Goal: Task Accomplishment & Management: Manage account settings

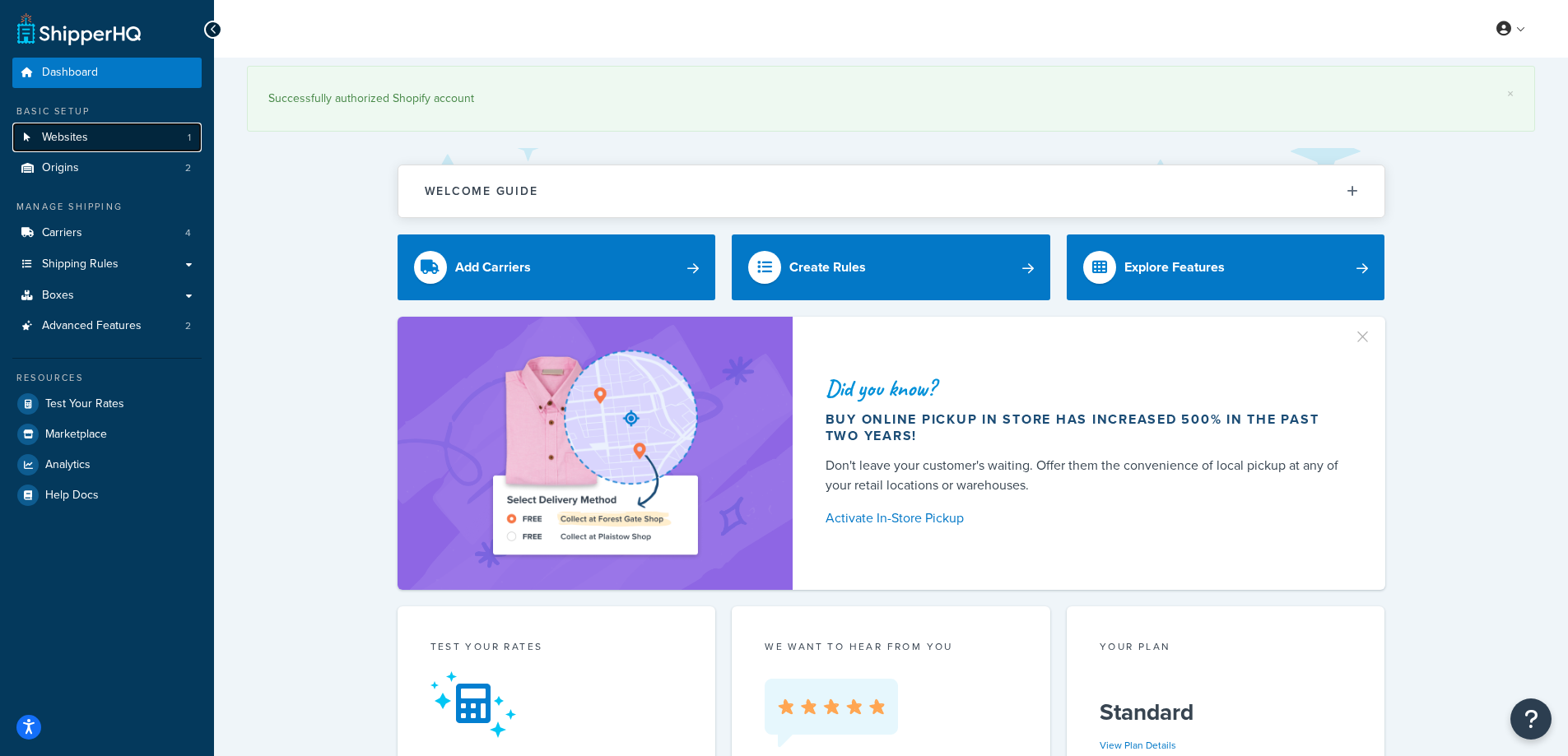
click at [72, 137] on span "Websites" at bounding box center [65, 138] width 46 height 14
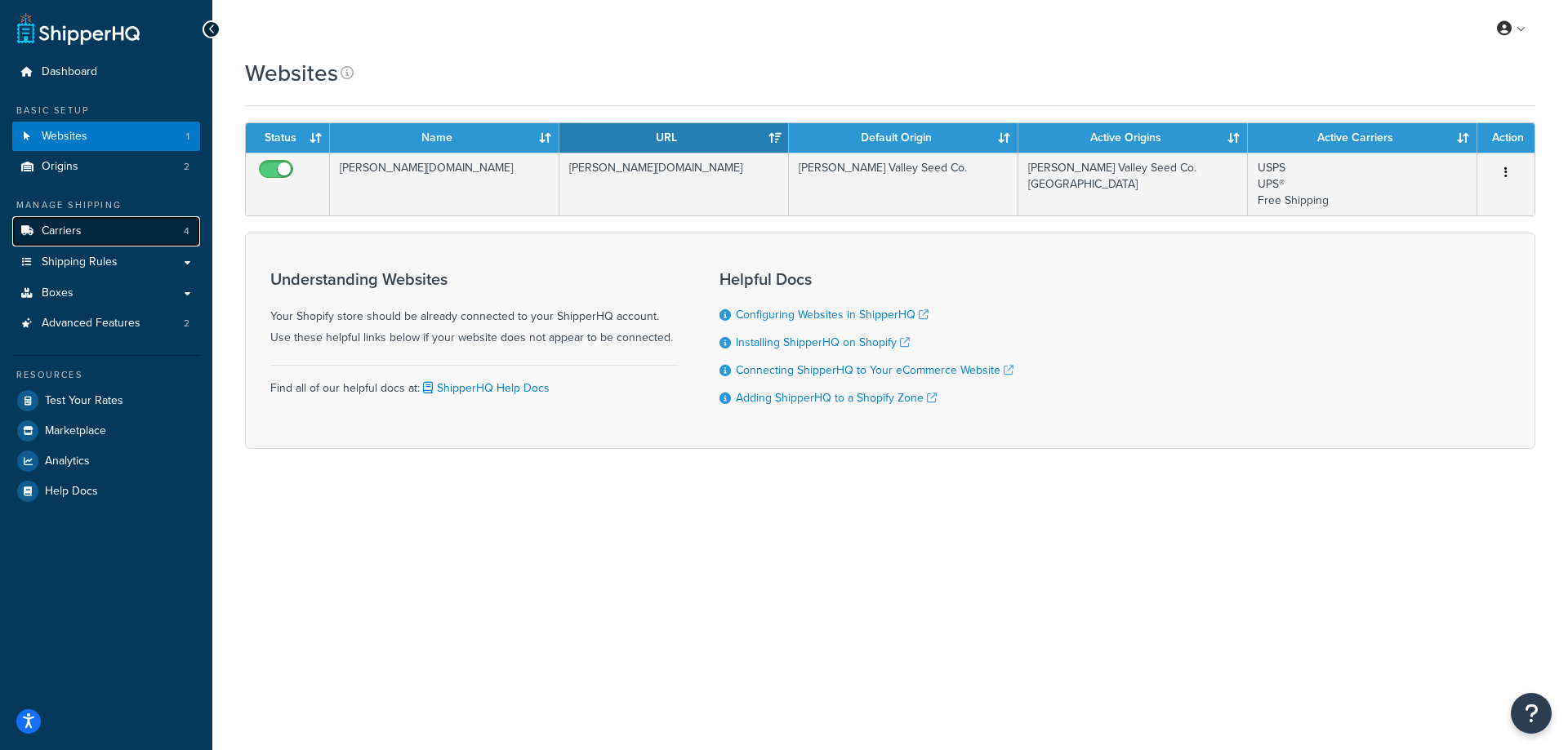
click at [52, 233] on span "Carriers" at bounding box center [62, 232] width 40 height 14
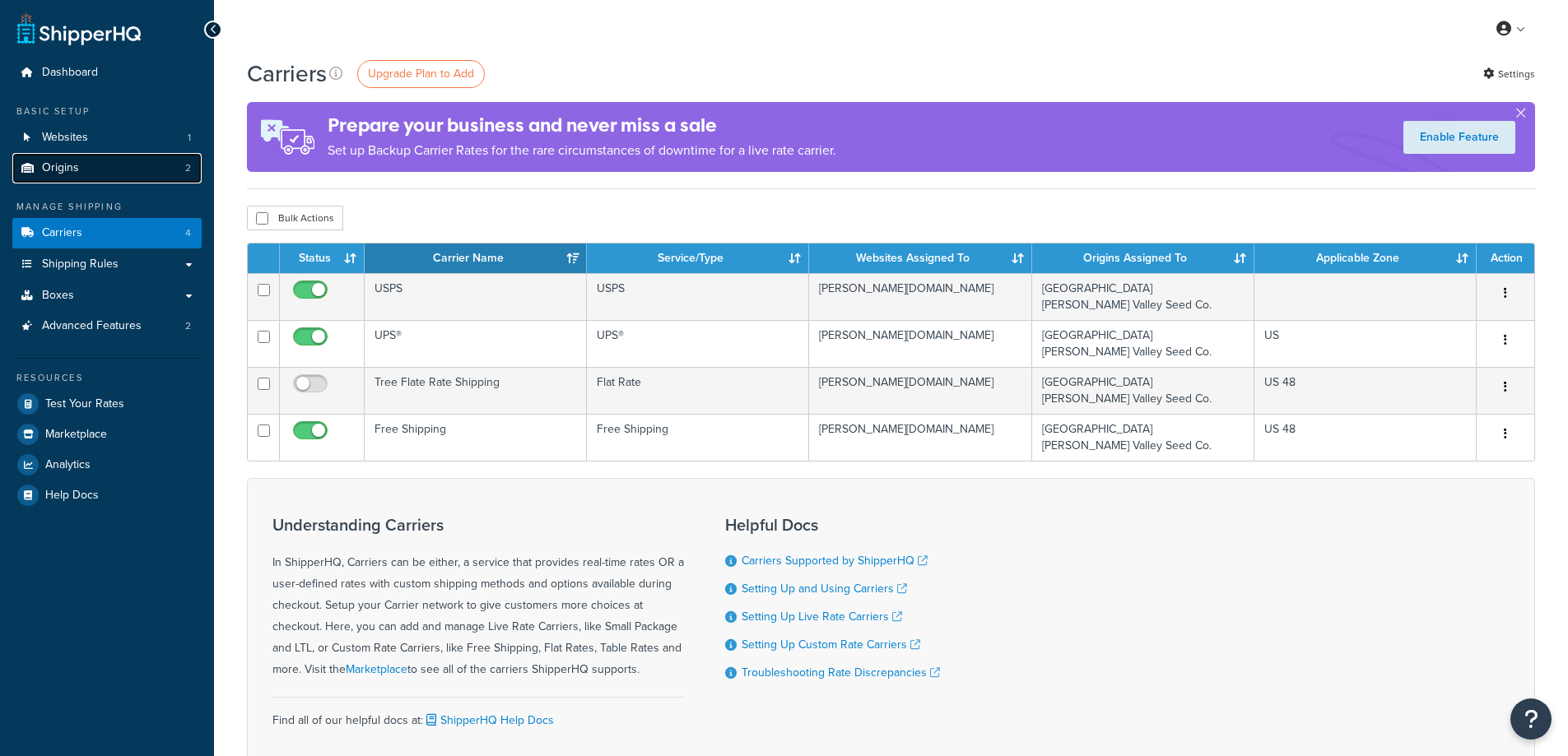
click at [62, 168] on span "Origins" at bounding box center [61, 169] width 37 height 14
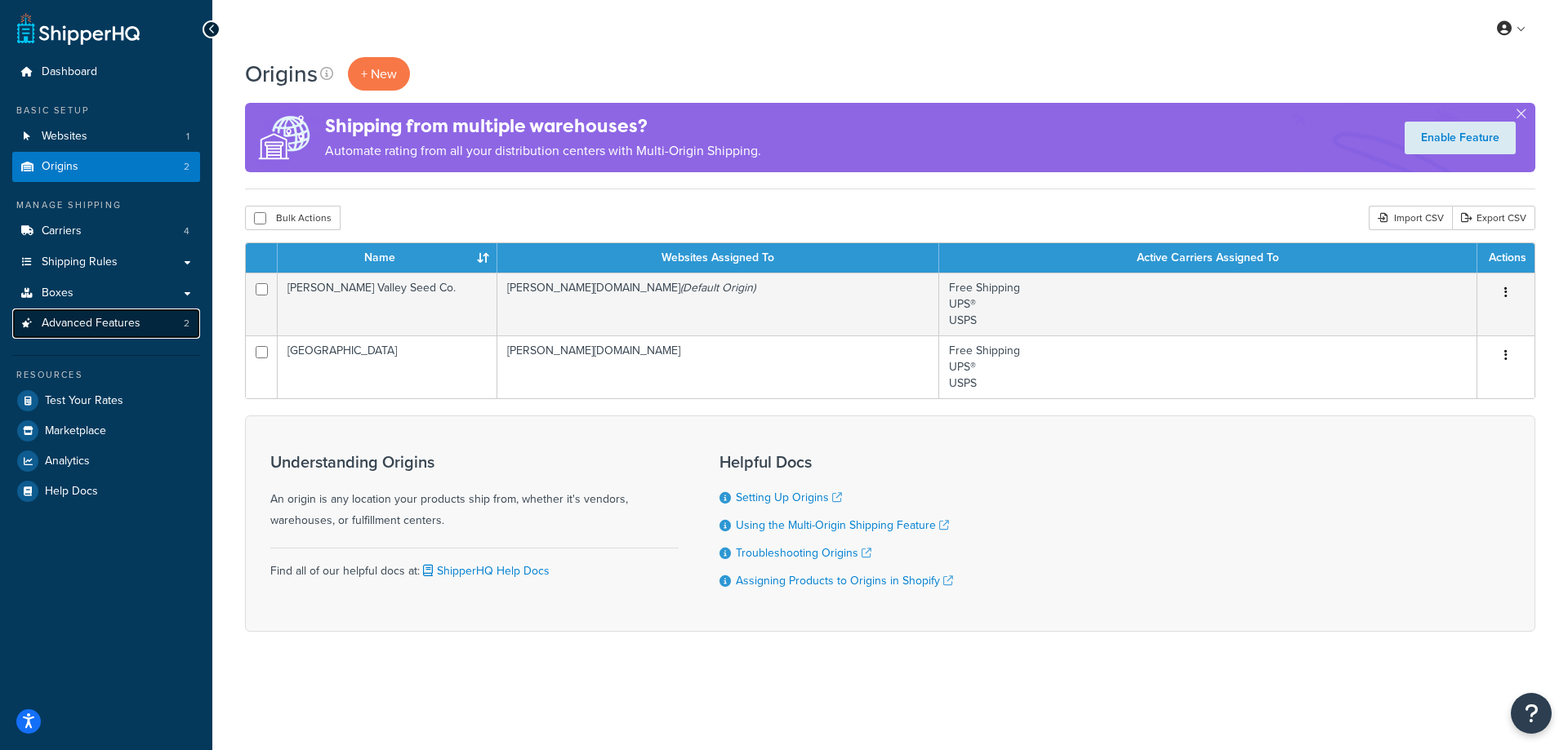
click at [91, 326] on span "Advanced Features" at bounding box center [91, 324] width 99 height 14
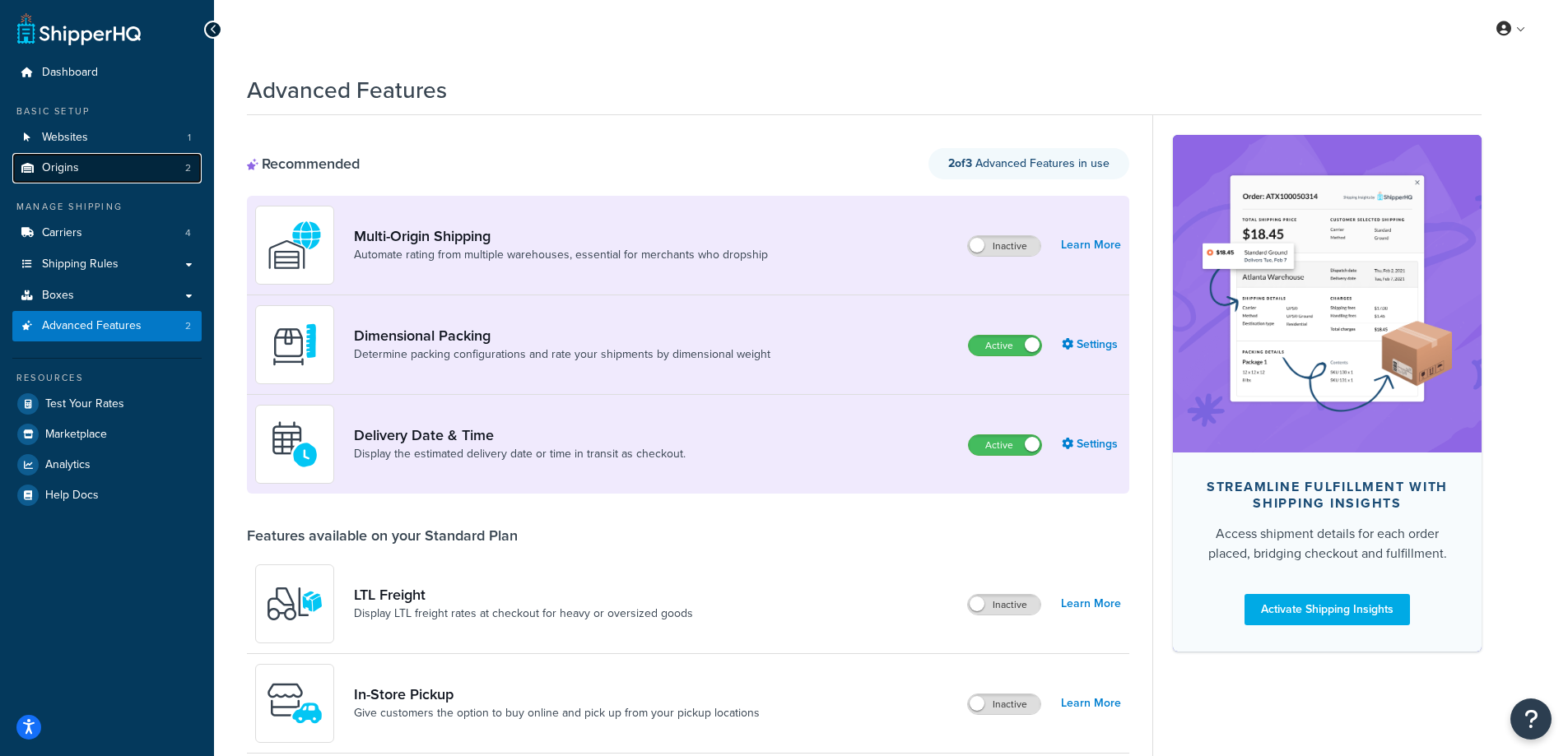
click at [73, 165] on span "Origins" at bounding box center [61, 169] width 37 height 14
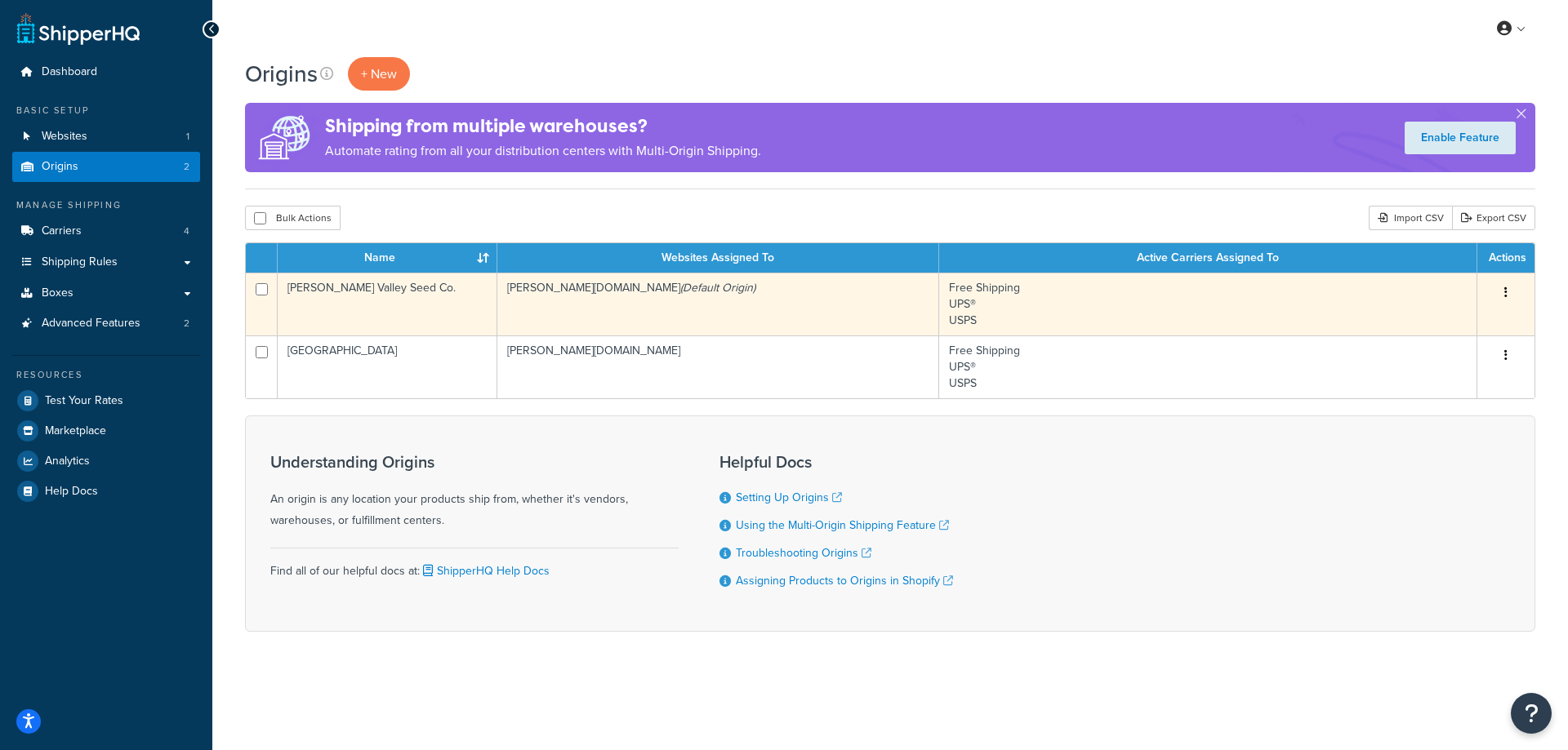
click at [259, 288] on input "checkbox" at bounding box center [261, 289] width 13 height 13
checkbox input "true"
click at [1504, 292] on icon "button" at bounding box center [1505, 292] width 3 height 12
click at [1430, 327] on link "Edit" at bounding box center [1452, 324] width 129 height 33
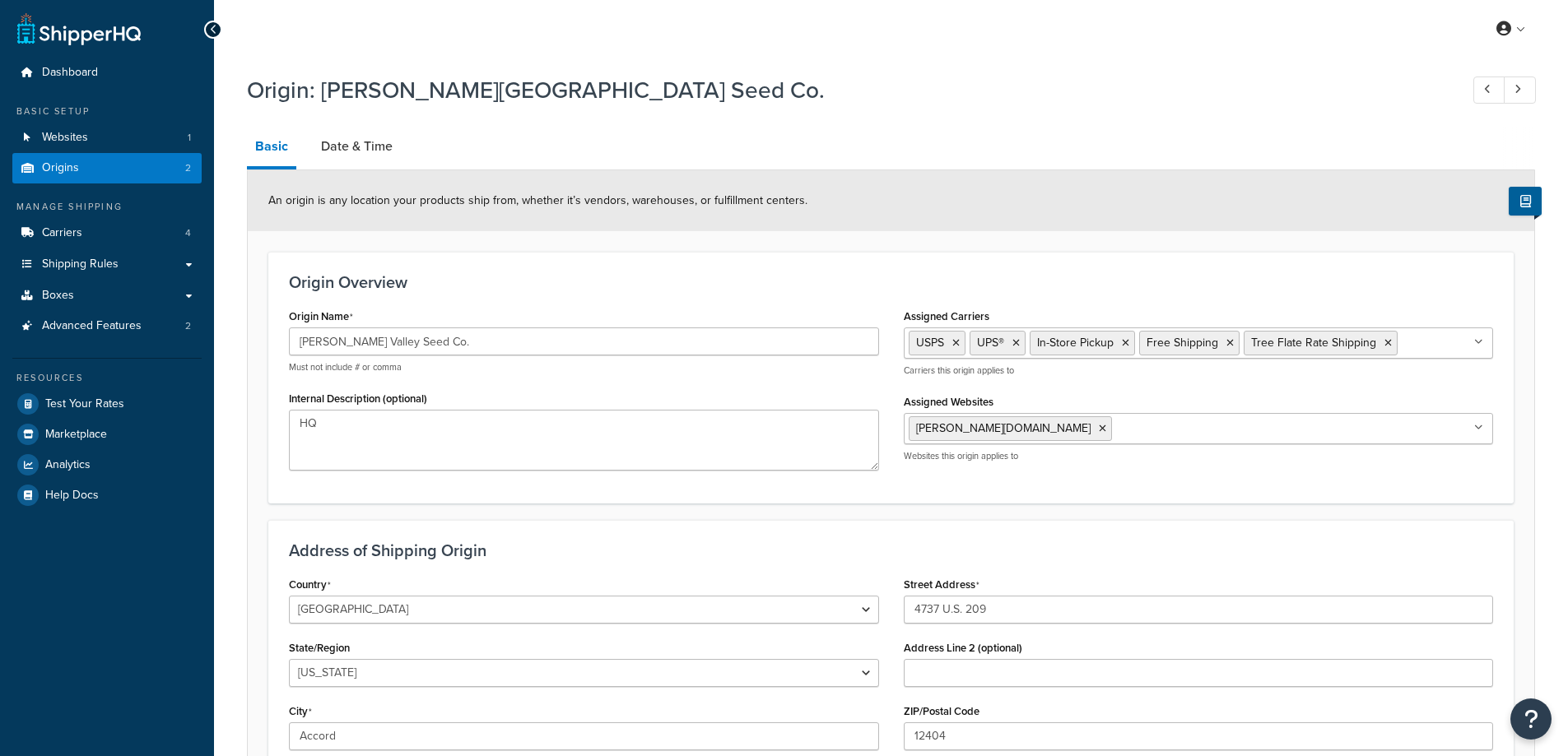
select select "32"
click at [349, 147] on link "Date & Time" at bounding box center [356, 147] width 88 height 39
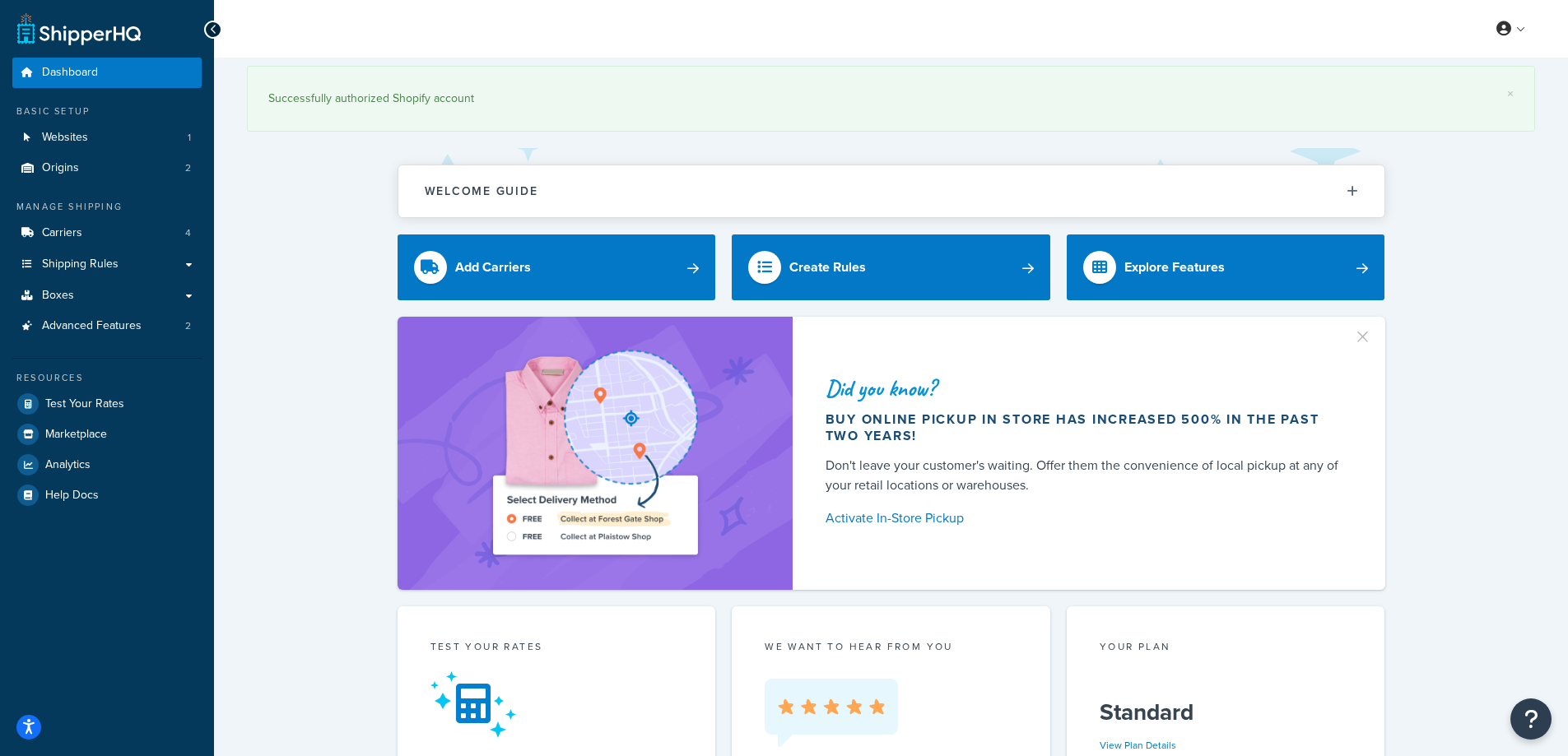
click at [433, 103] on div "Successfully authorized Shopify account" at bounding box center [891, 98] width 1246 height 23
click at [113, 69] on link "Dashboard" at bounding box center [107, 72] width 189 height 31
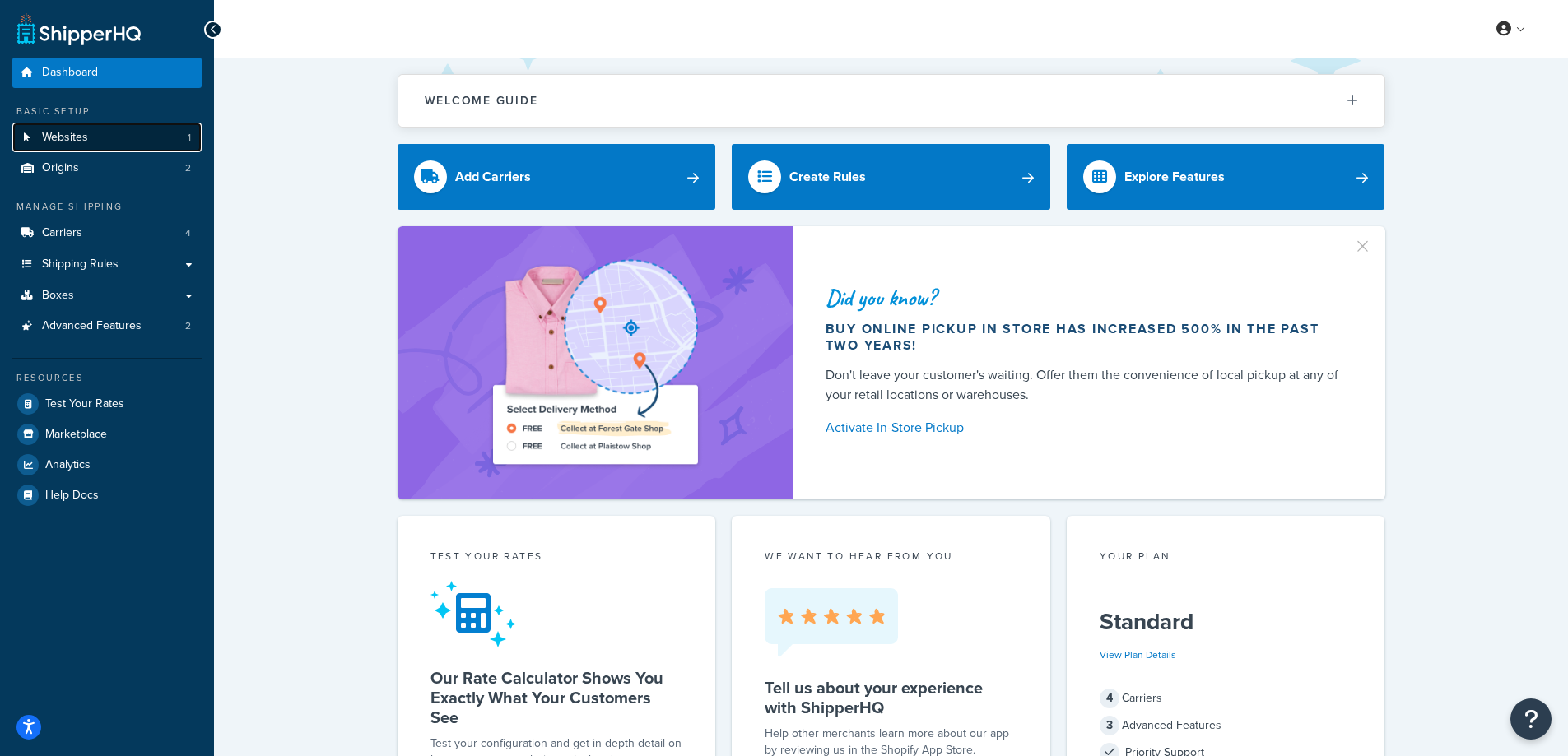
click at [49, 138] on span "Websites" at bounding box center [65, 138] width 46 height 14
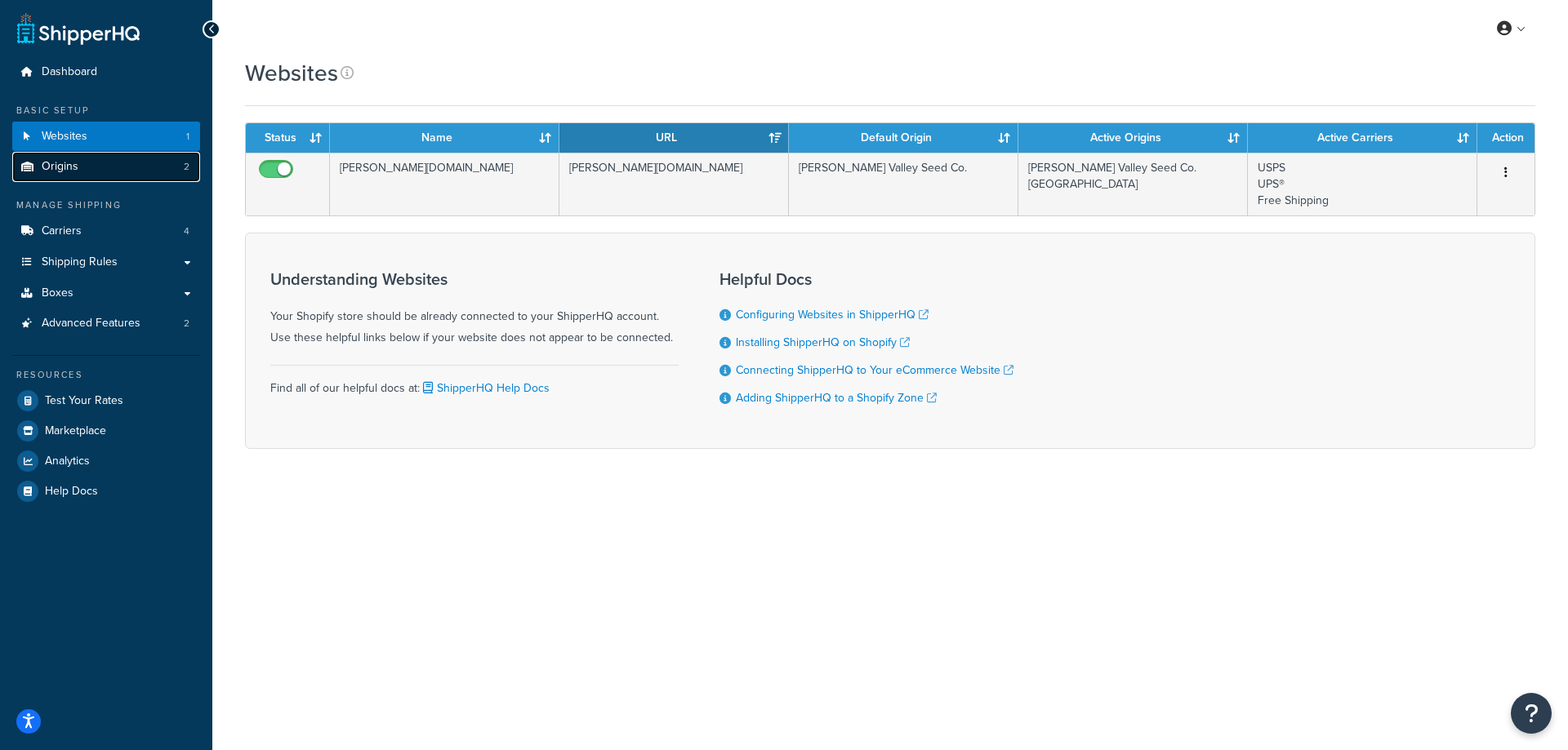
click at [71, 170] on span "Origins" at bounding box center [61, 167] width 37 height 14
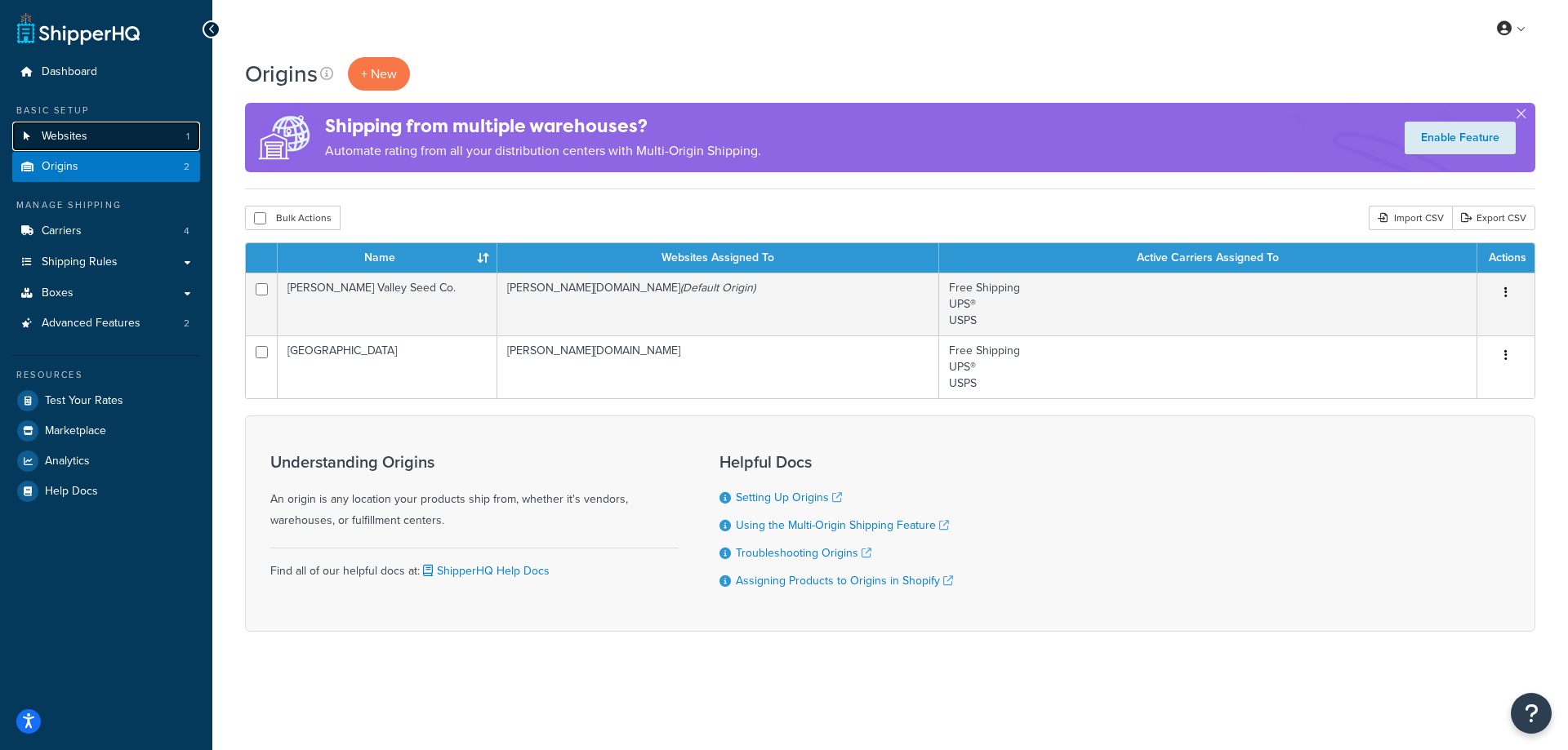
click at [90, 138] on link "Websites 1" at bounding box center [107, 136] width 188 height 30
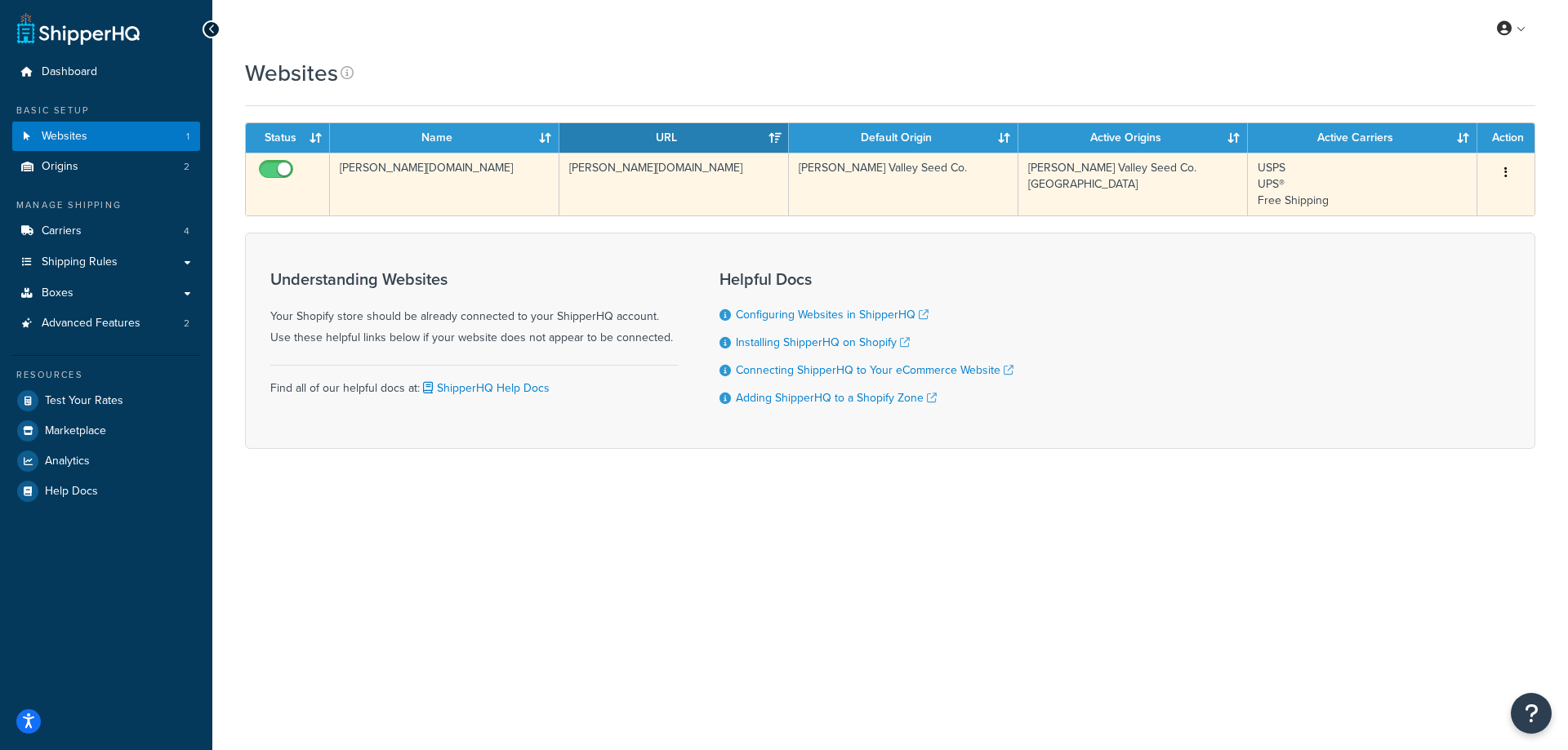
click at [1501, 170] on button "button" at bounding box center [1505, 173] width 22 height 26
click at [1433, 205] on link "Edit" at bounding box center [1440, 205] width 129 height 33
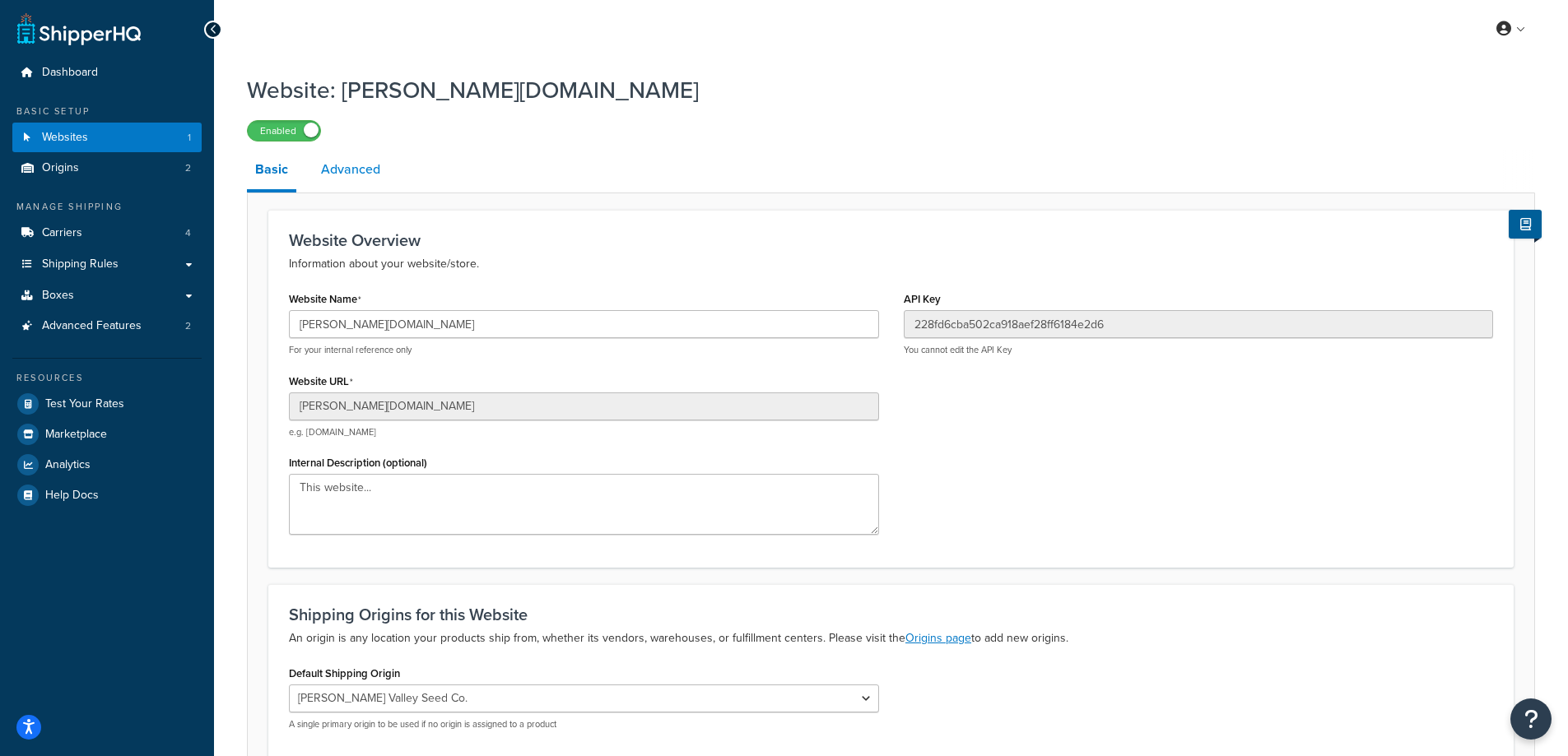
click at [349, 174] on link "Advanced" at bounding box center [350, 170] width 76 height 39
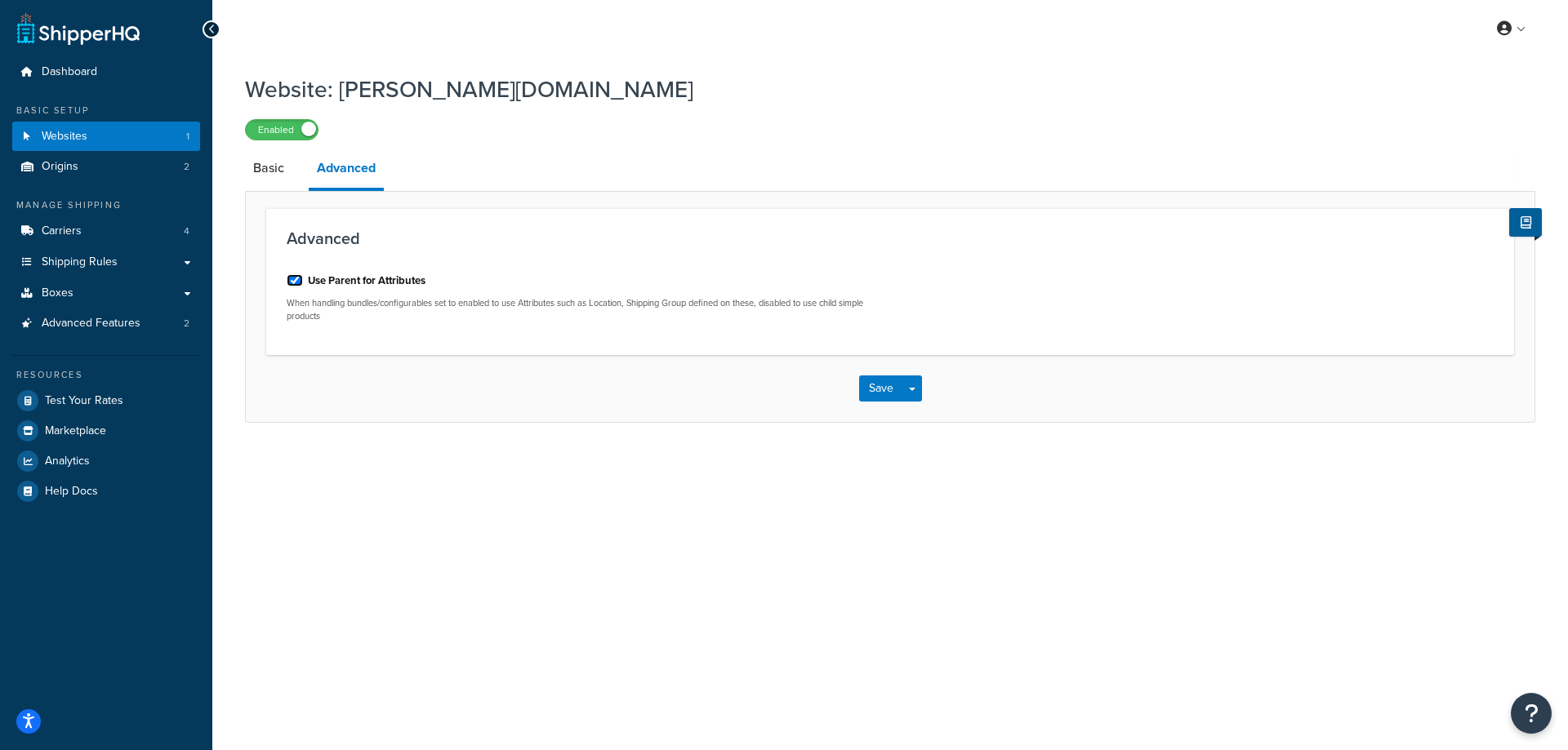
click at [294, 281] on input "Use Parent for Attributes" at bounding box center [294, 280] width 17 height 13
click at [293, 284] on input "Use Parent for Attributes" at bounding box center [294, 280] width 17 height 13
click at [296, 281] on input "Use Parent for Attributes" at bounding box center [294, 280] width 17 height 13
checkbox input "false"
click at [876, 397] on button "Save" at bounding box center [880, 388] width 44 height 26
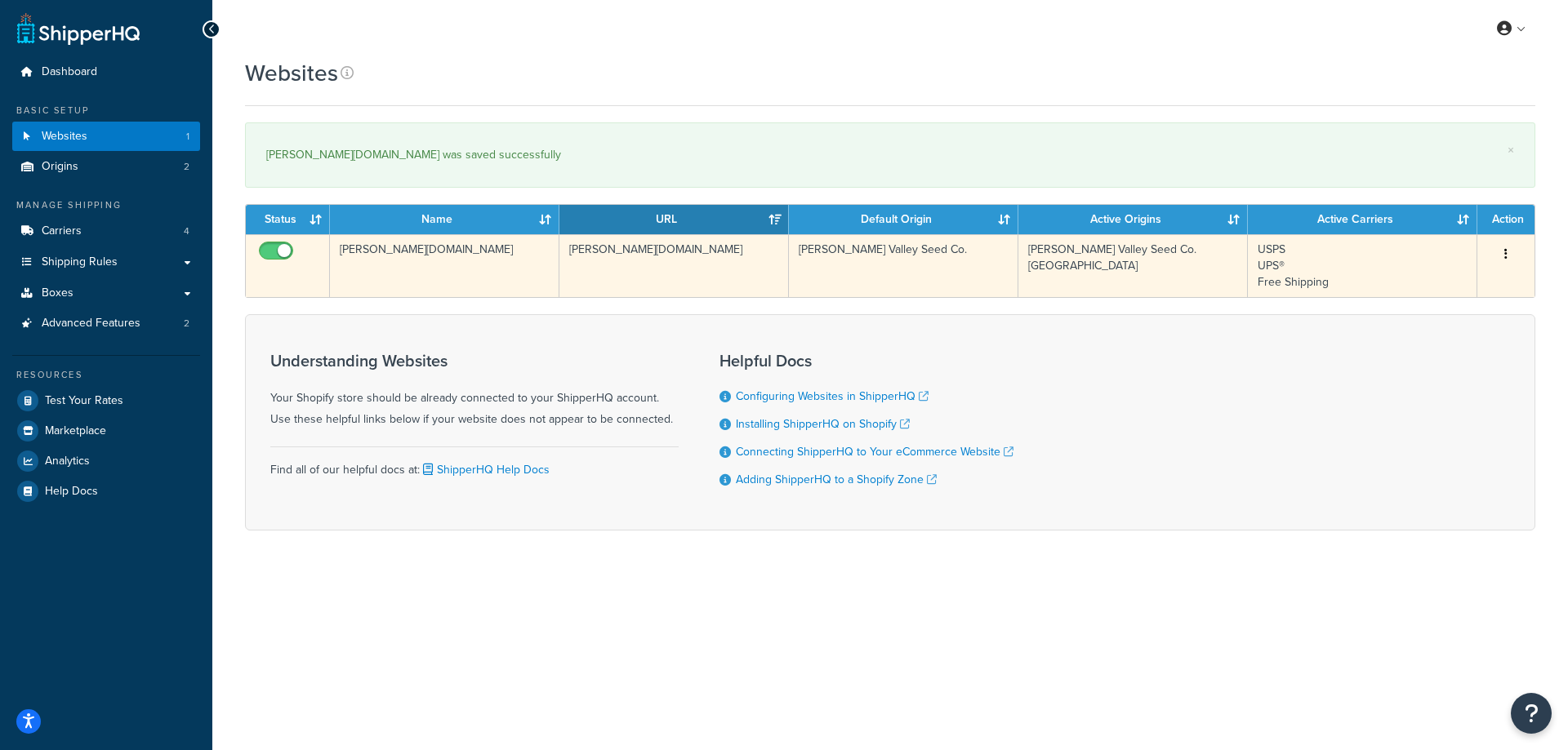
click at [1506, 257] on icon "button" at bounding box center [1505, 254] width 3 height 12
click at [1414, 287] on link "Edit" at bounding box center [1440, 287] width 129 height 33
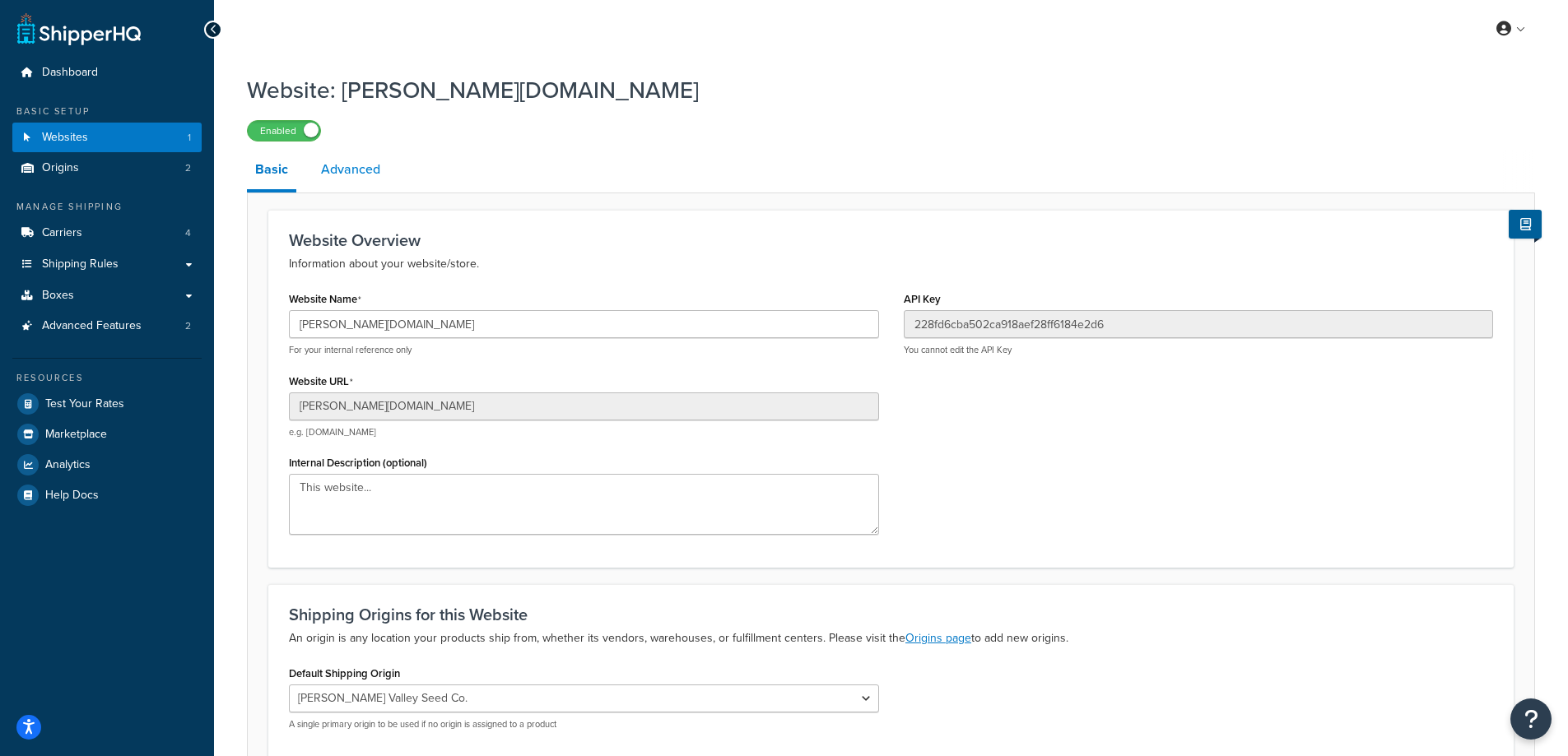
click at [358, 181] on link "Advanced" at bounding box center [350, 170] width 76 height 39
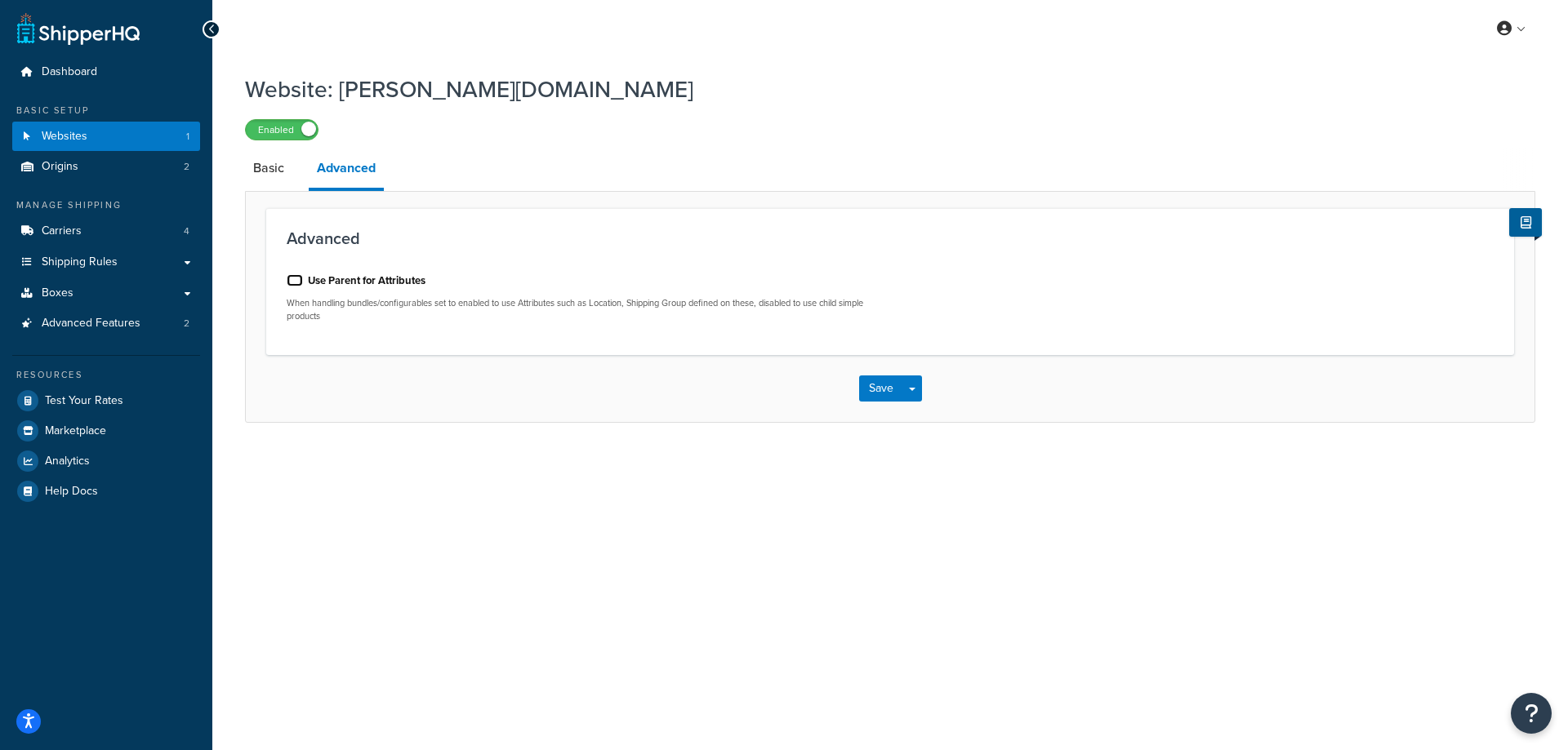
click at [293, 282] on input "Use Parent for Attributes" at bounding box center [294, 280] width 17 height 13
checkbox input "true"
click at [885, 394] on button "Save" at bounding box center [880, 388] width 44 height 26
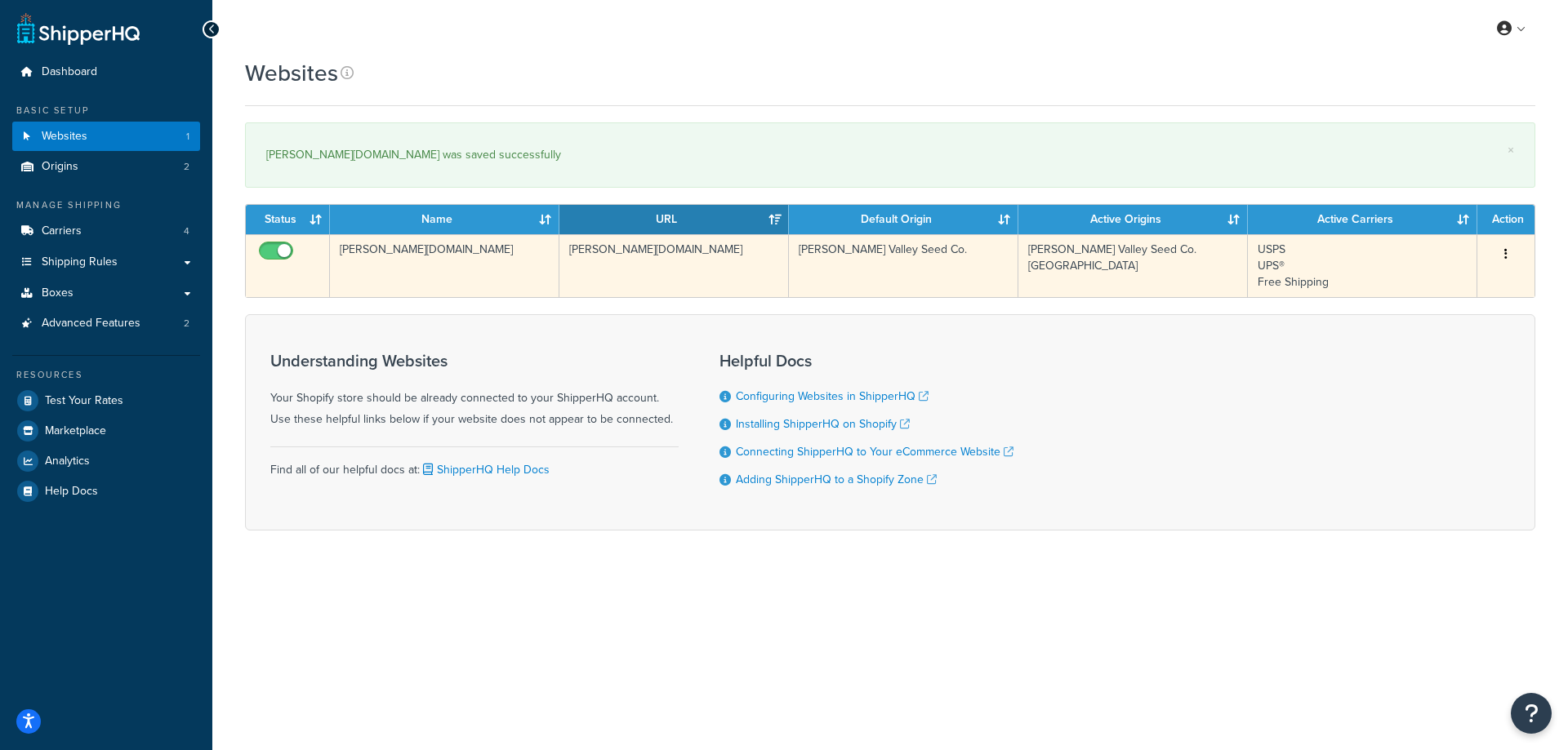
click at [1504, 250] on icon "button" at bounding box center [1505, 254] width 3 height 12
click at [1420, 291] on link "Edit" at bounding box center [1440, 287] width 129 height 33
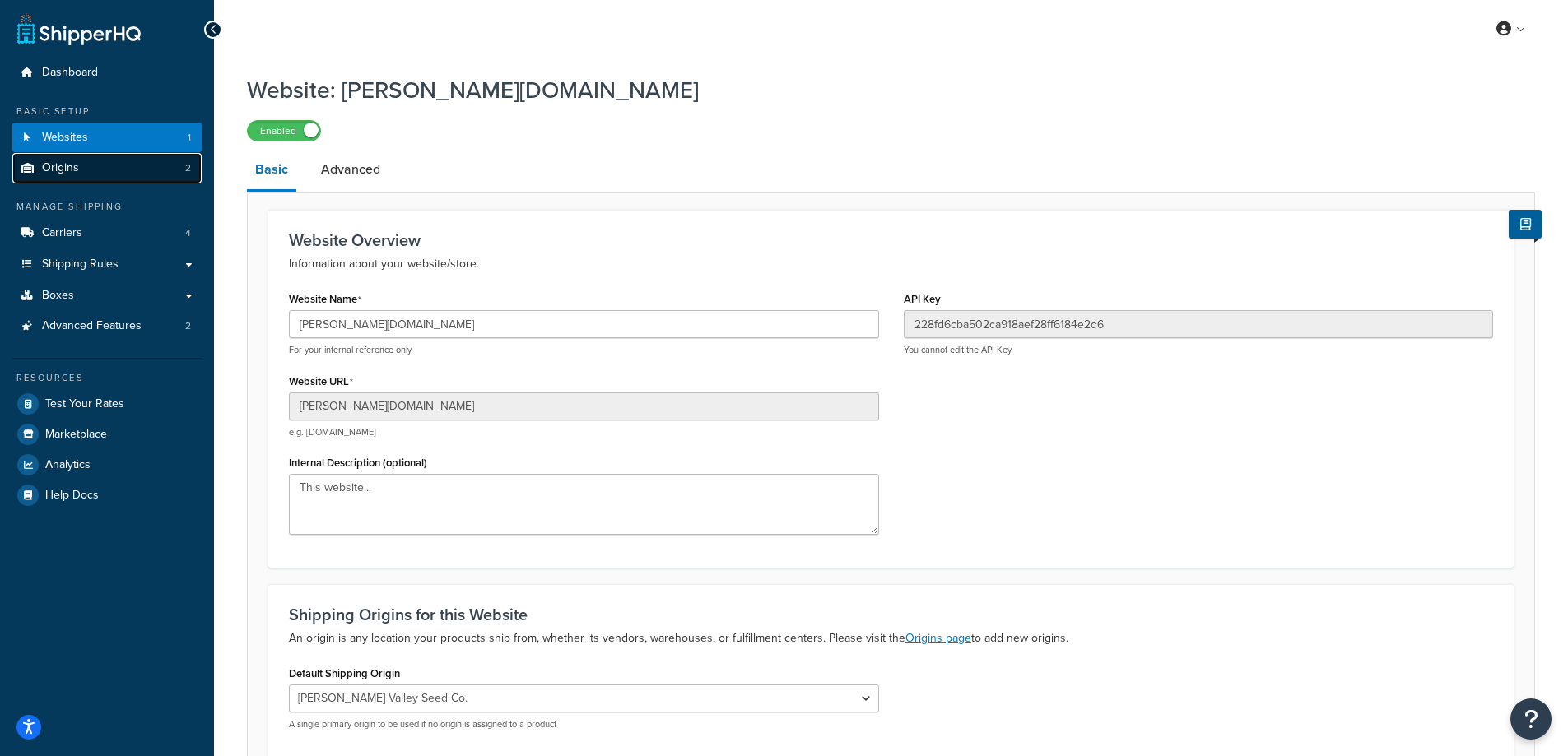
click at [71, 172] on span "Origins" at bounding box center [61, 169] width 37 height 14
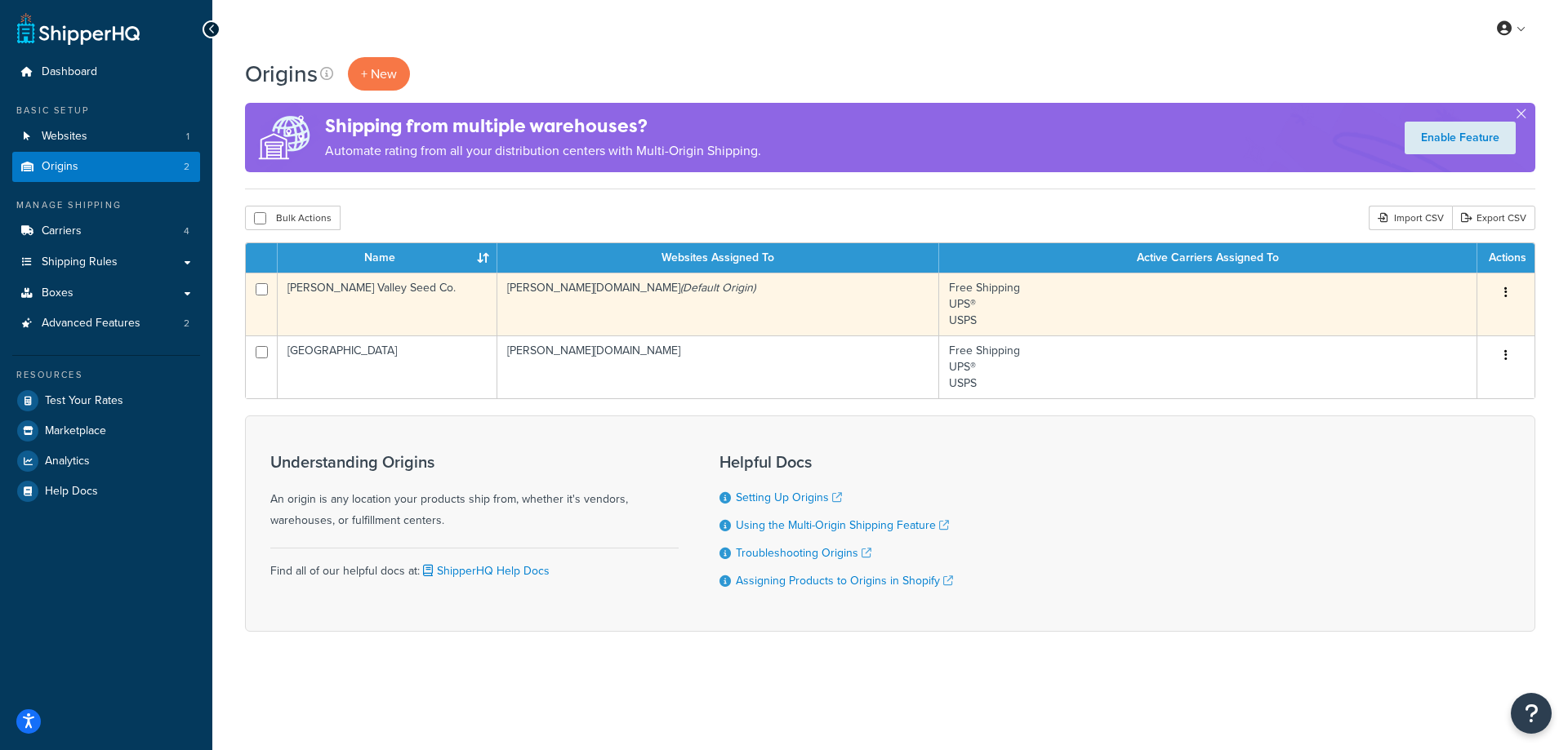
click at [259, 289] on input "checkbox" at bounding box center [261, 289] width 13 height 13
checkbox input "true"
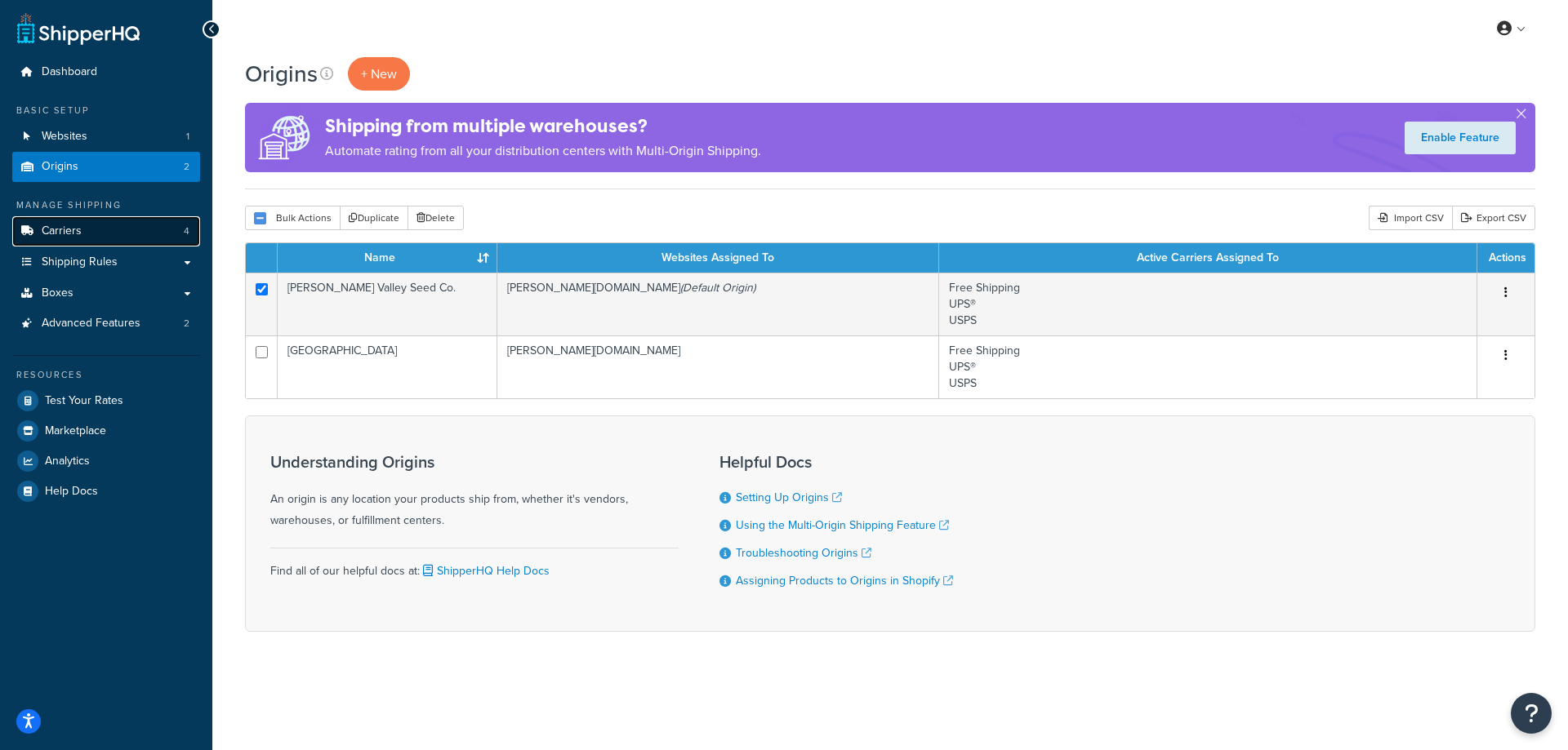
click at [66, 240] on link "Carriers 4" at bounding box center [107, 231] width 188 height 30
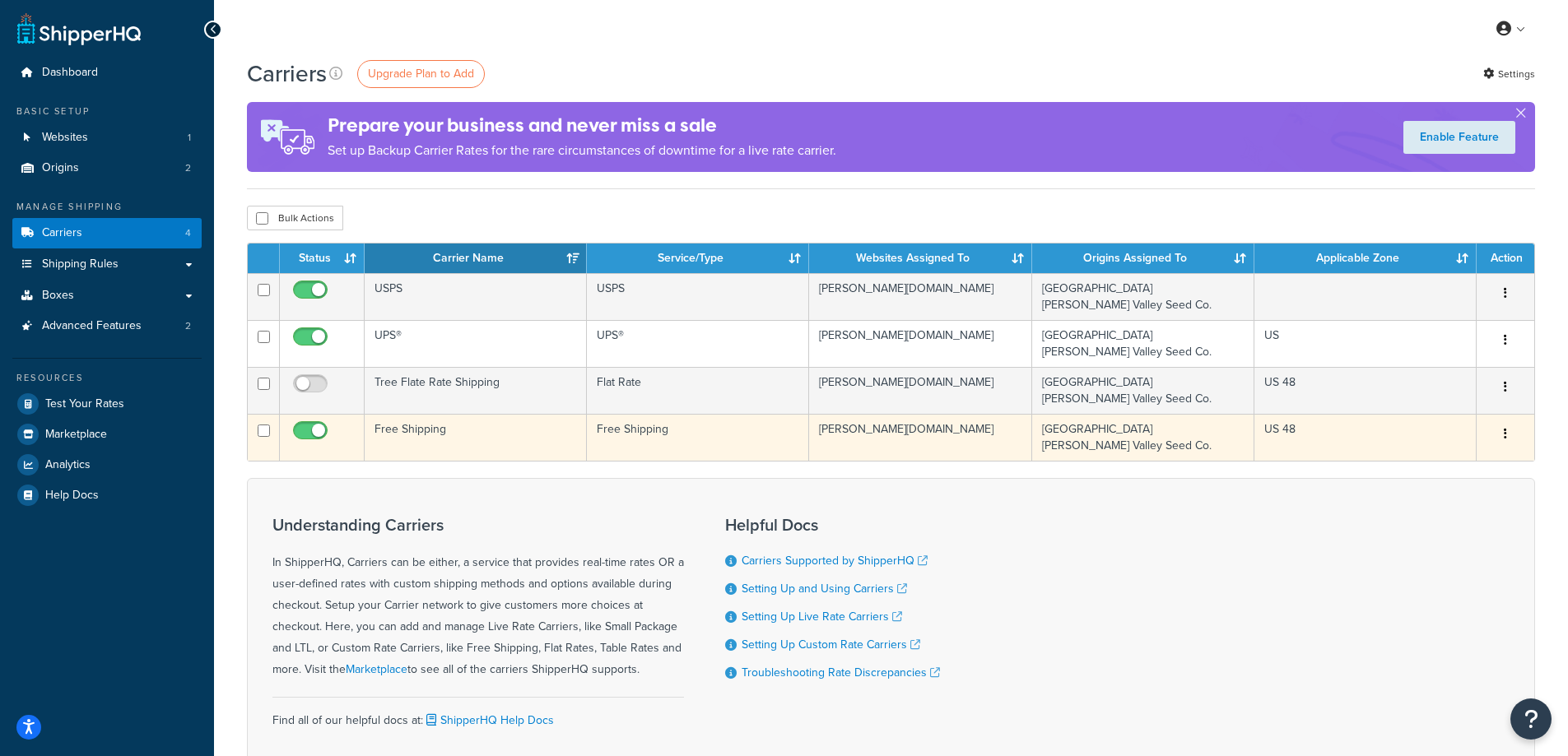
click at [1507, 434] on icon "button" at bounding box center [1505, 434] width 3 height 12
click at [1416, 461] on link "Edit" at bounding box center [1439, 467] width 130 height 34
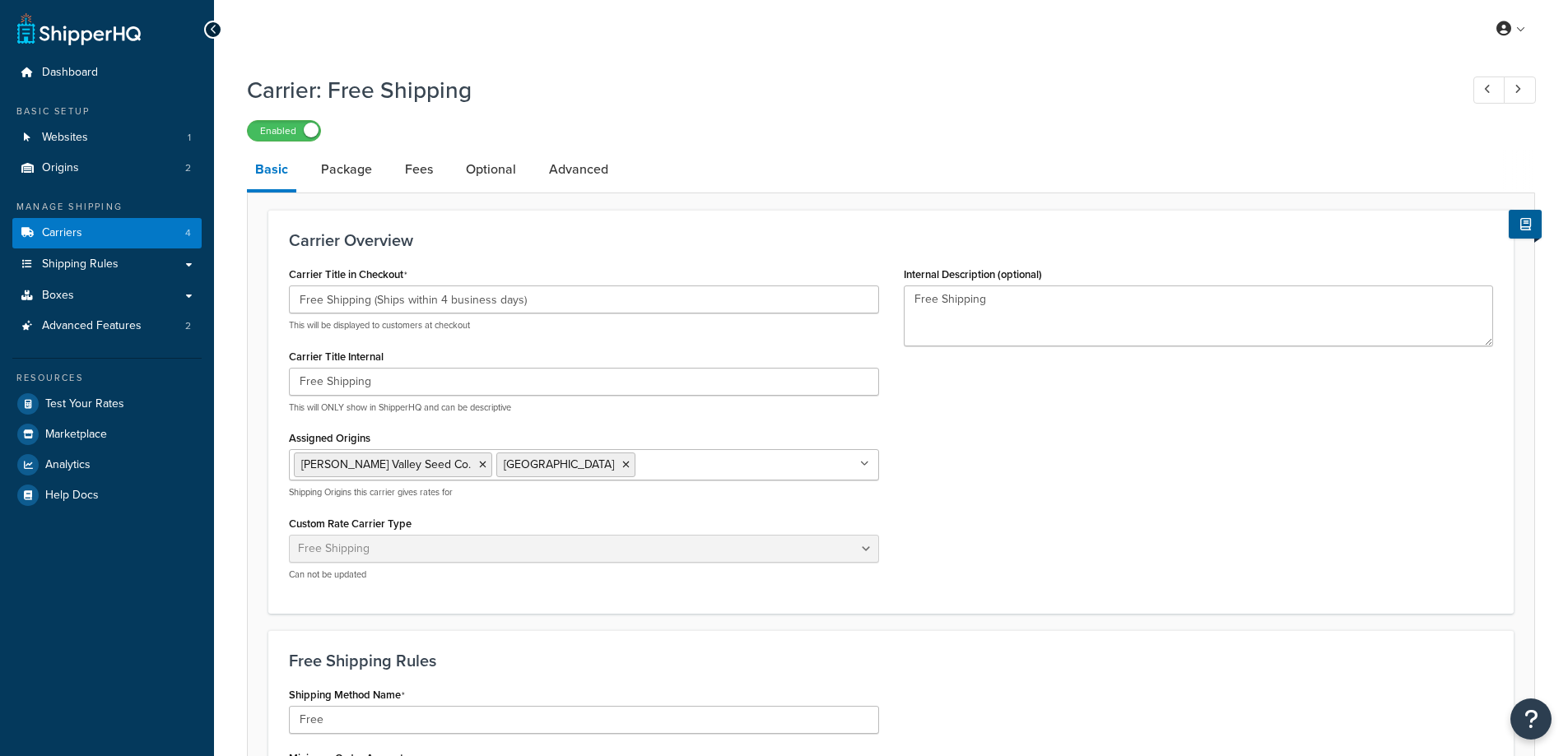
select select "free"
click at [65, 238] on span "Carriers" at bounding box center [62, 234] width 40 height 14
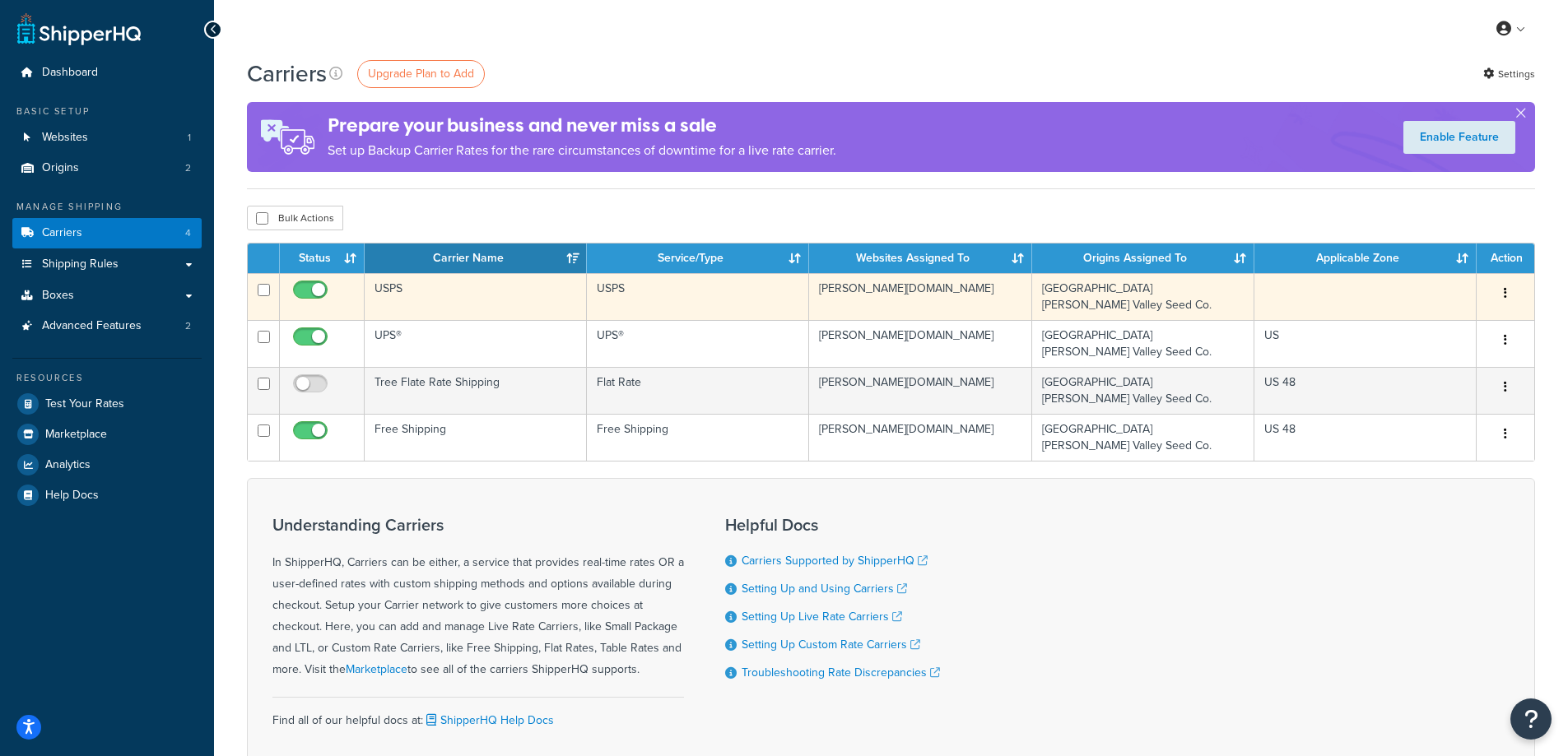
click at [1508, 289] on button "button" at bounding box center [1505, 294] width 23 height 27
click at [1429, 320] on link "Edit" at bounding box center [1439, 327] width 130 height 34
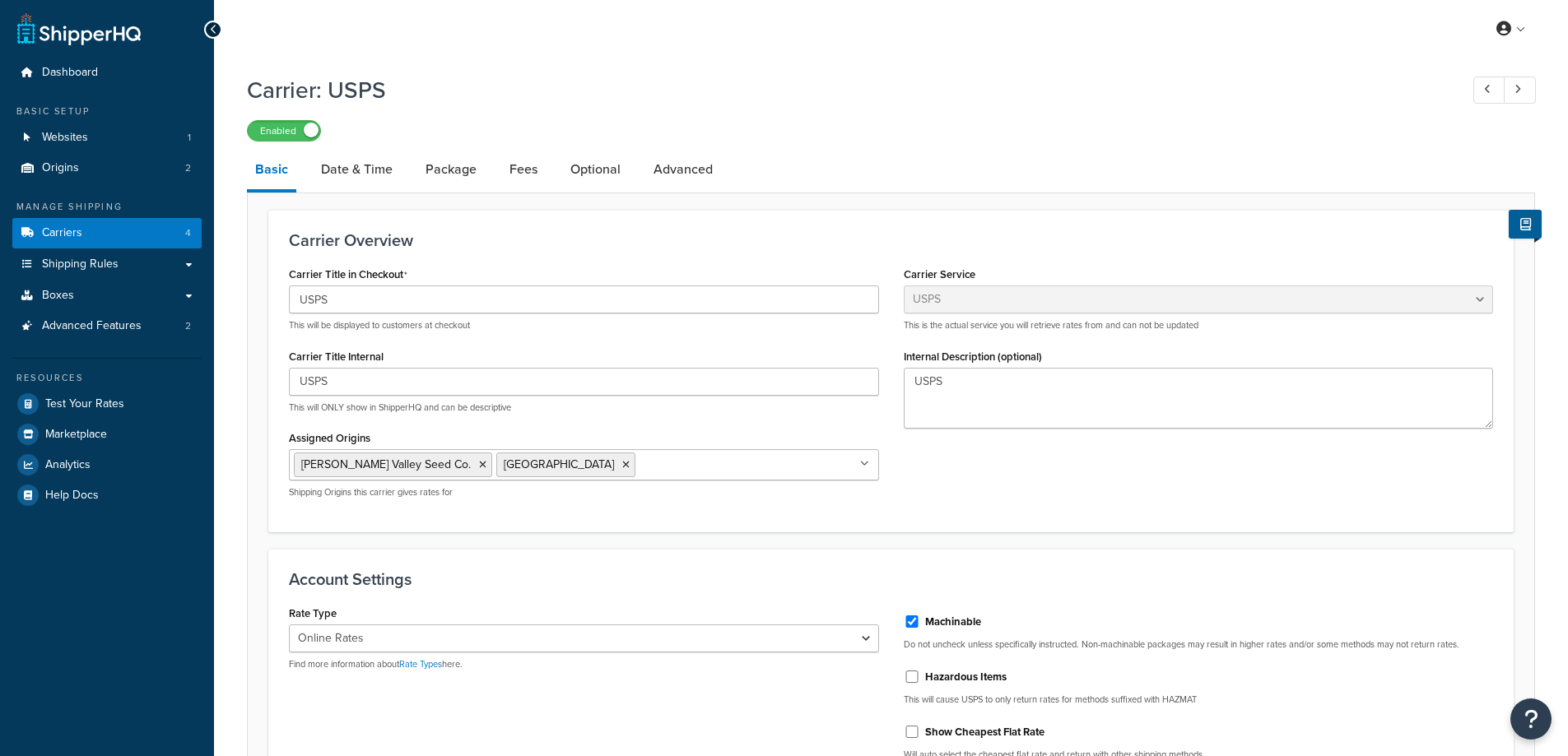
select select "usps"
select select "ONLINE"
click at [351, 174] on link "Date & Time" at bounding box center [356, 170] width 88 height 39
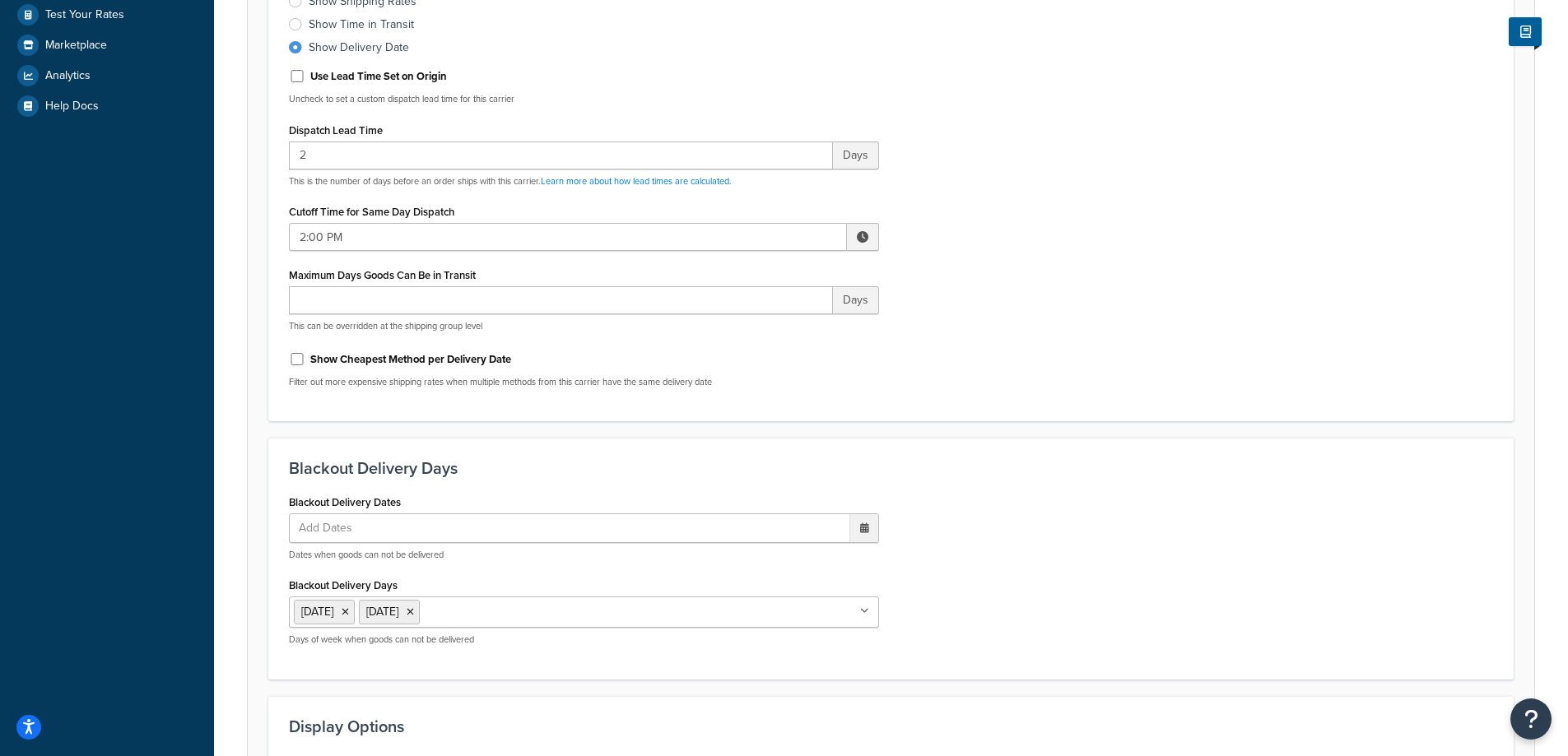
scroll to position [60, 0]
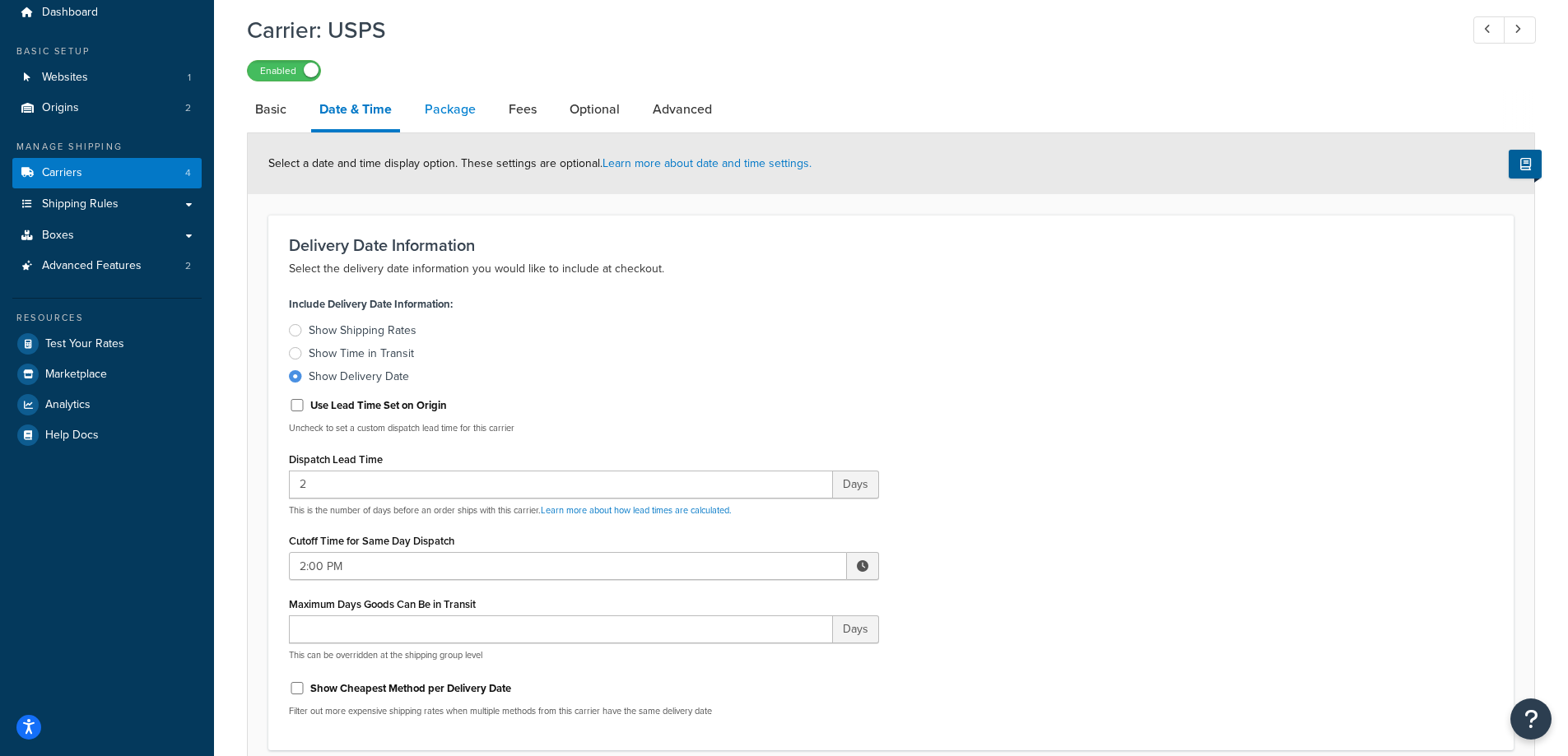
click at [442, 113] on link "Package" at bounding box center [450, 109] width 67 height 39
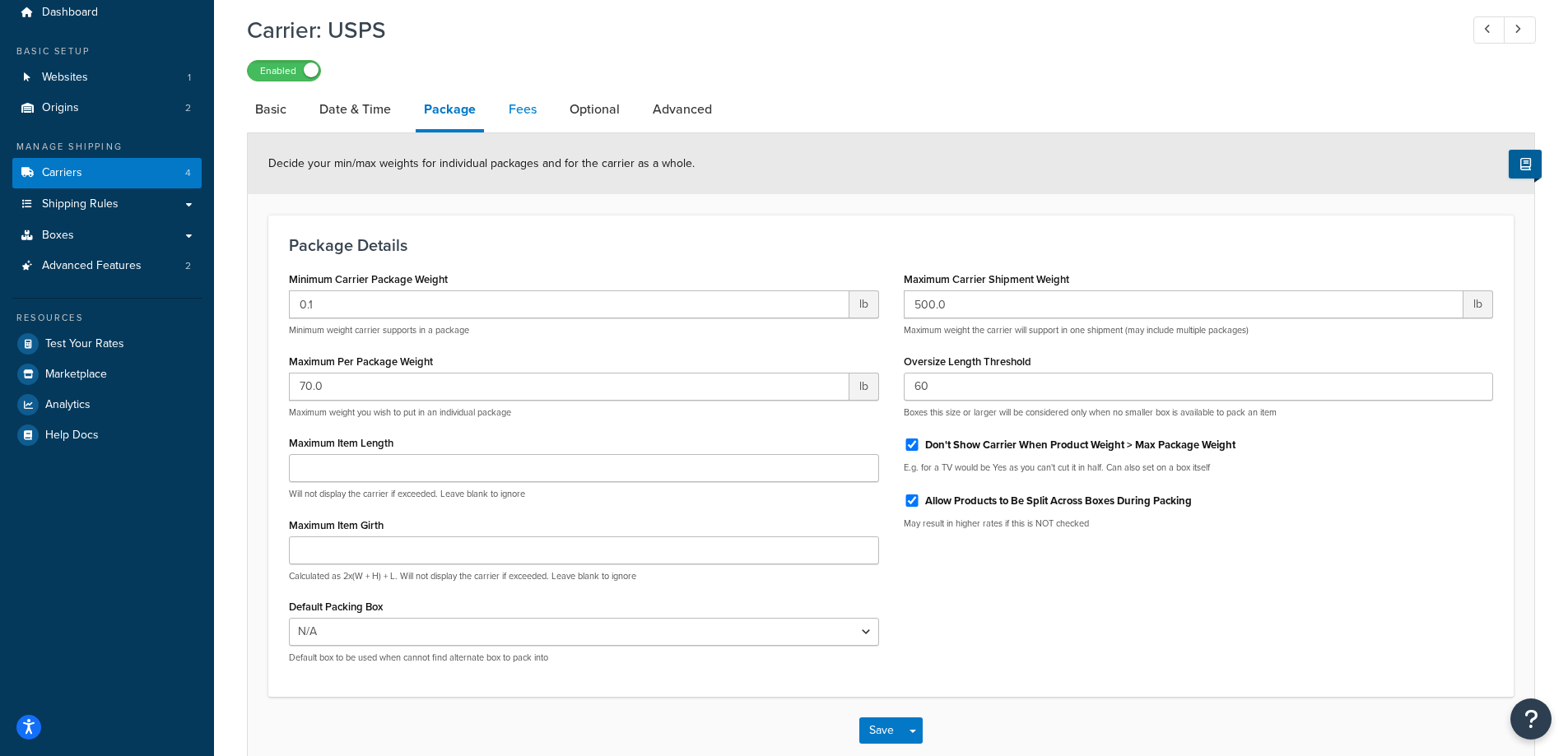
click at [525, 107] on link "Fees" at bounding box center [523, 109] width 44 height 39
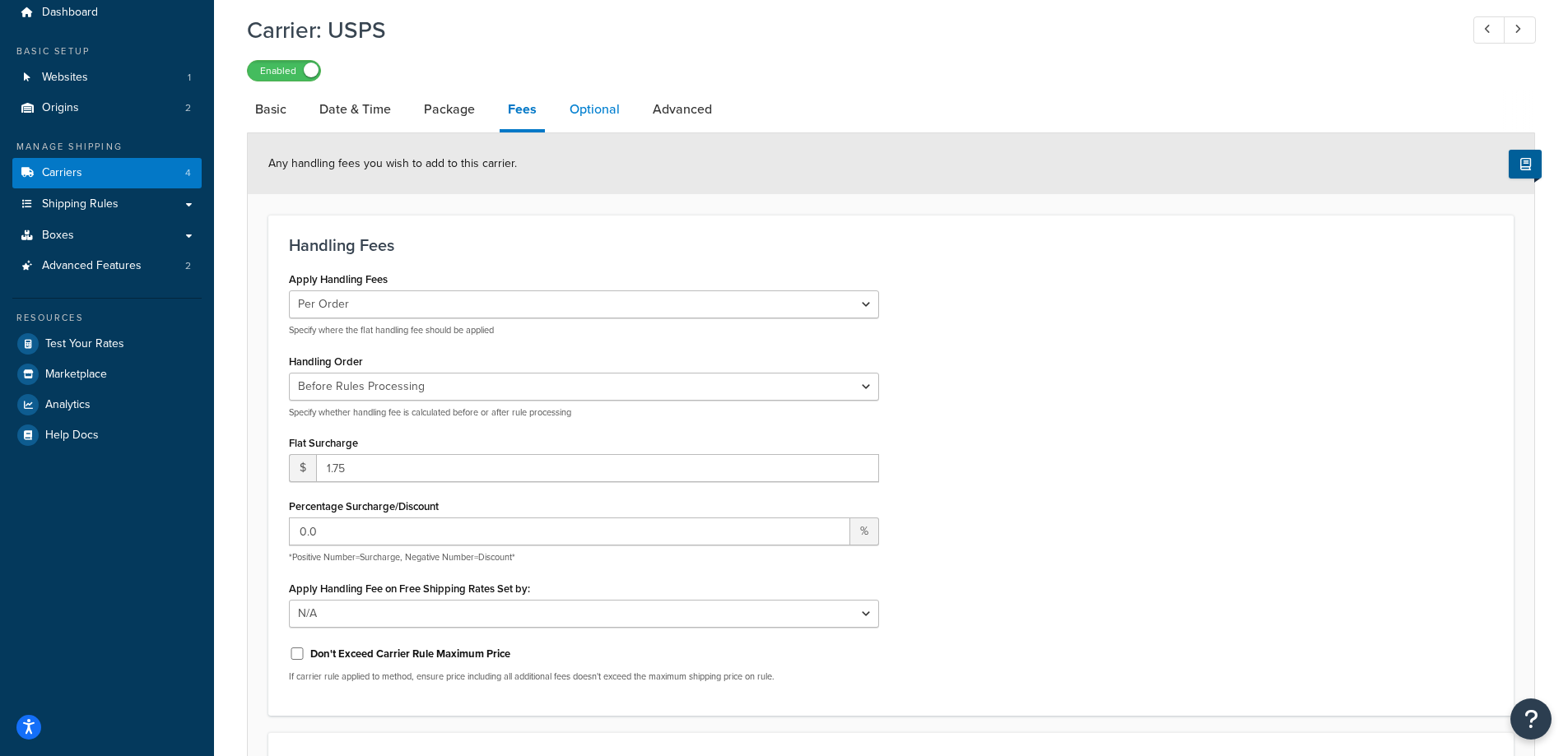
click at [591, 106] on link "Optional" at bounding box center [595, 109] width 67 height 39
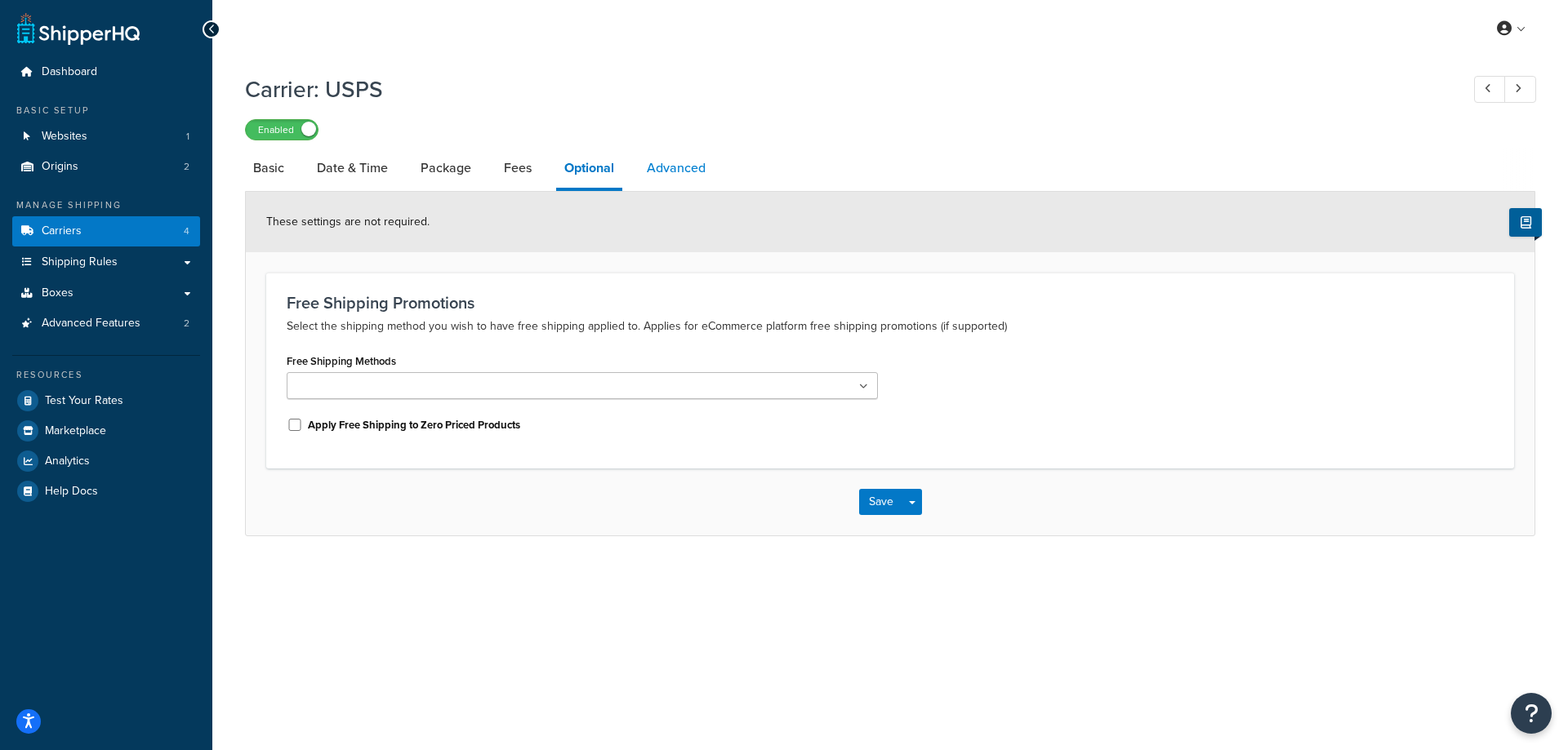
click at [676, 164] on link "Advanced" at bounding box center [676, 168] width 75 height 39
select select "false"
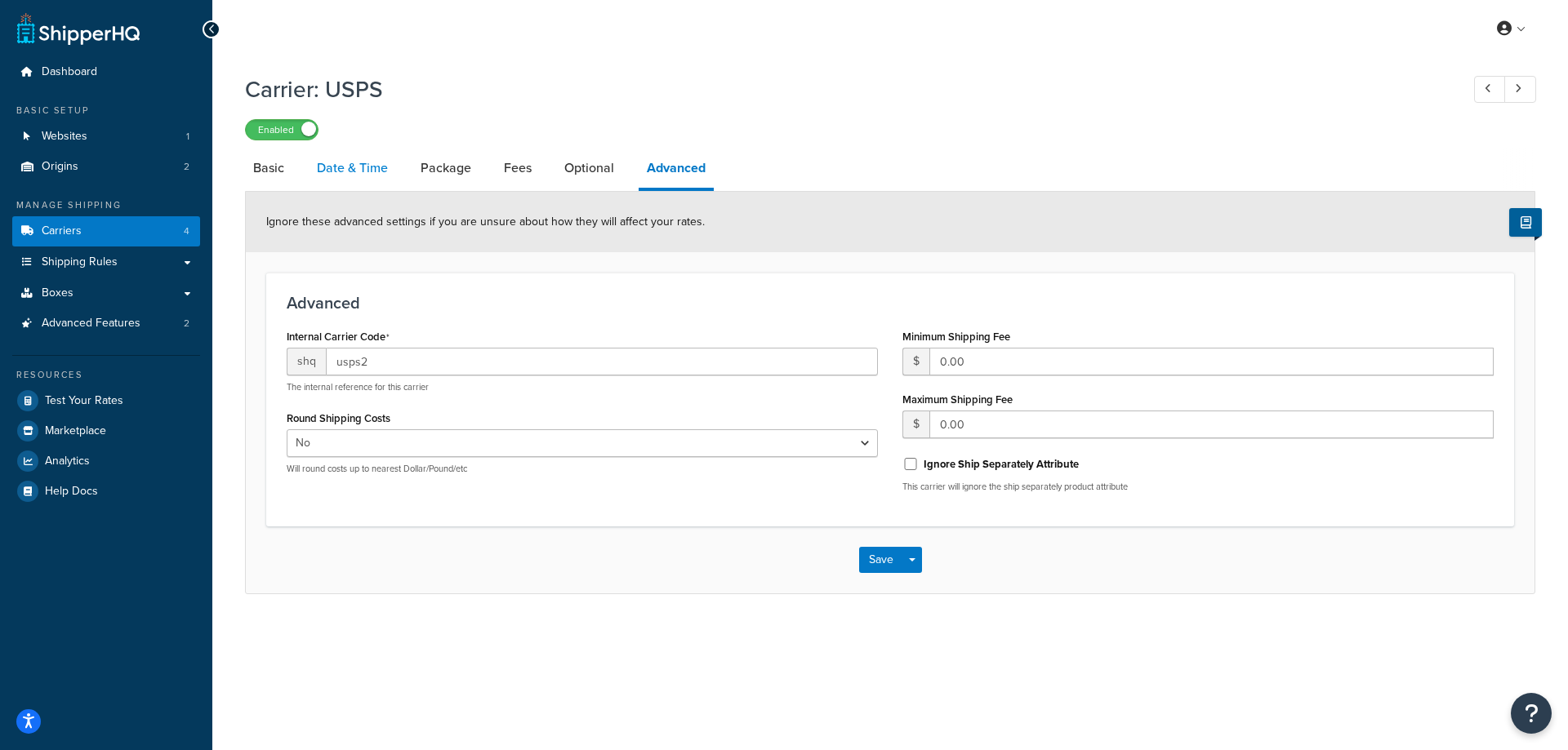
click at [357, 173] on link "Date & Time" at bounding box center [352, 168] width 87 height 39
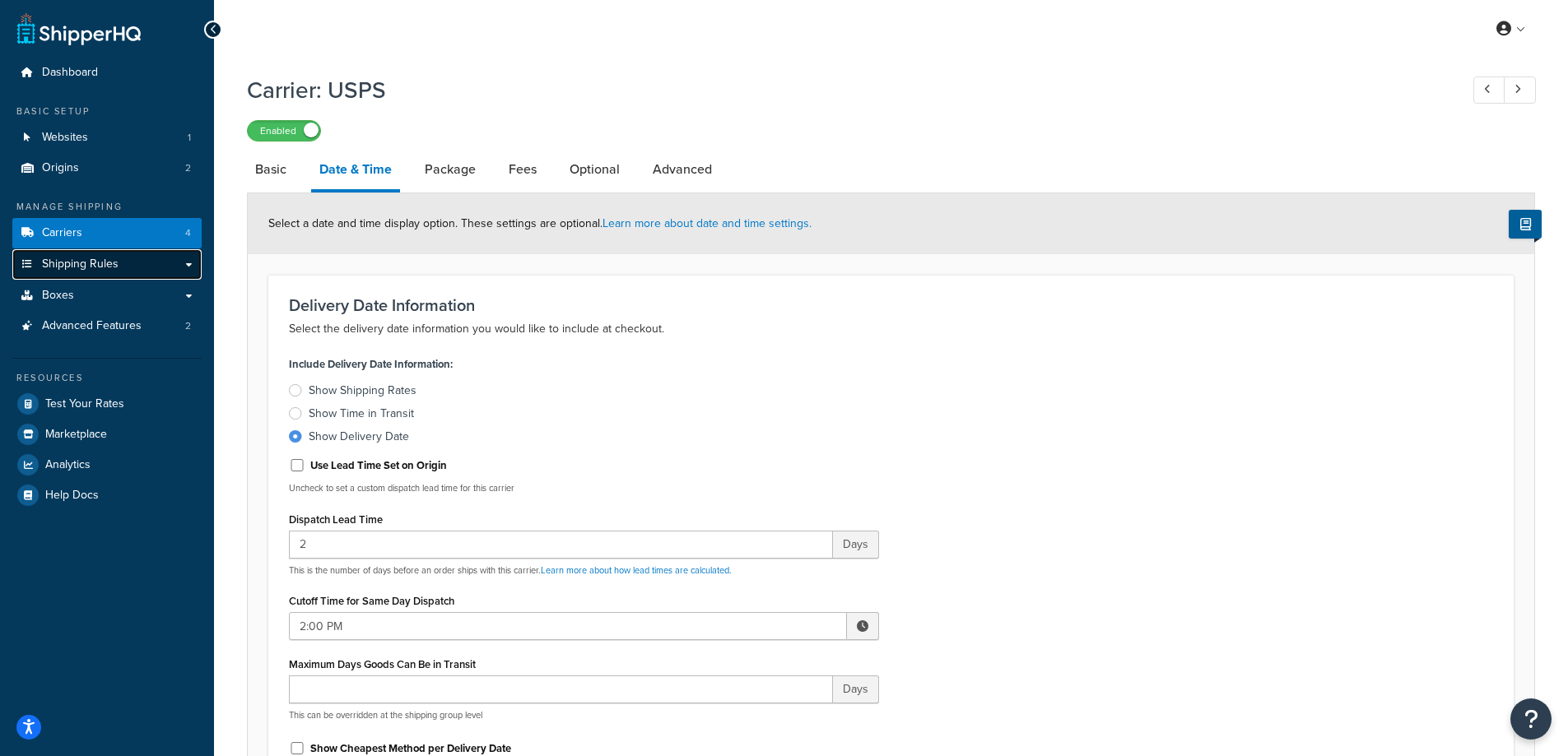
click at [132, 258] on link "Shipping Rules" at bounding box center [107, 264] width 189 height 31
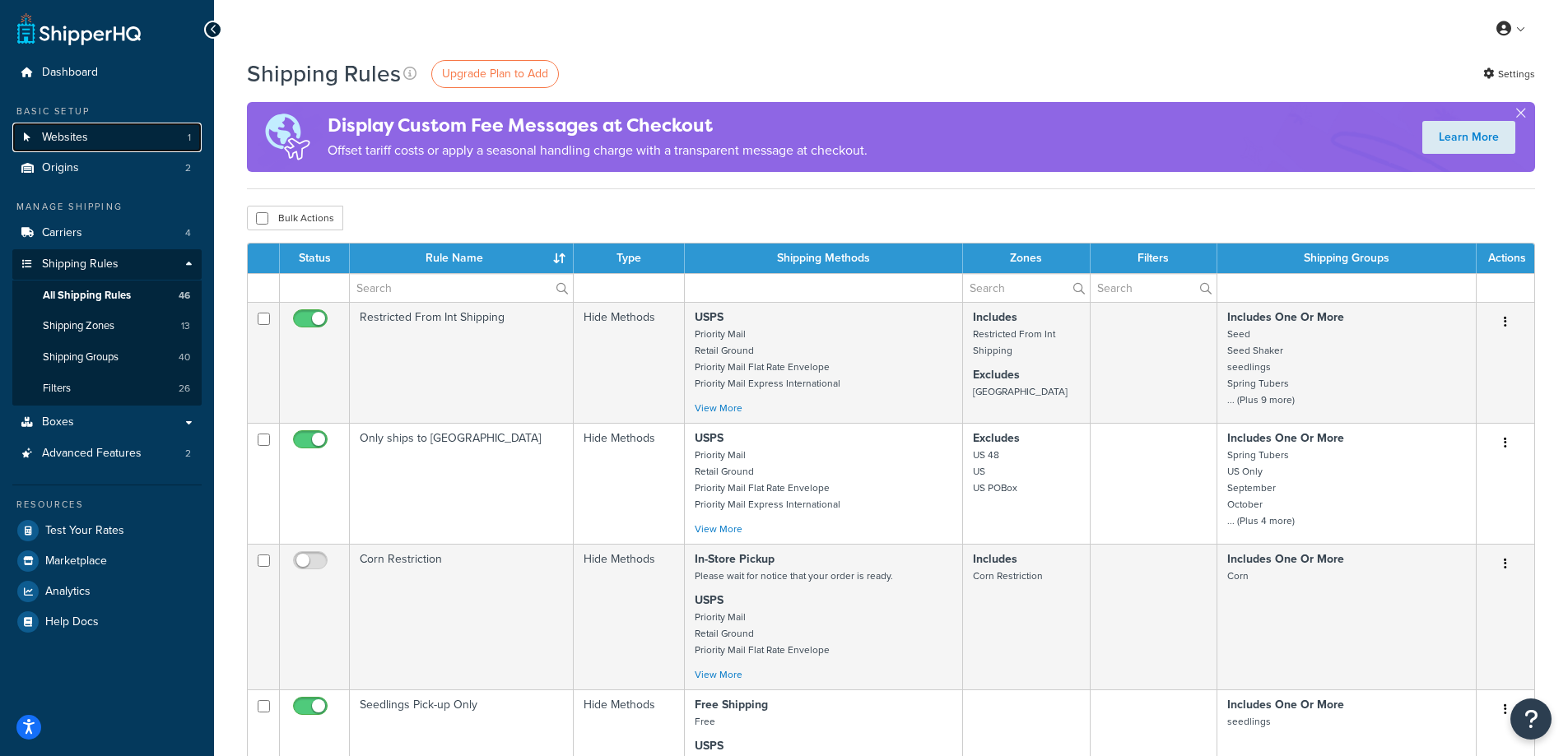
click at [77, 135] on span "Websites" at bounding box center [65, 138] width 46 height 14
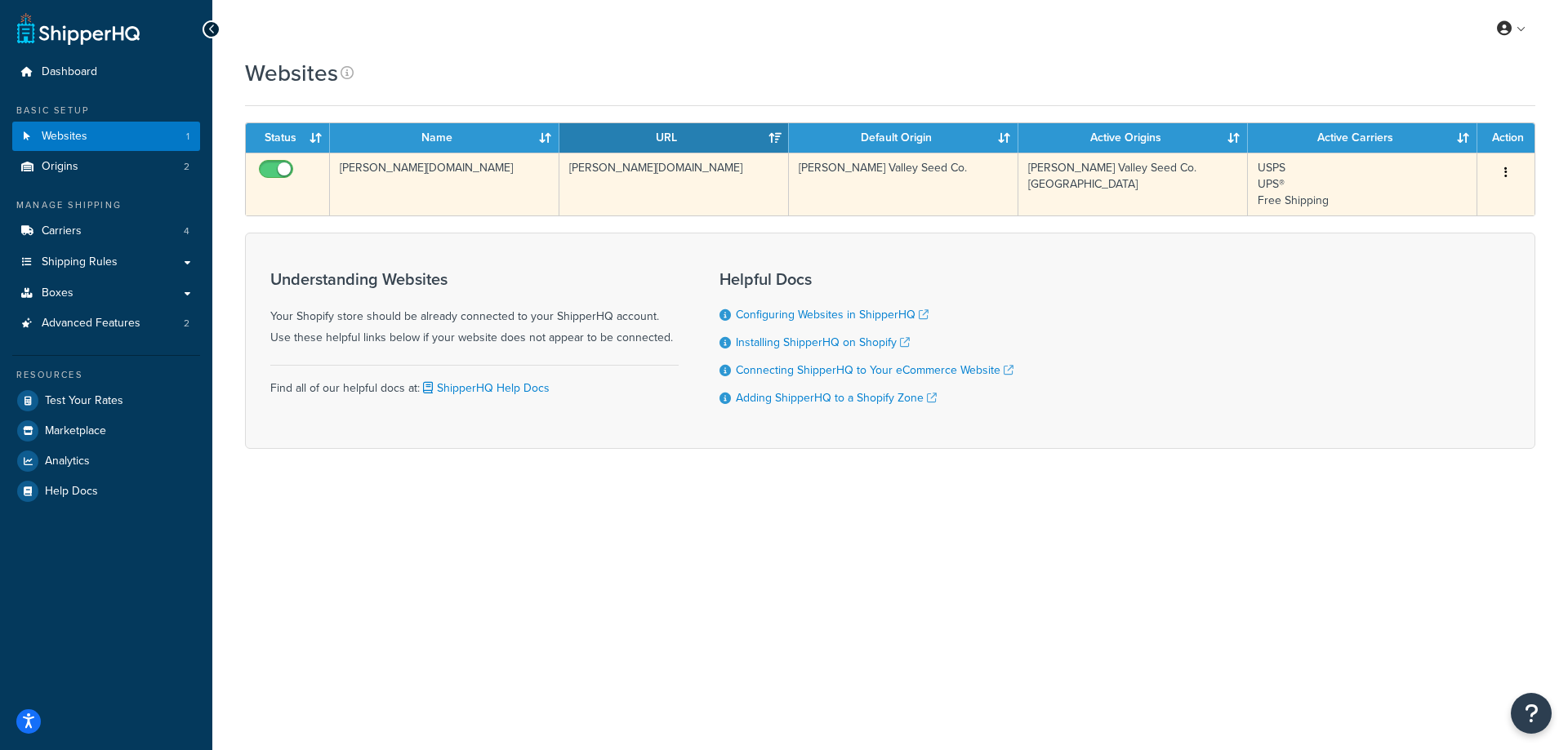
click at [1501, 173] on button "button" at bounding box center [1505, 173] width 22 height 26
click at [1440, 203] on link "Edit" at bounding box center [1440, 205] width 129 height 33
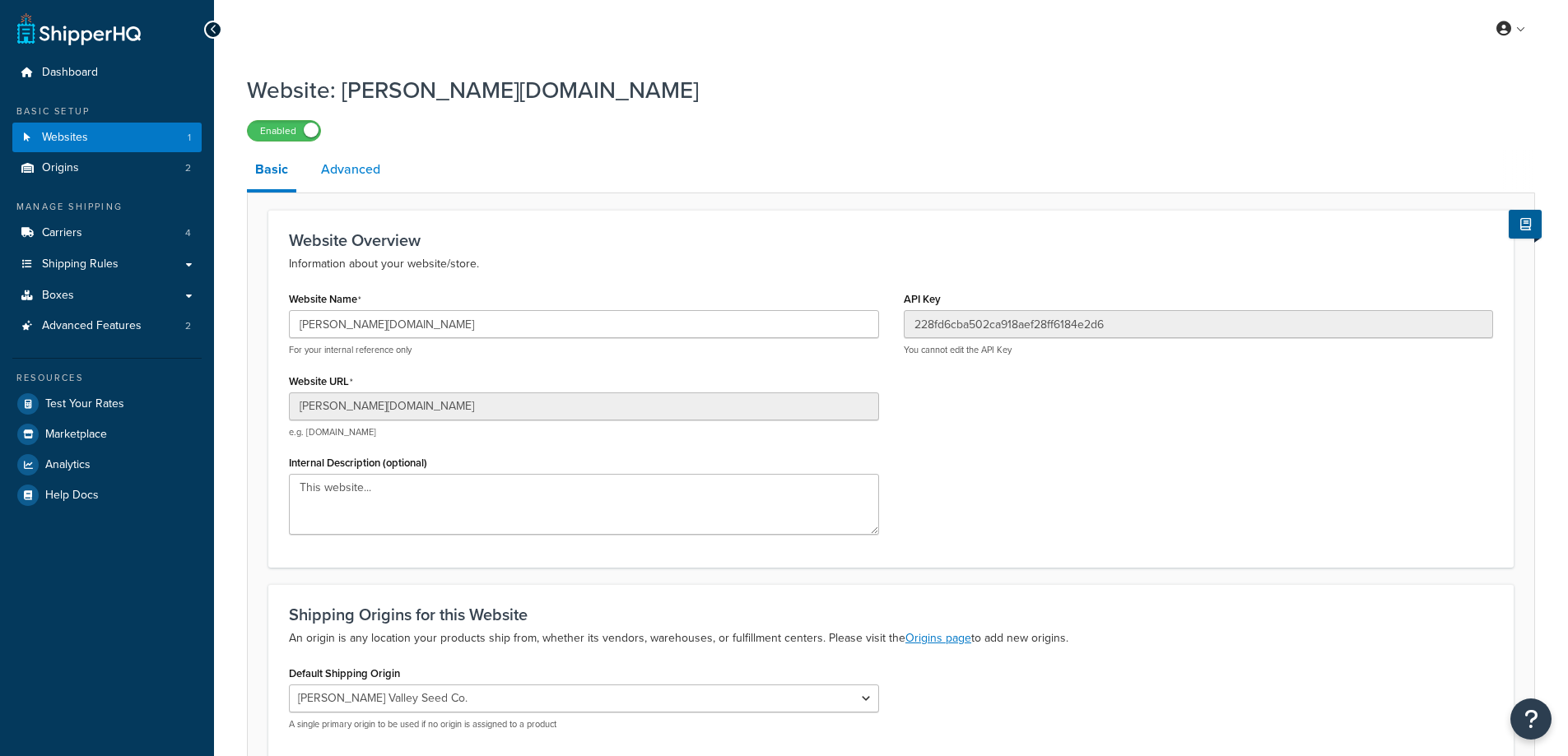
click at [361, 172] on link "Advanced" at bounding box center [350, 170] width 76 height 39
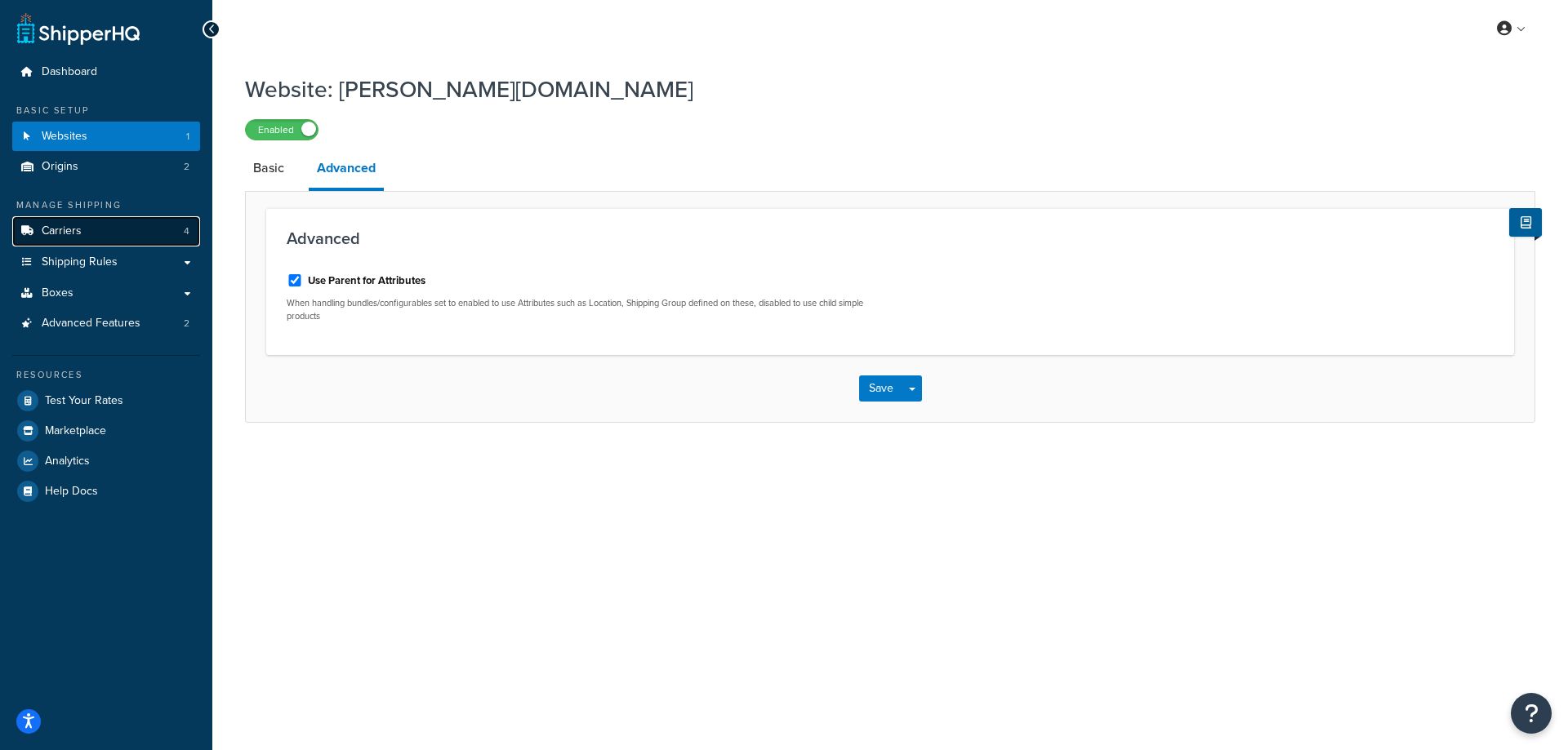
click at [101, 228] on link "Carriers 4" at bounding box center [107, 231] width 188 height 30
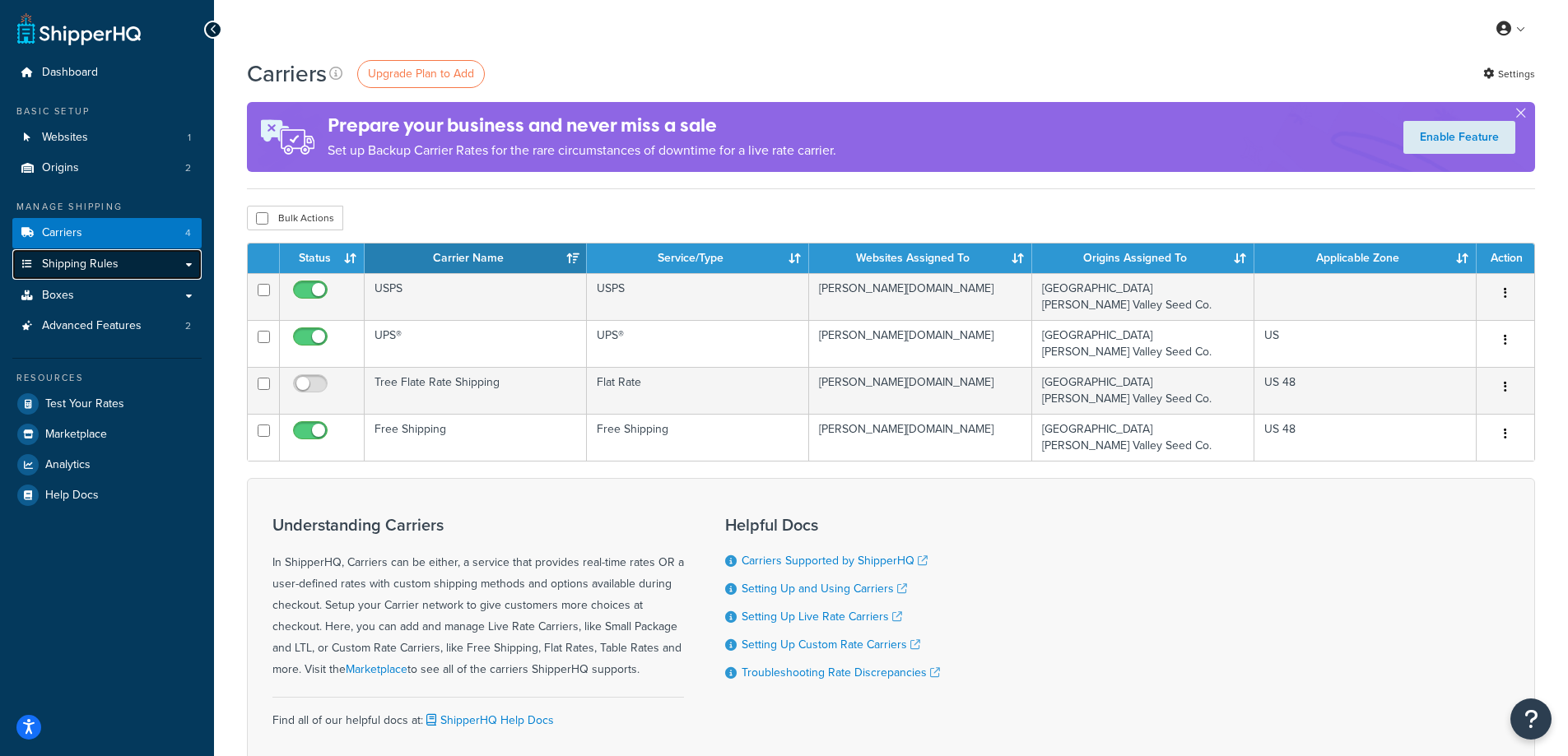
click at [87, 261] on span "Shipping Rules" at bounding box center [81, 264] width 77 height 14
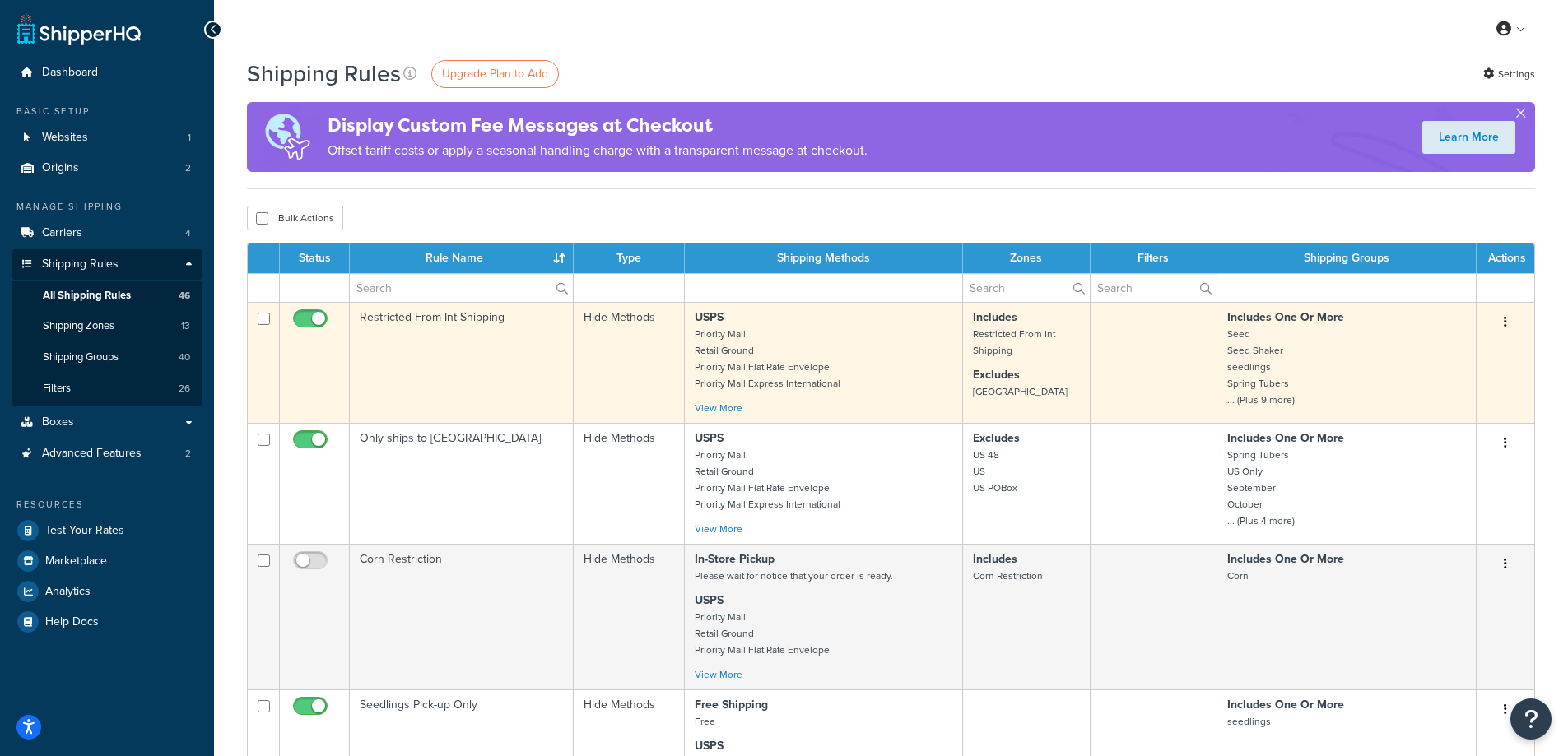
click at [451, 320] on td "Restricted From Int Shipping" at bounding box center [462, 362] width 224 height 121
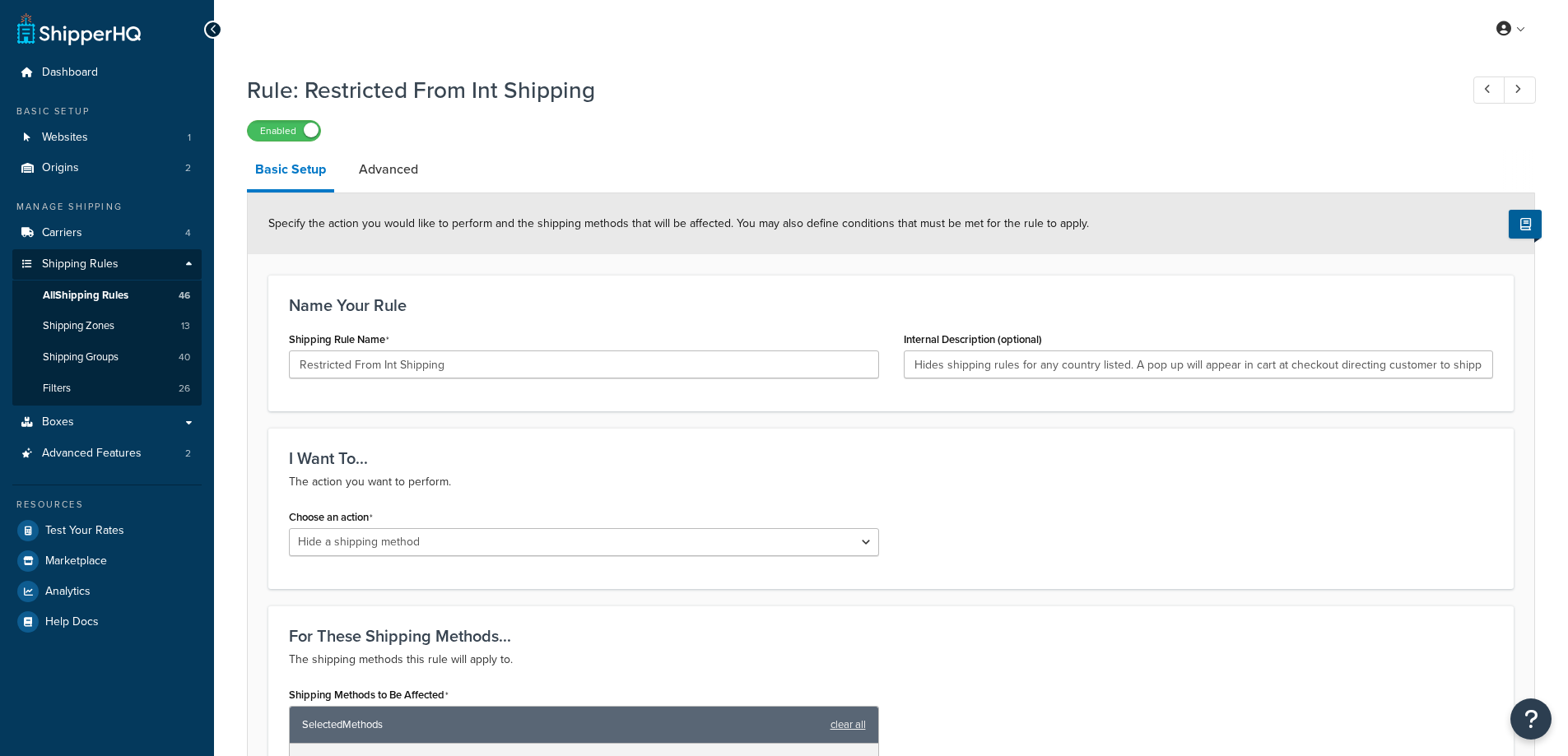
select select "HIDE"
click at [91, 297] on span "All Shipping Rules" at bounding box center [85, 296] width 86 height 14
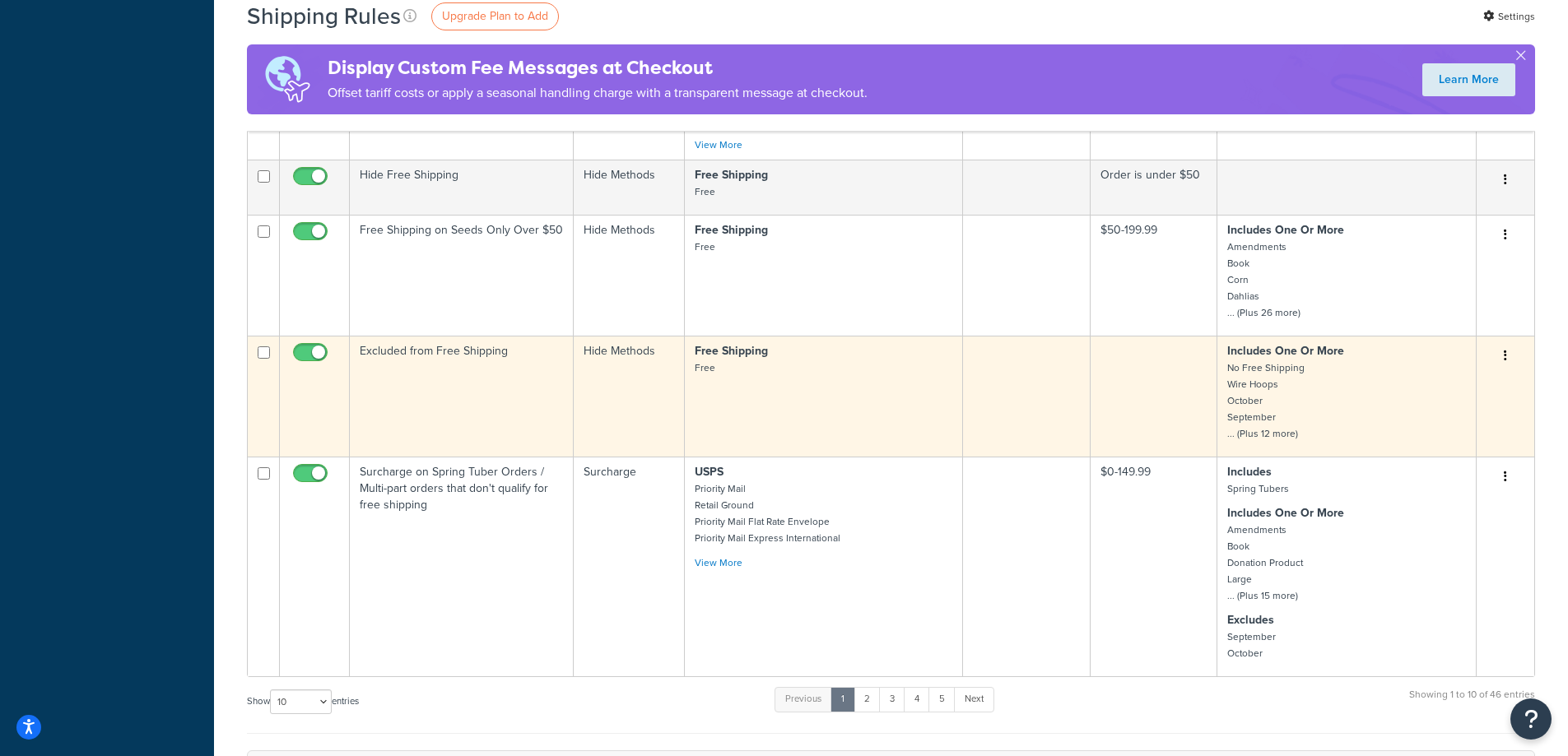
scroll to position [988, 0]
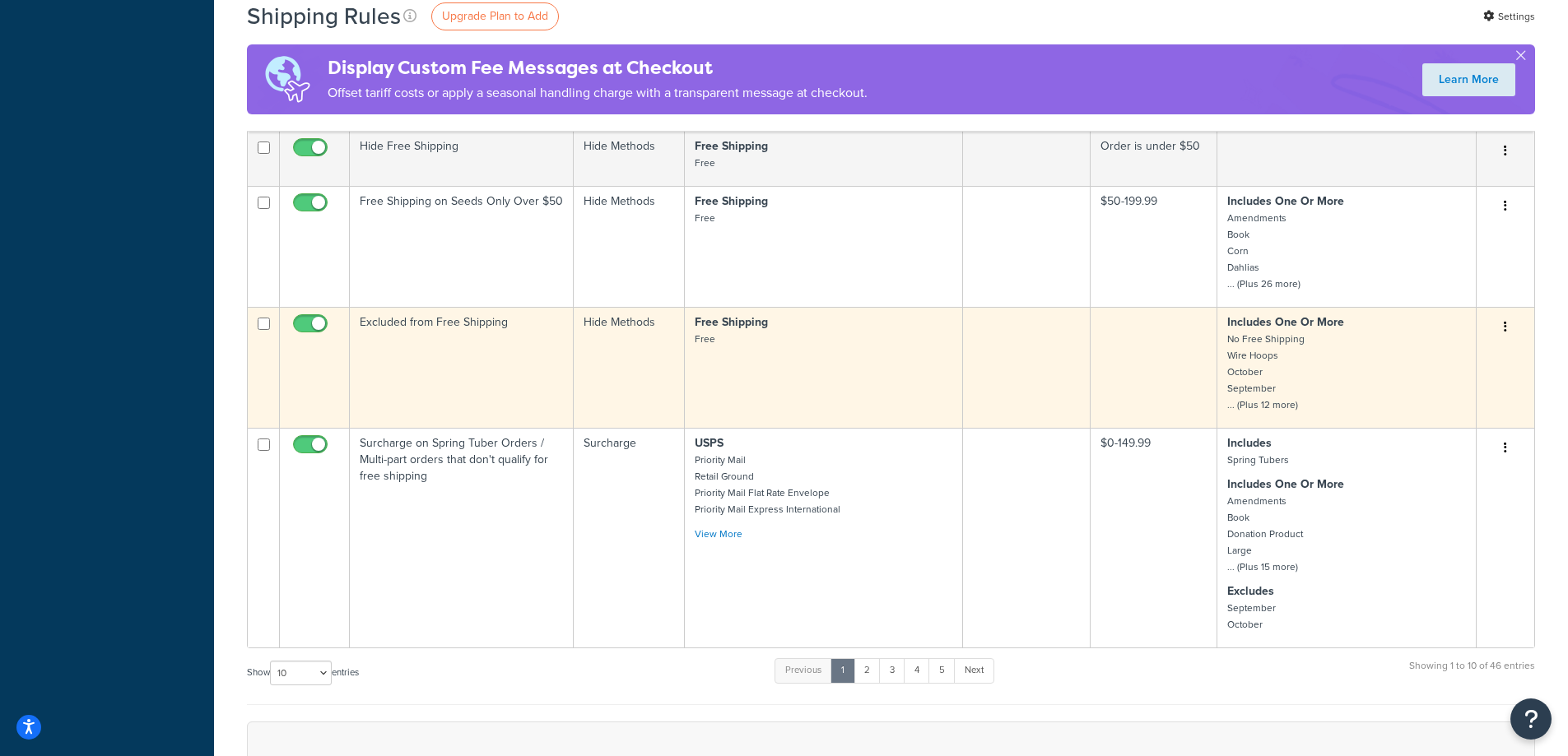
click at [259, 326] on input "checkbox" at bounding box center [263, 323] width 13 height 13
checkbox input "true"
click at [475, 320] on td "Excluded from Free Shipping" at bounding box center [462, 367] width 224 height 121
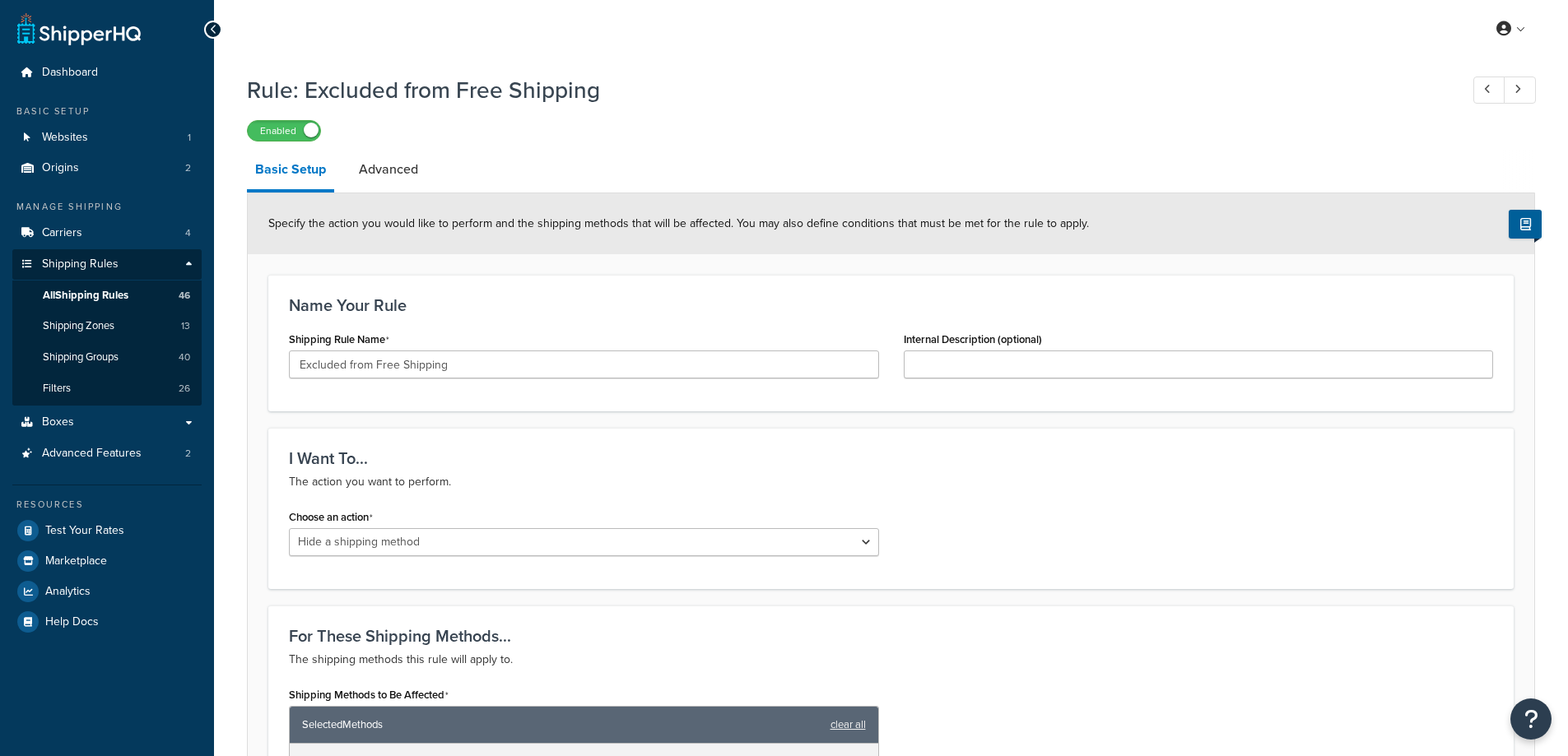
select select "HIDE"
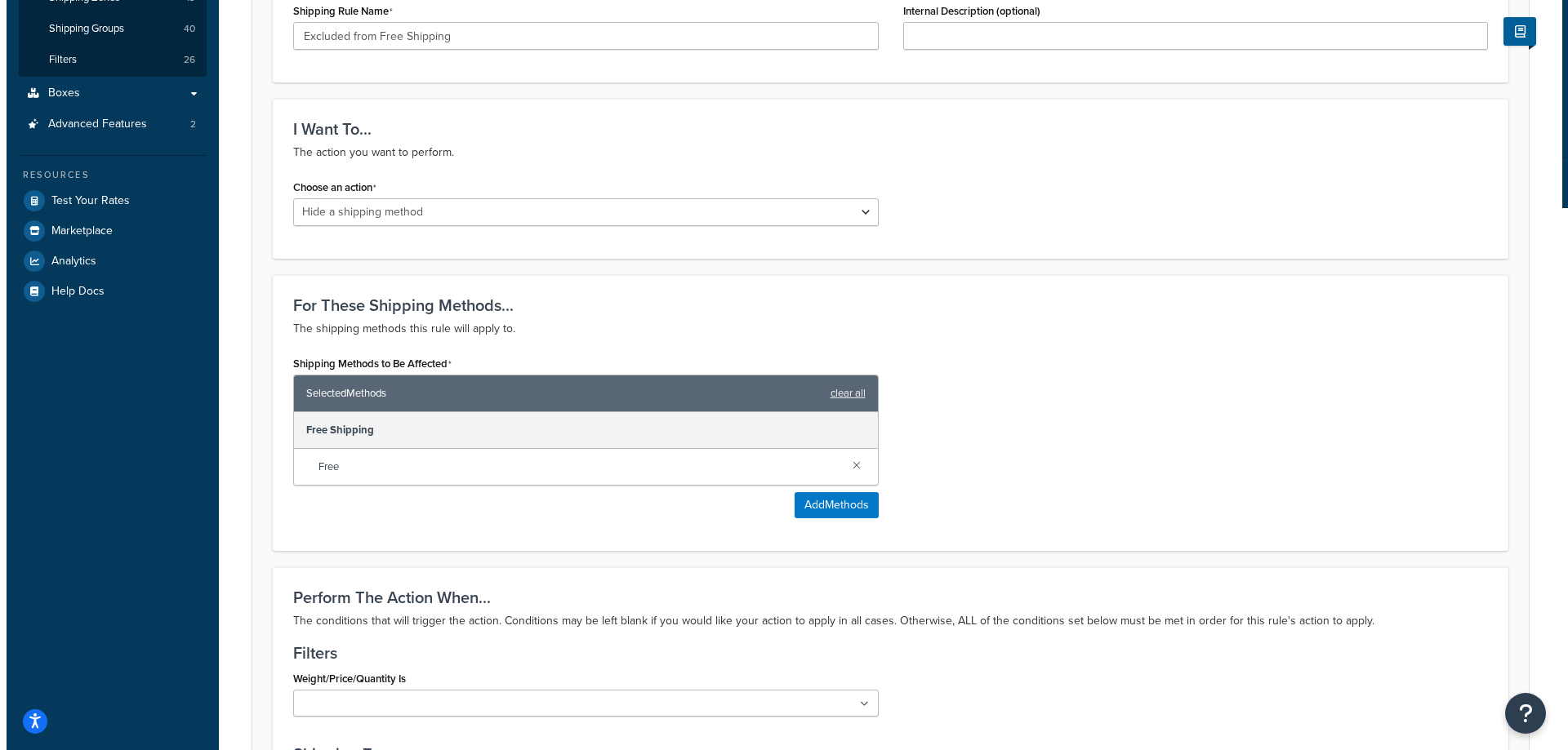
scroll to position [327, 0]
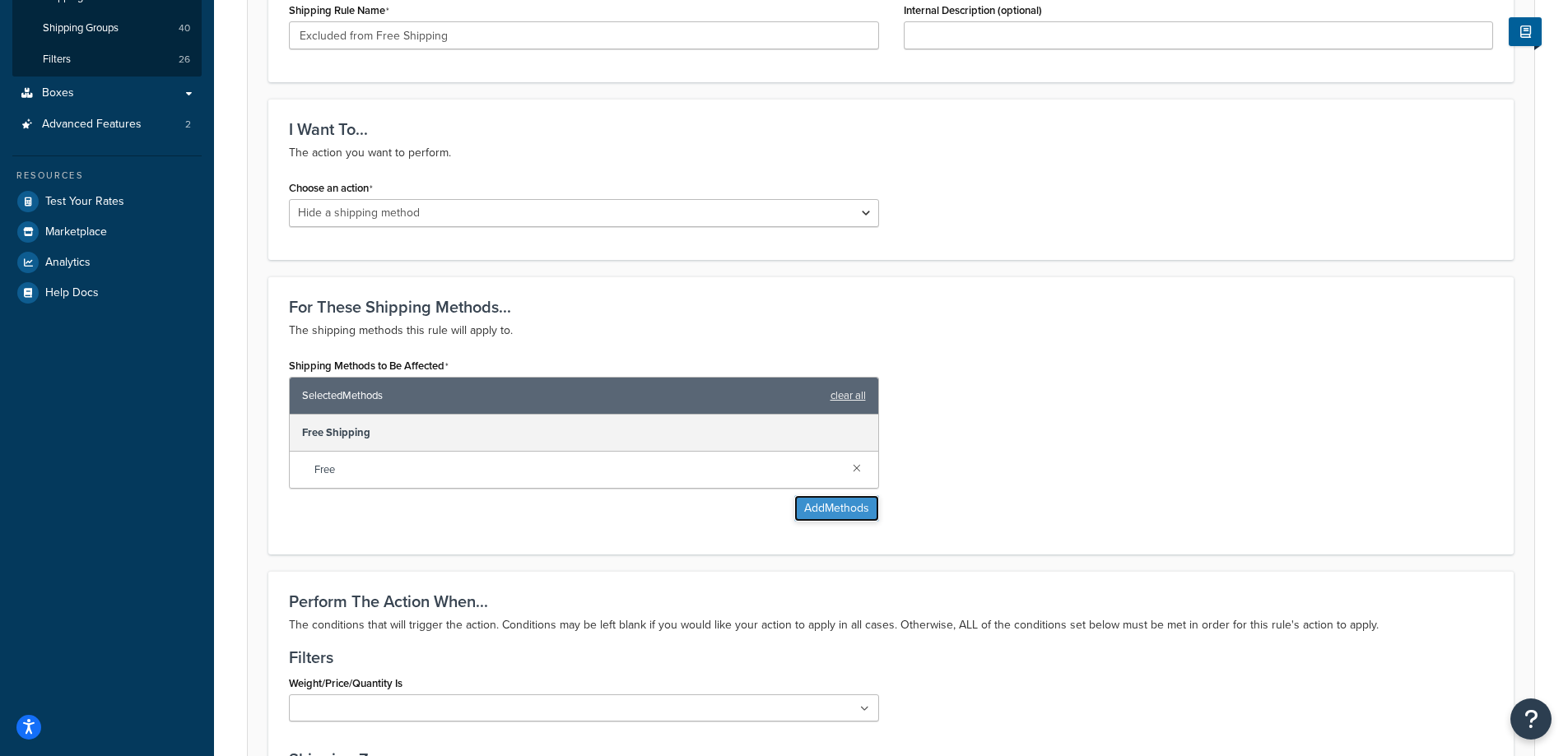
click at [830, 515] on button "Add Methods" at bounding box center [837, 509] width 85 height 27
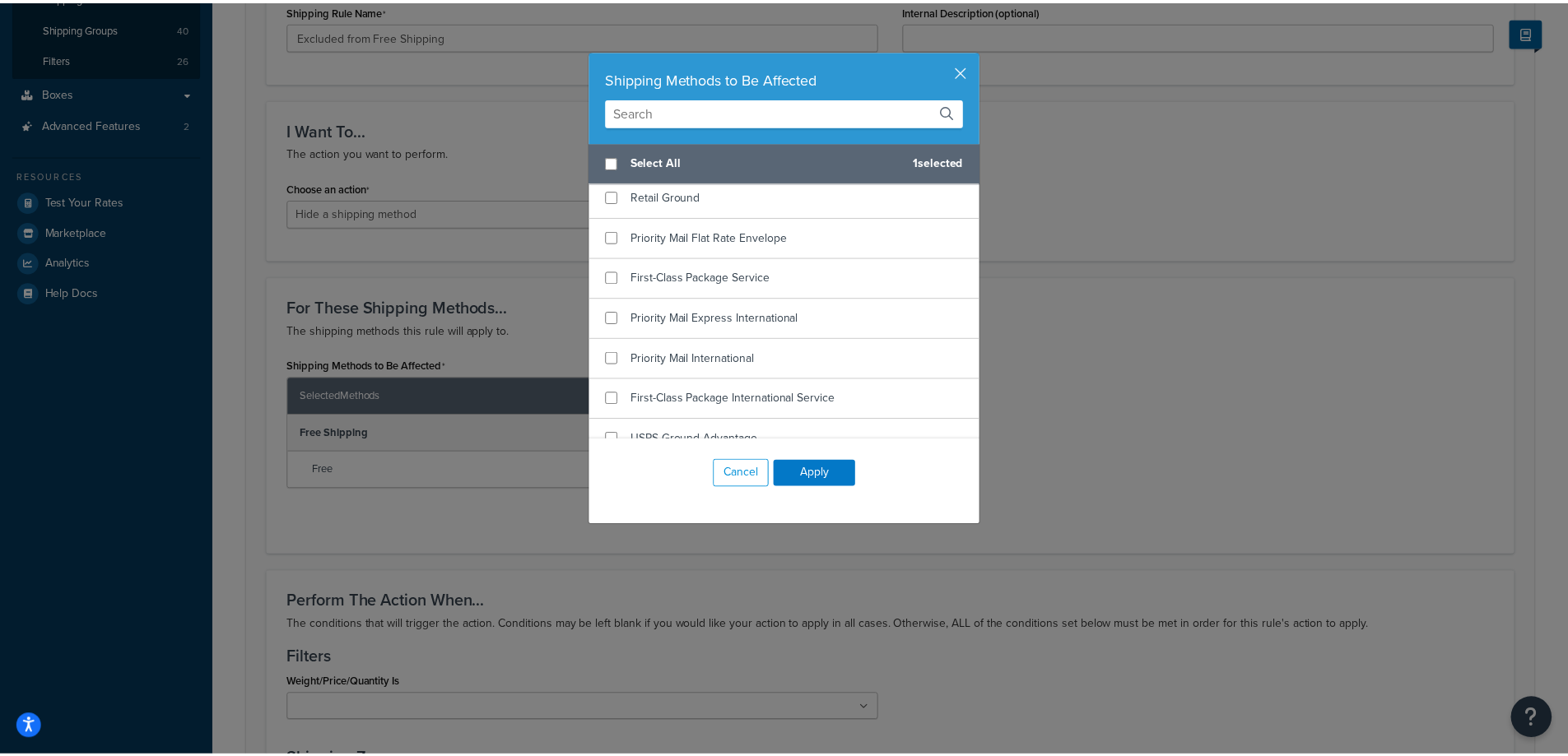
scroll to position [620, 0]
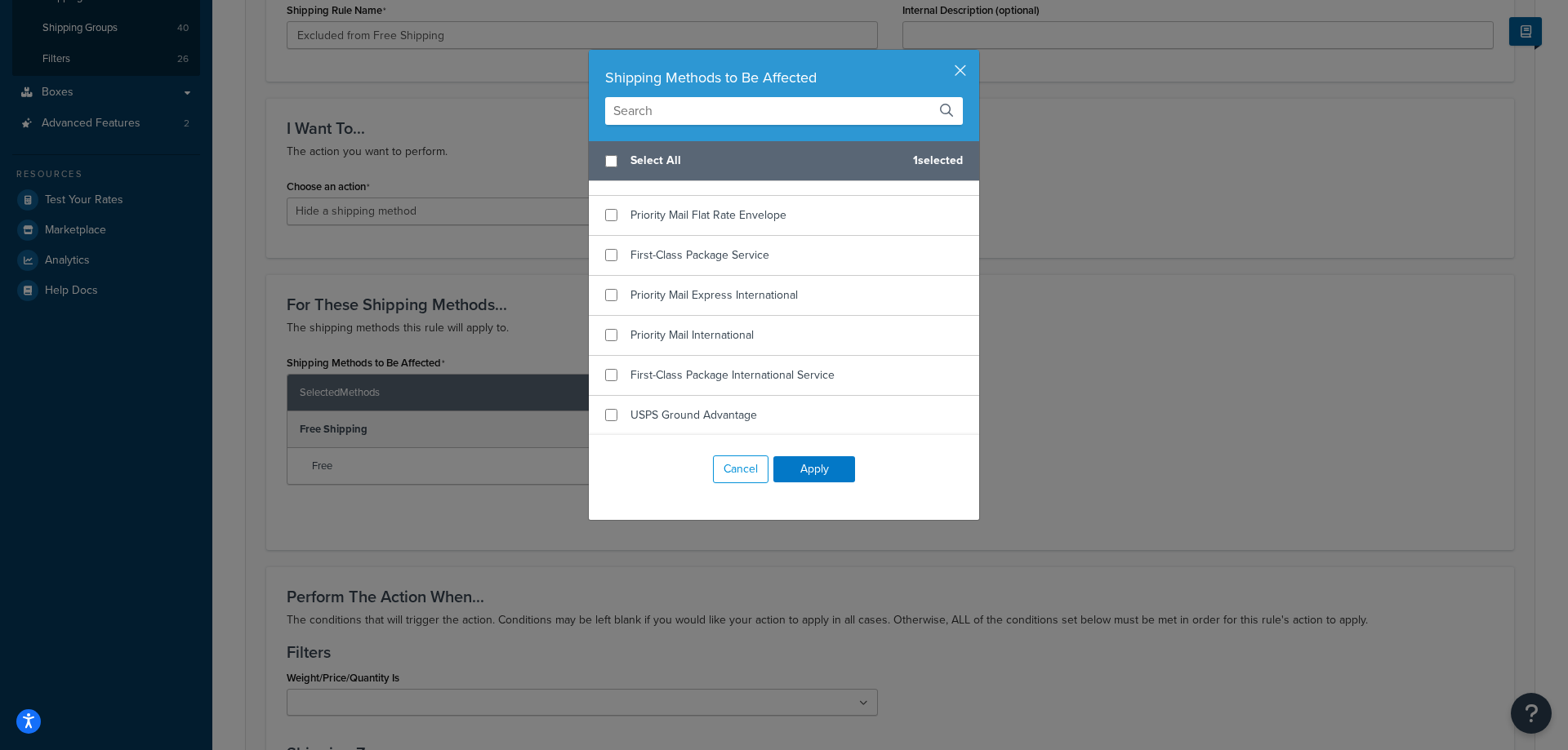
click at [415, 516] on div "Shipping Methods to Be Affected Select All 1 selected Free Shipping Free In-Sto…" at bounding box center [784, 375] width 1568 height 750
click at [735, 467] on button "Cancel" at bounding box center [740, 469] width 56 height 27
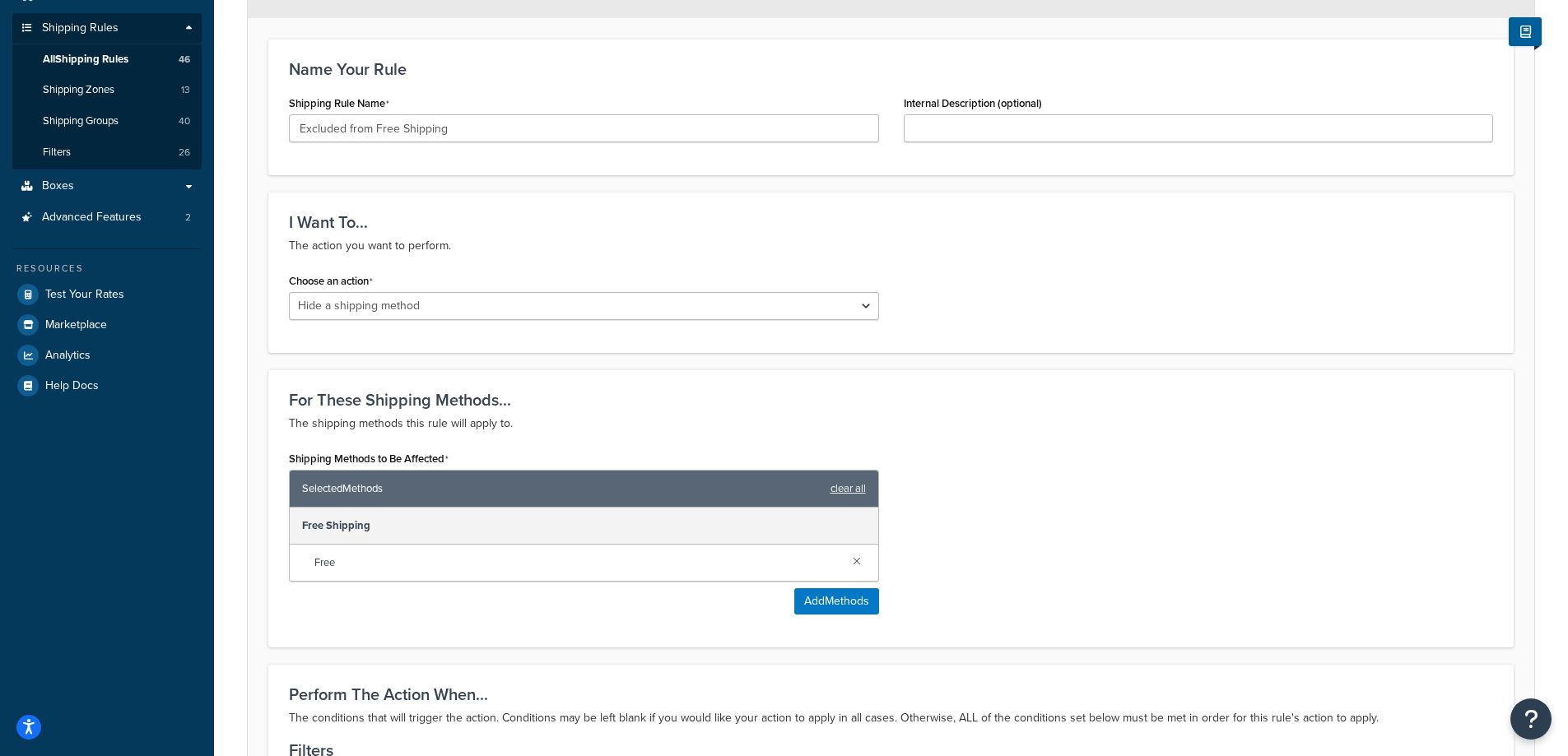
scroll to position [0, 0]
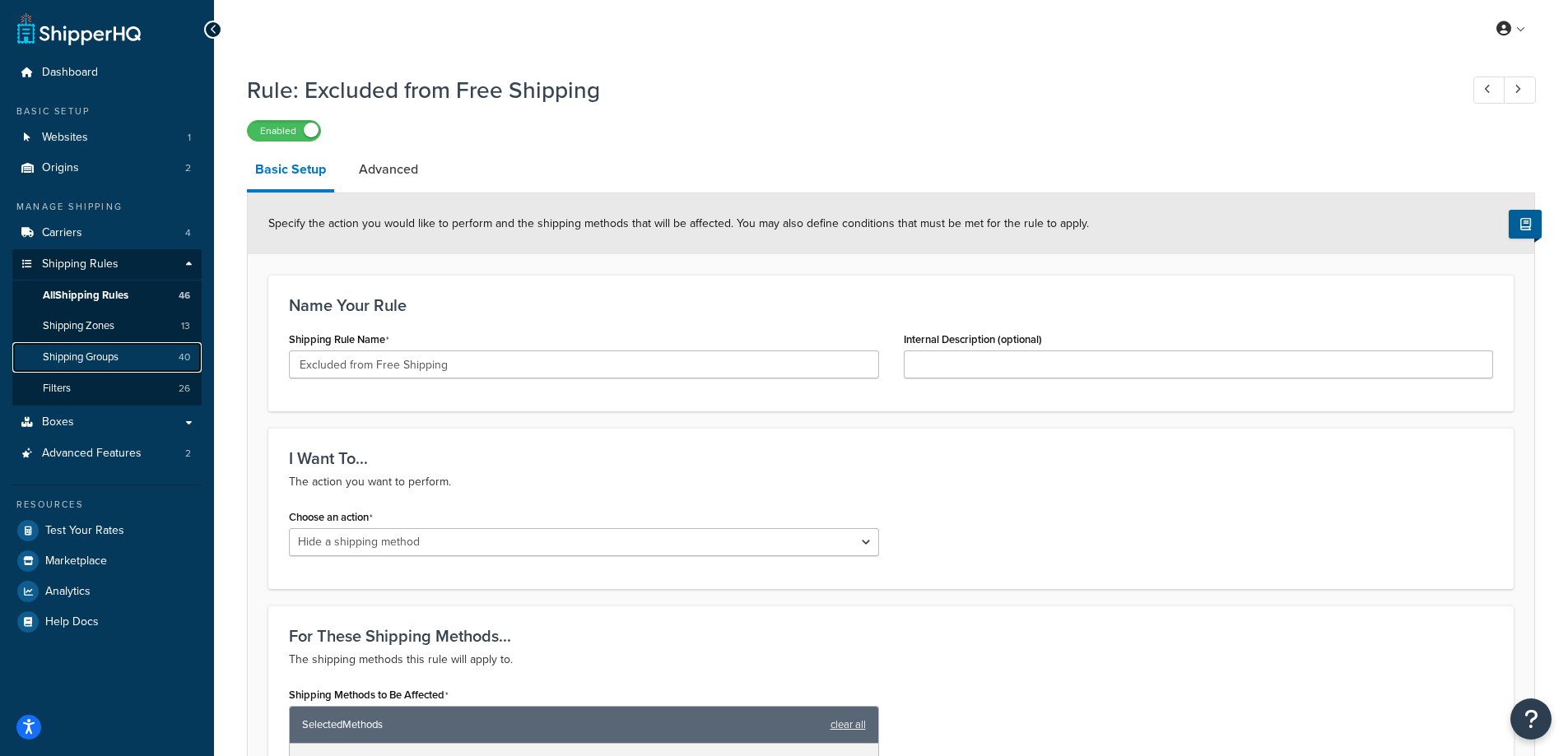
click at [74, 359] on span "Shipping Groups" at bounding box center [80, 358] width 76 height 14
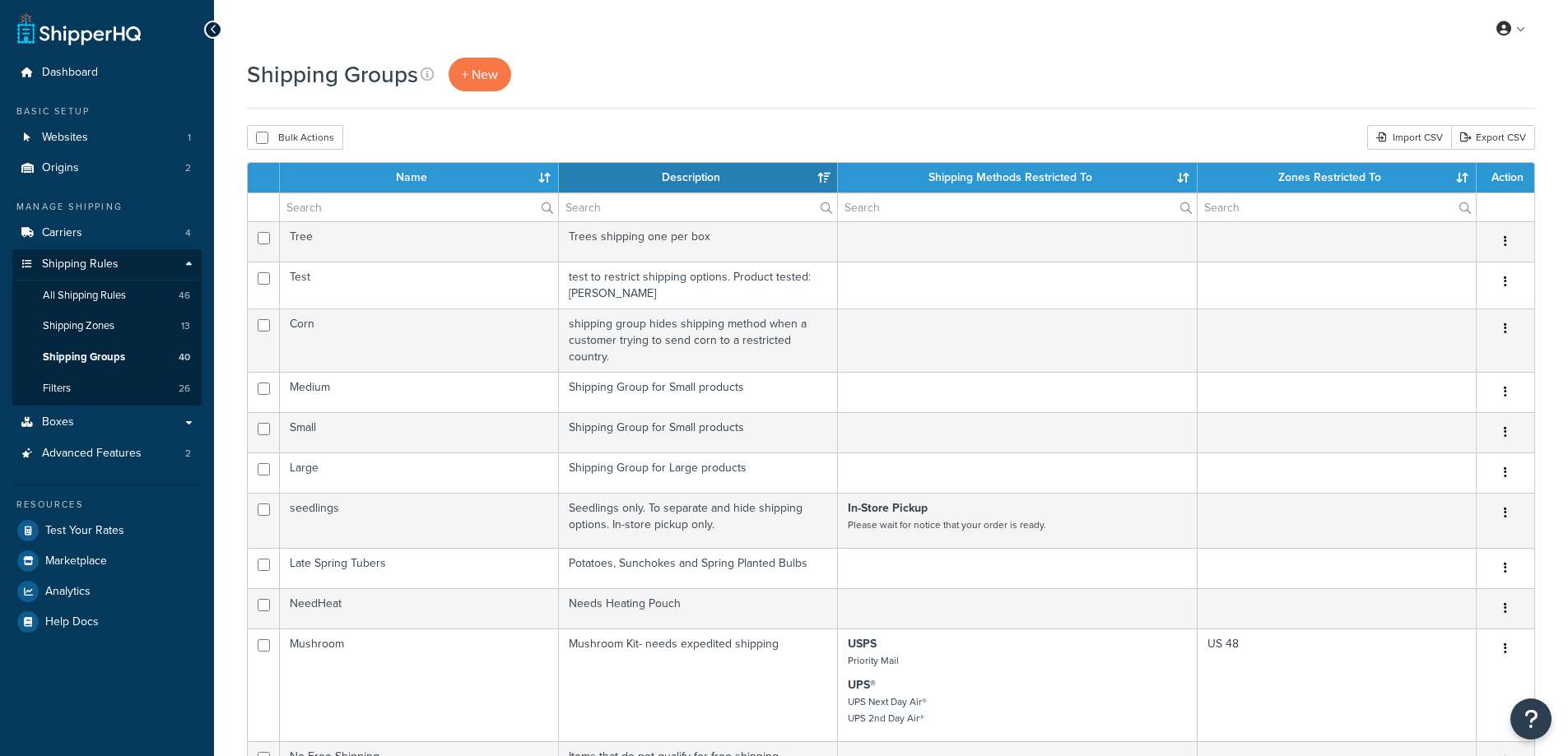
select select "15"
click at [87, 357] on span "Shipping Groups" at bounding box center [83, 358] width 82 height 14
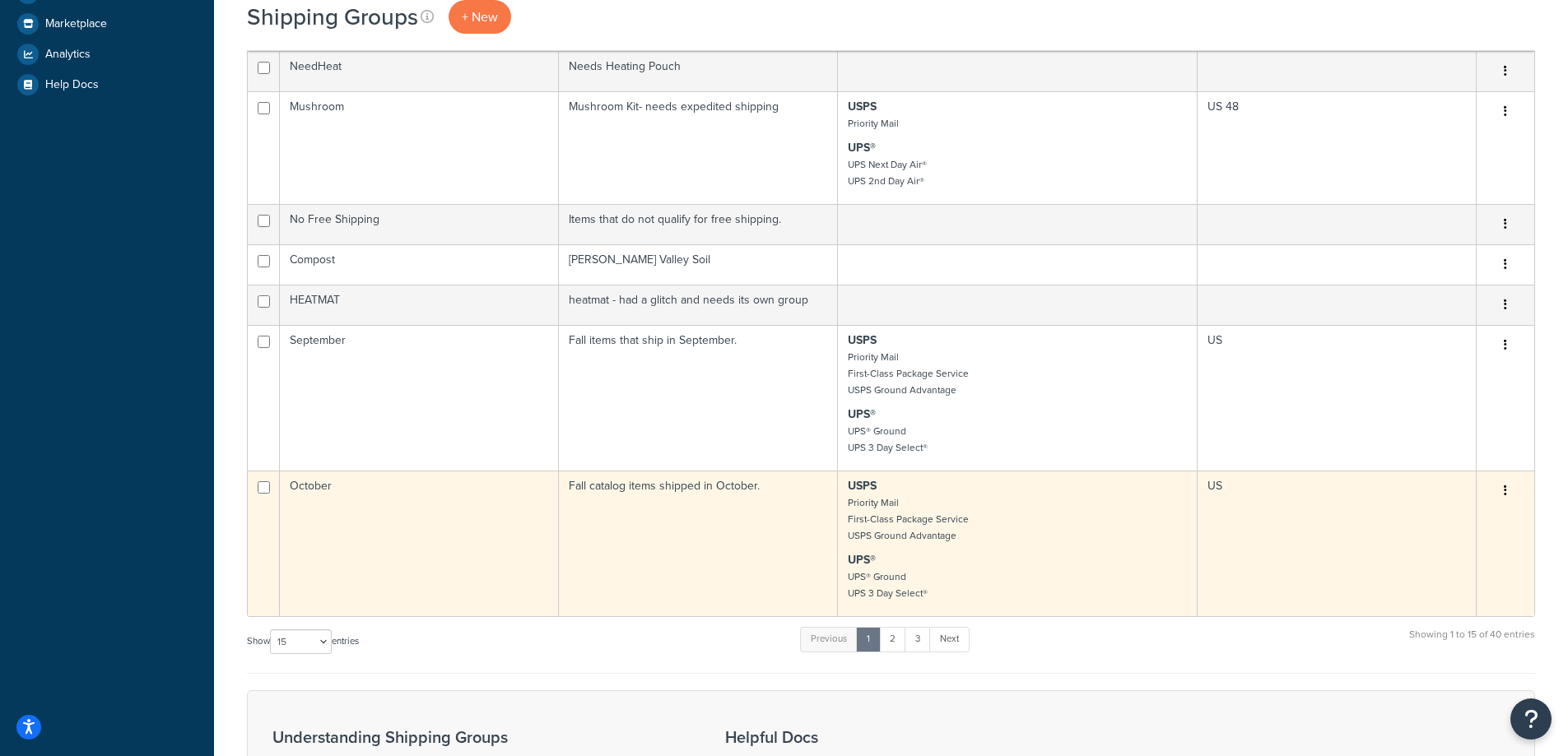
scroll to position [658, 0]
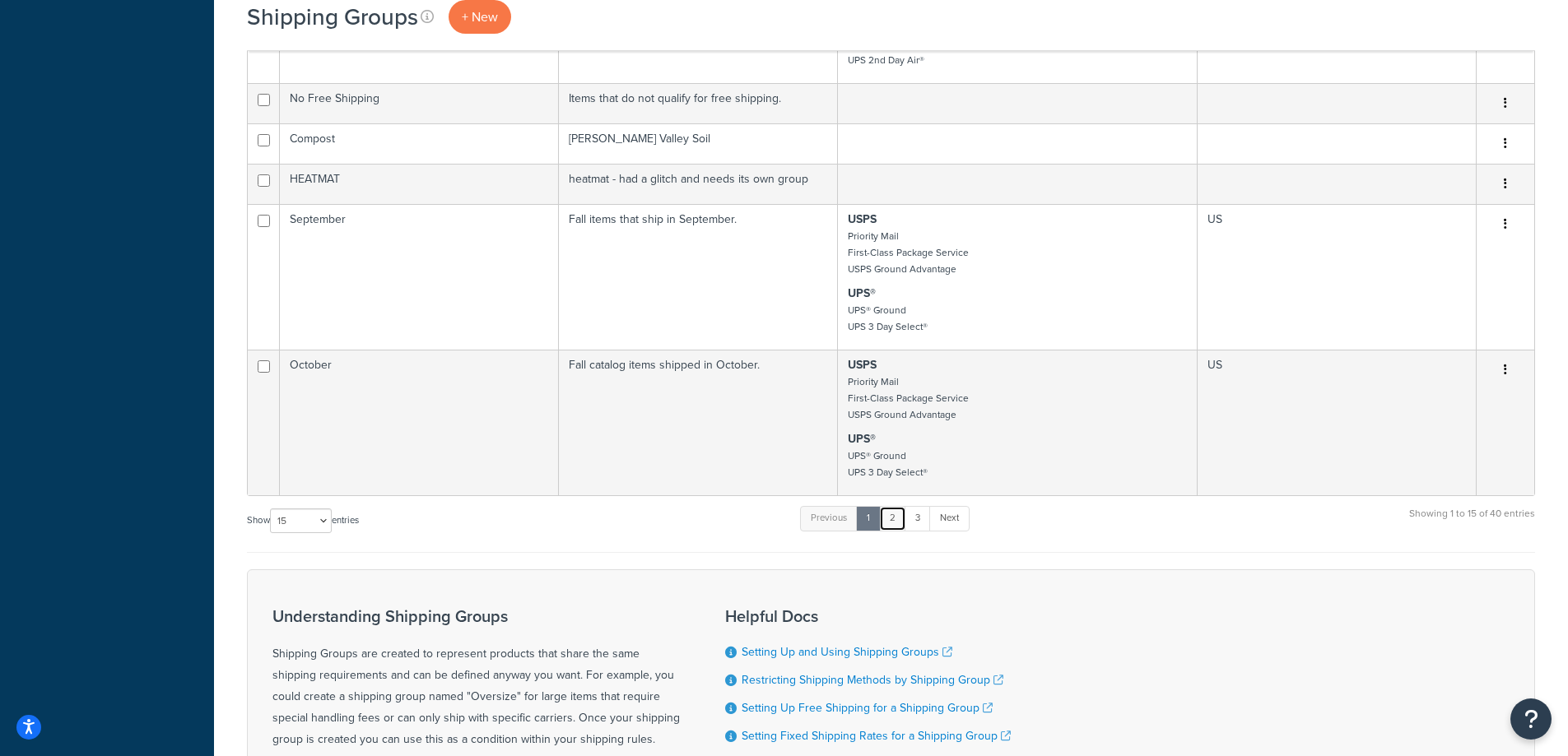
click at [899, 521] on link "2" at bounding box center [892, 517] width 28 height 25
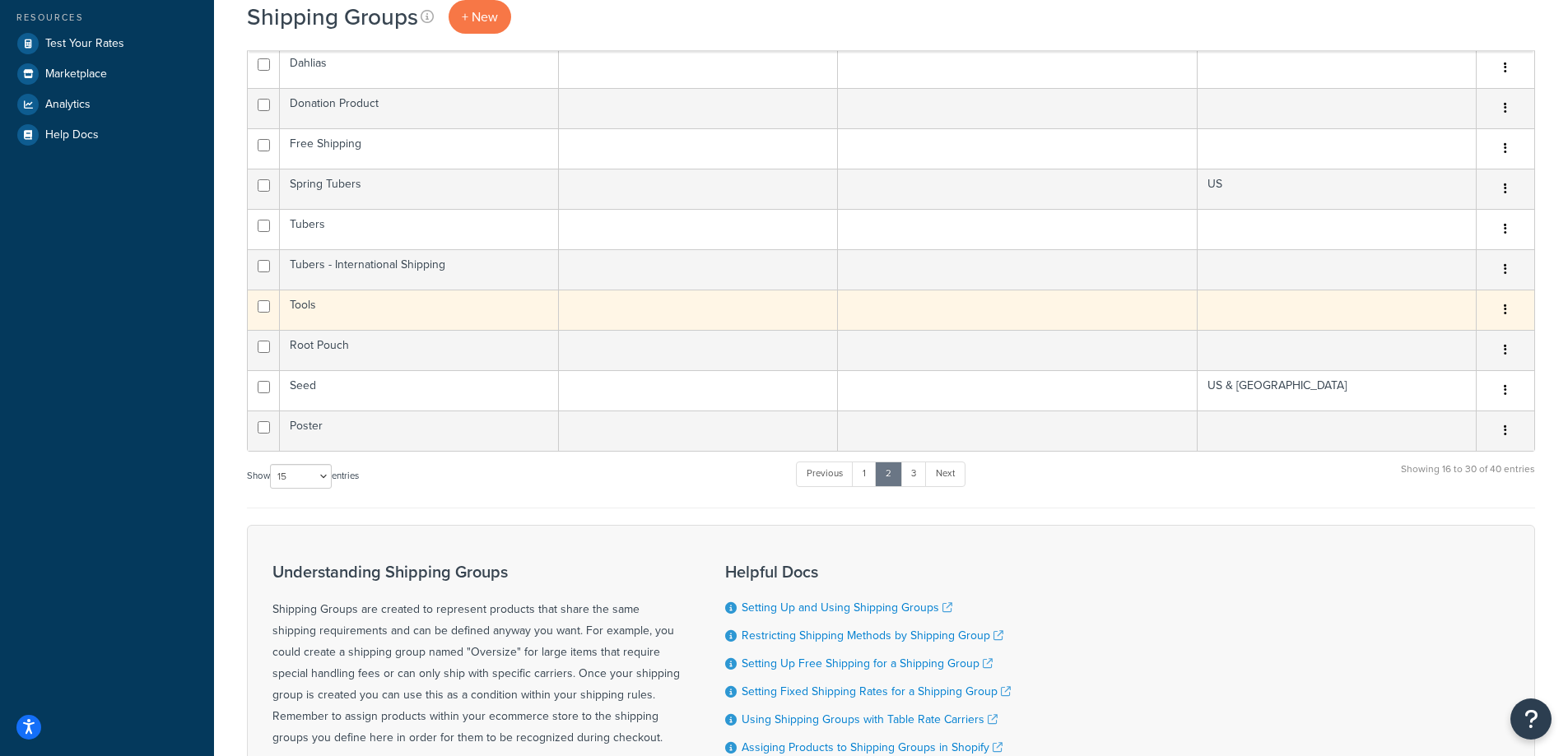
scroll to position [494, 0]
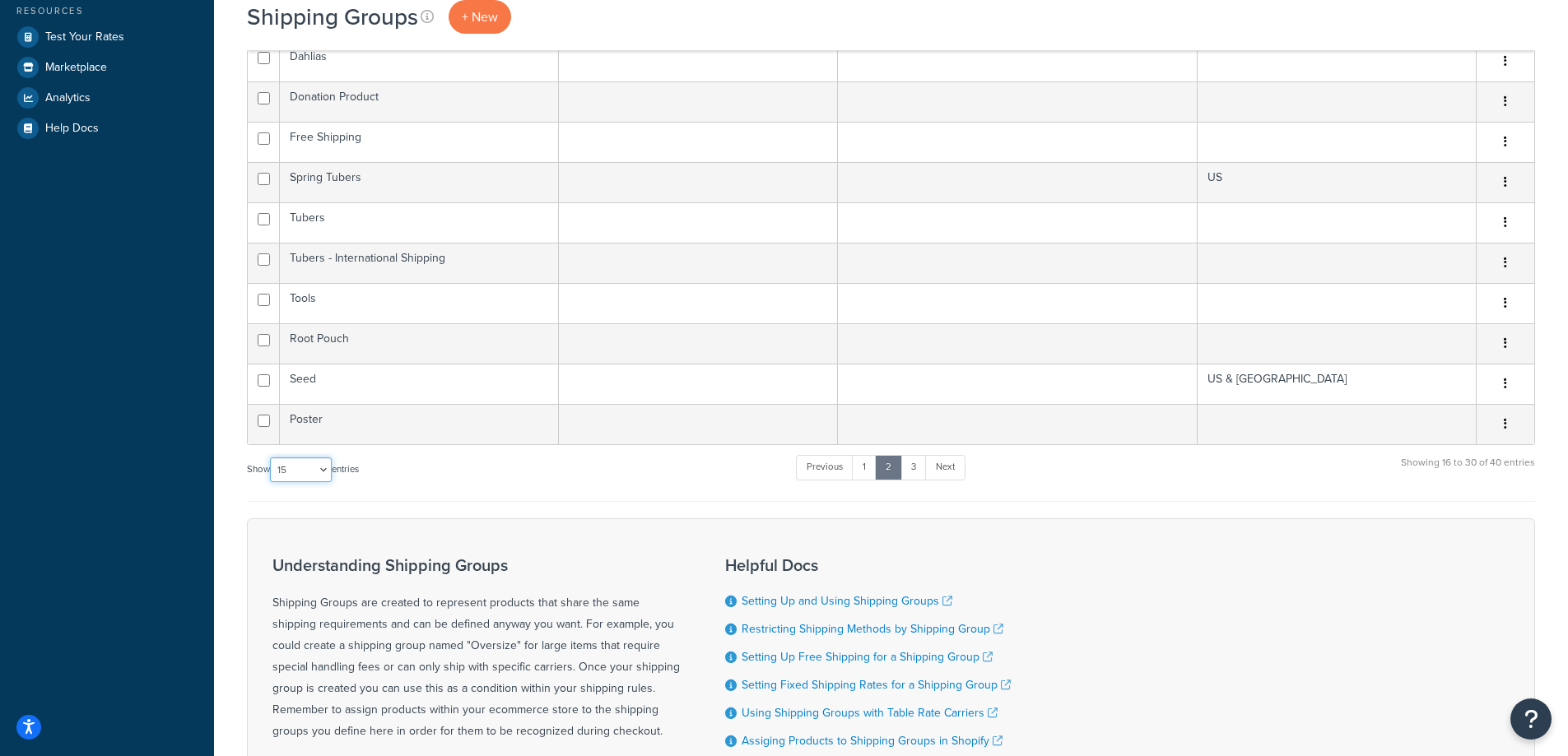
click at [324, 463] on select "10 15 25 50 100" at bounding box center [301, 469] width 62 height 25
select select "50"
click at [271, 482] on select "10 15 25 50 100" at bounding box center [301, 469] width 62 height 25
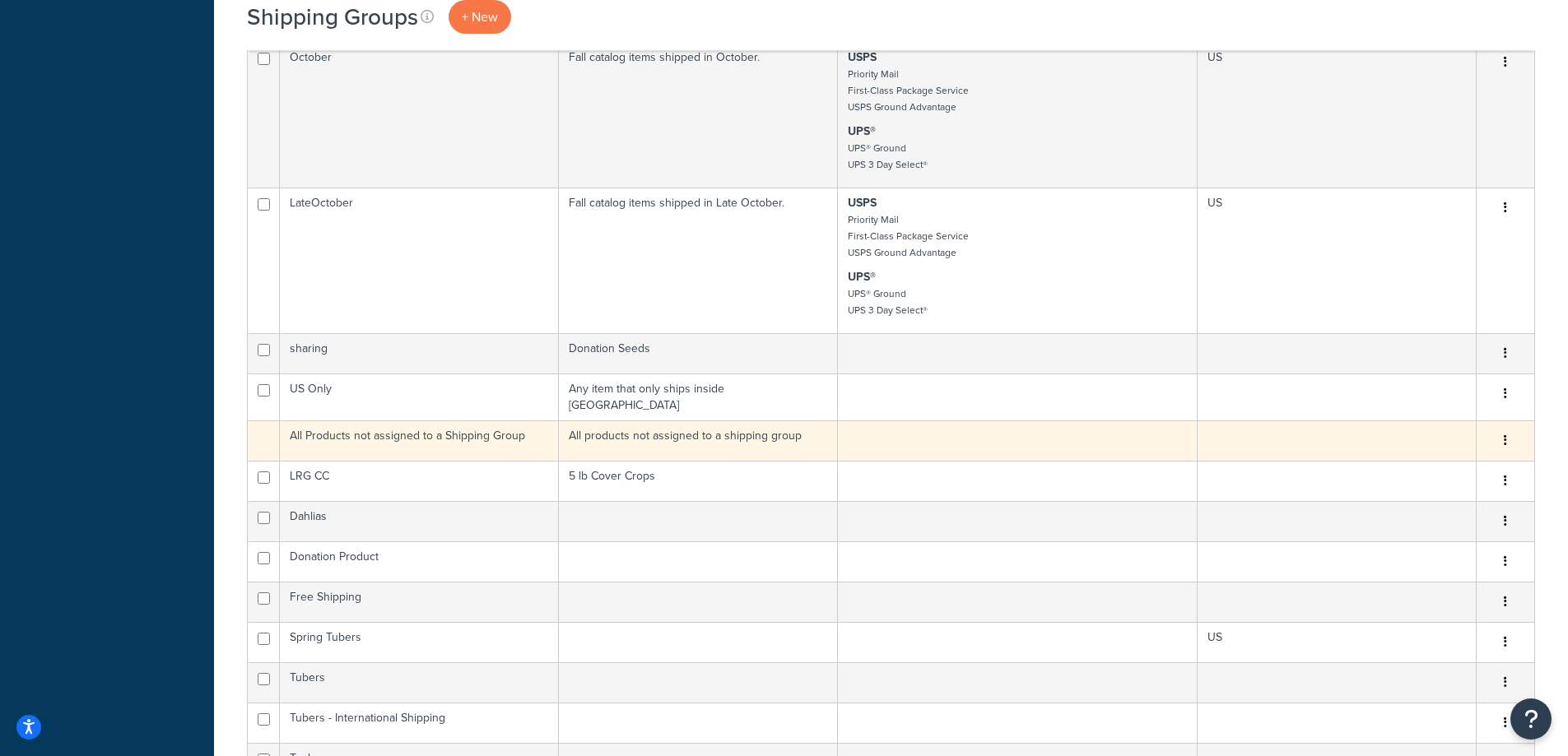
scroll to position [988, 0]
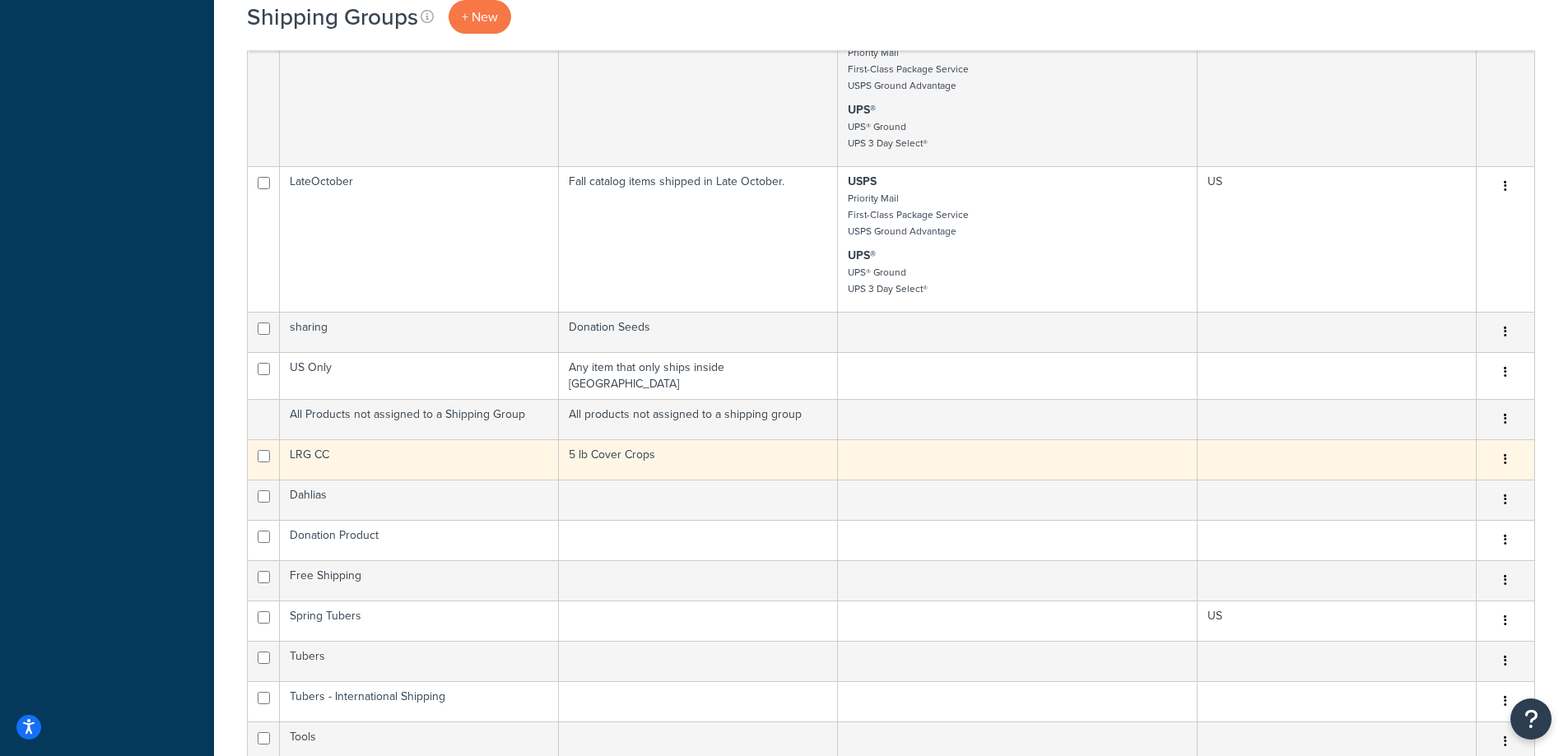
click at [1507, 452] on button "button" at bounding box center [1505, 459] width 23 height 27
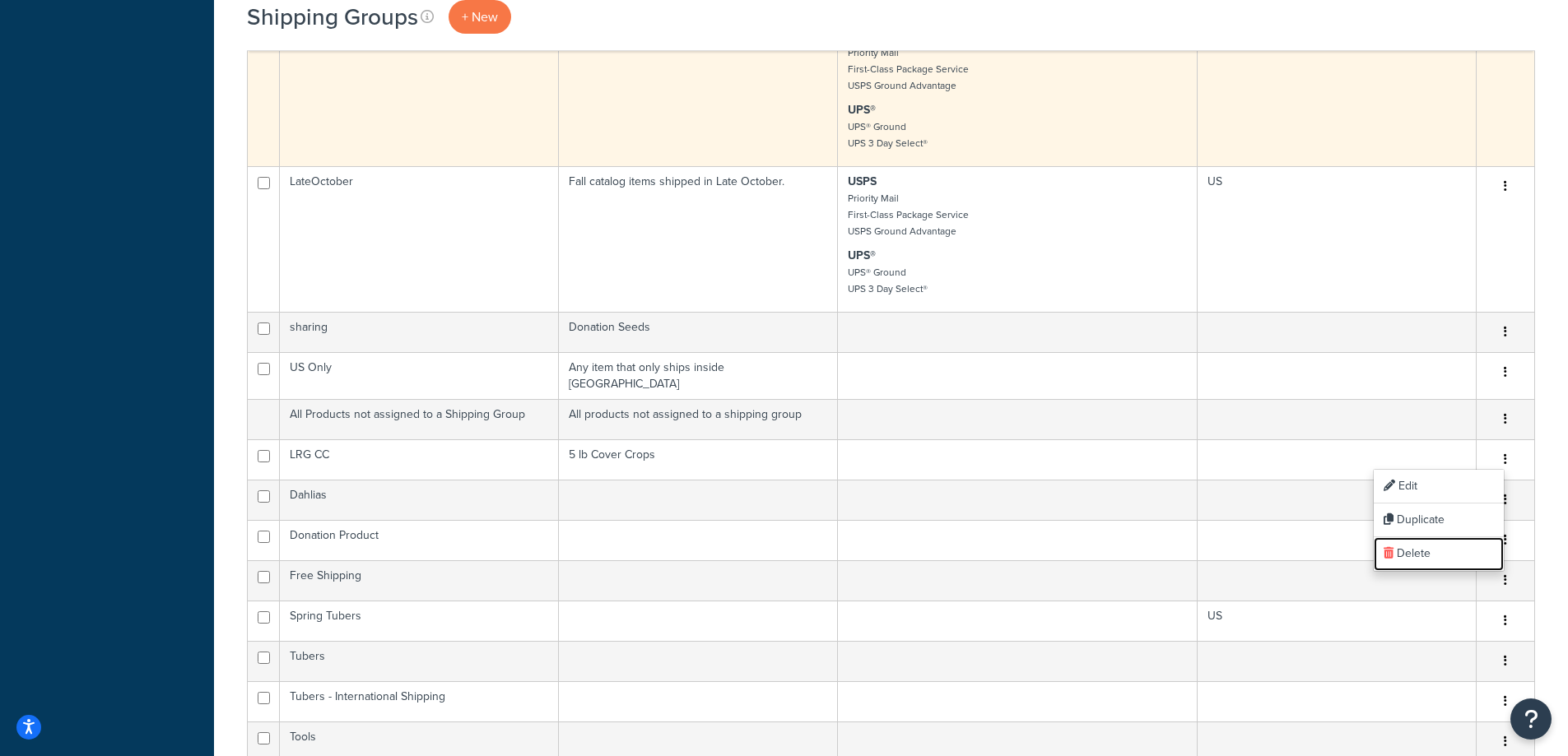
click at [1428, 555] on link "Delete" at bounding box center [1439, 554] width 130 height 34
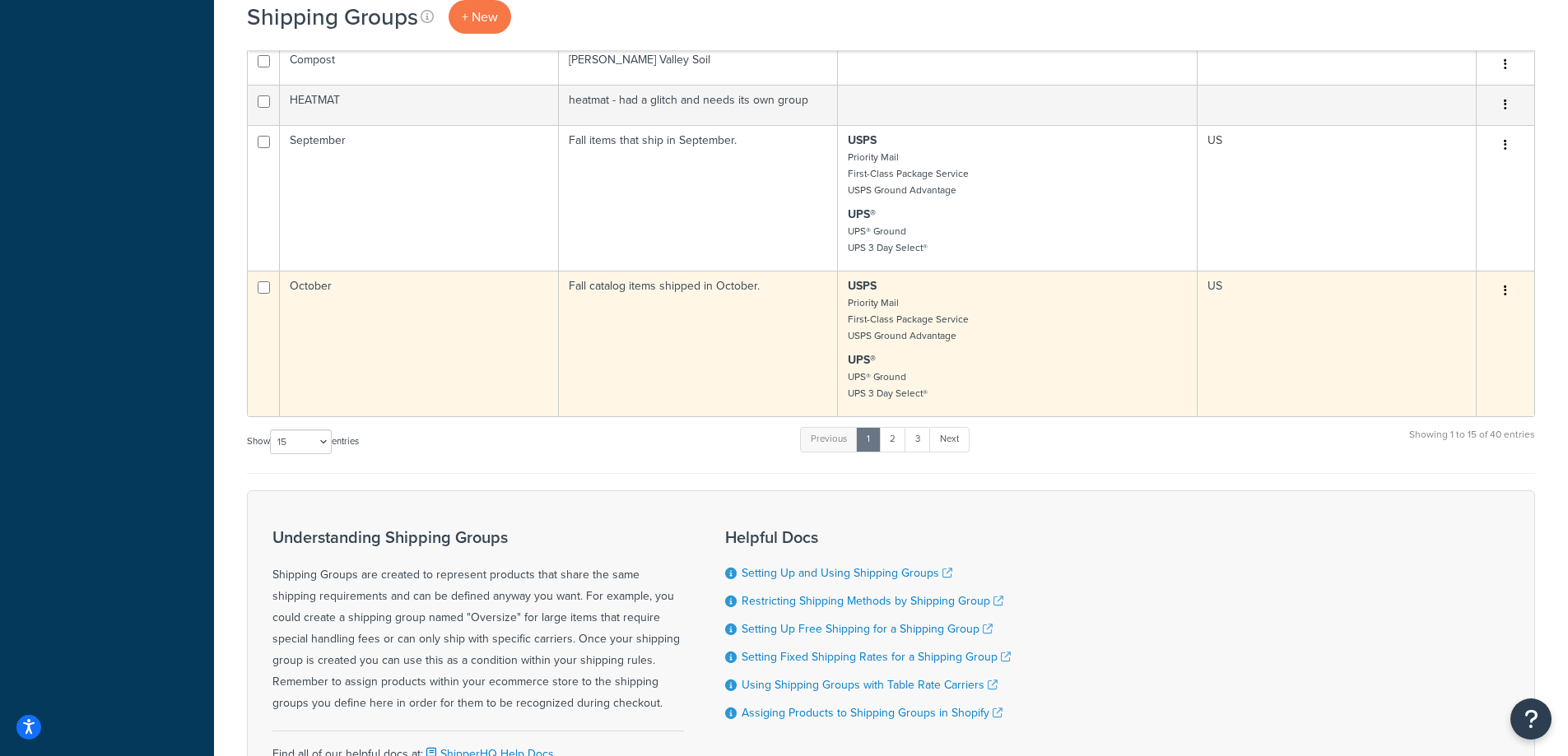
scroll to position [988, 0]
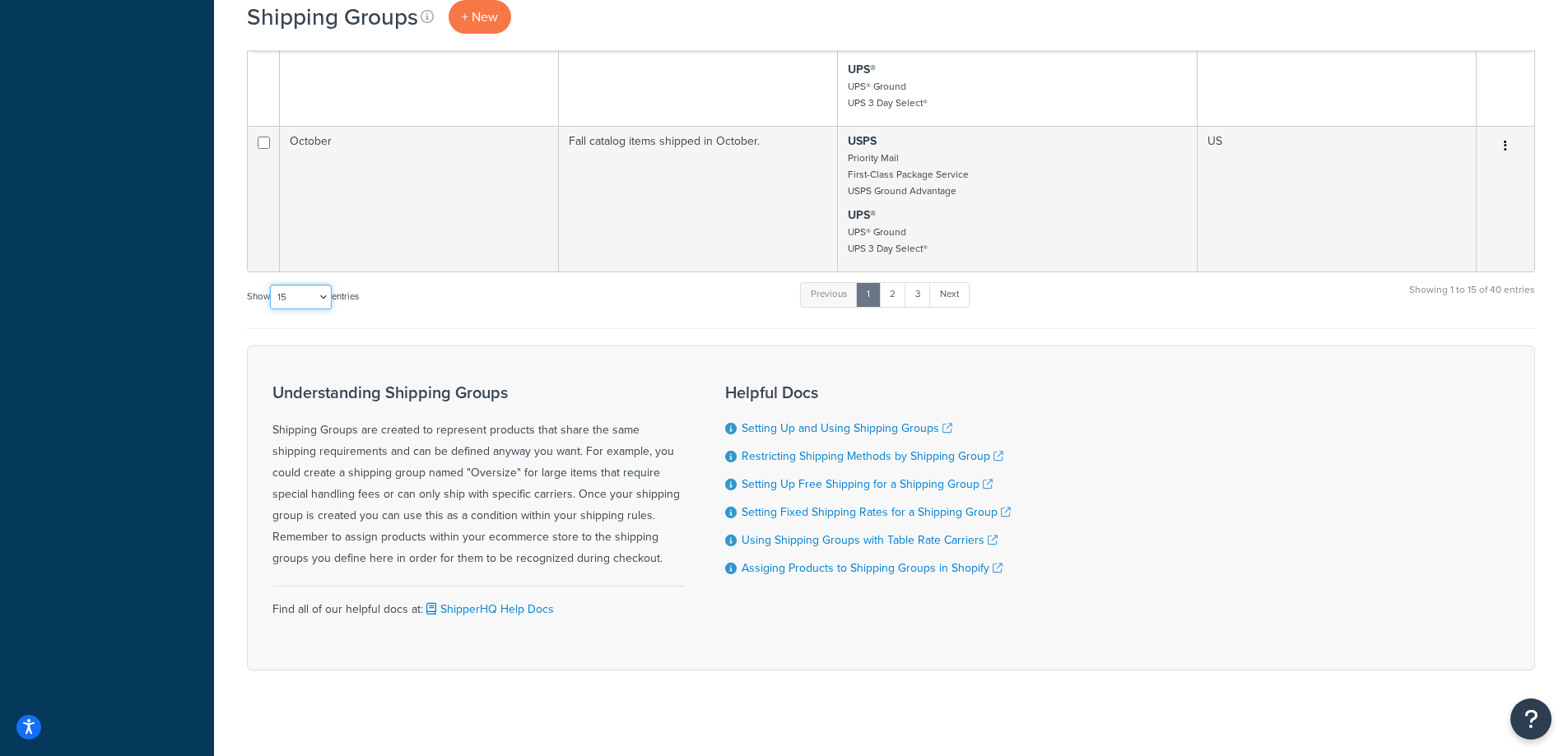
click at [302, 298] on select "10 15 25 50 100" at bounding box center [301, 297] width 62 height 25
select select "50"
click at [271, 309] on select "10 15 25 50 100" at bounding box center [301, 297] width 62 height 25
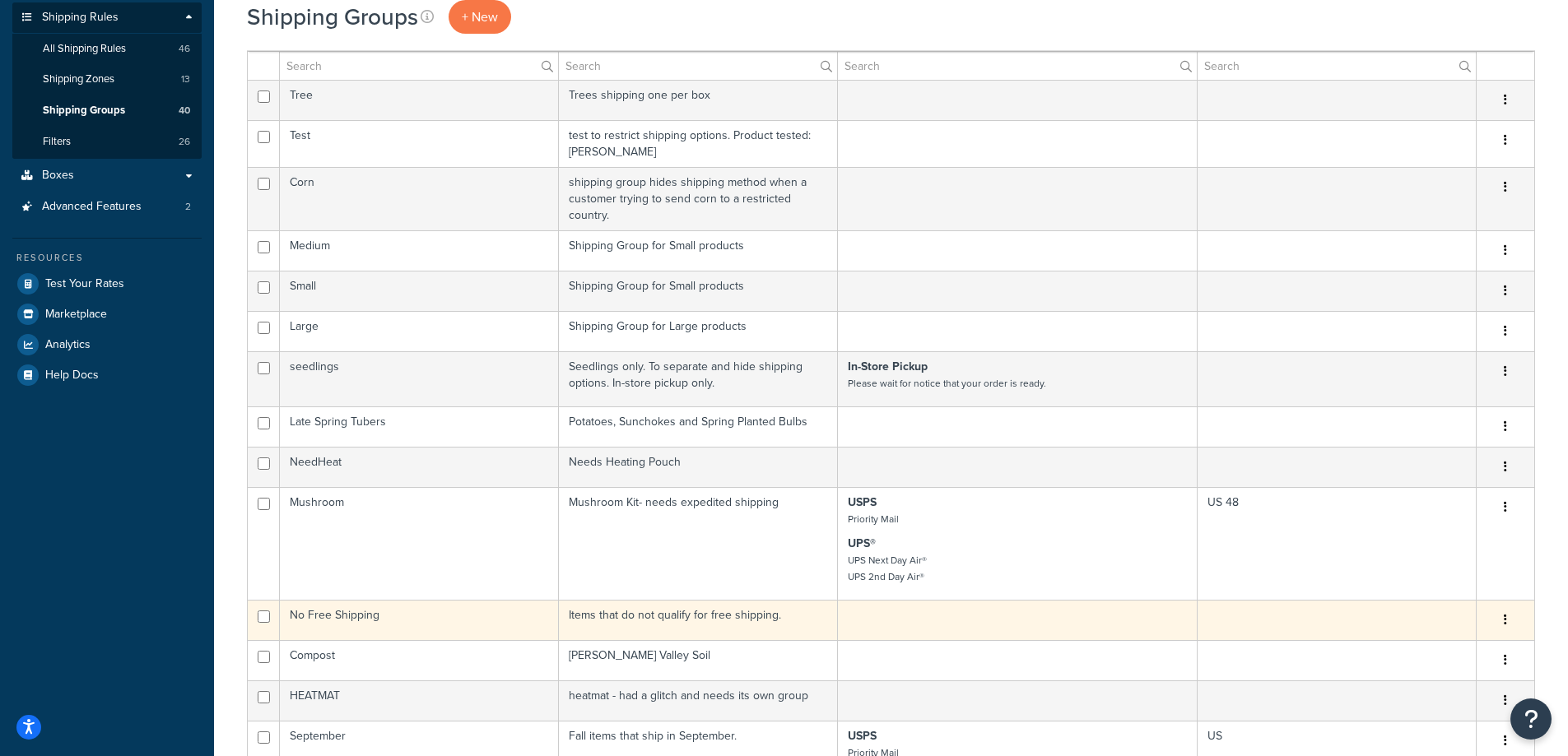
scroll to position [0, 0]
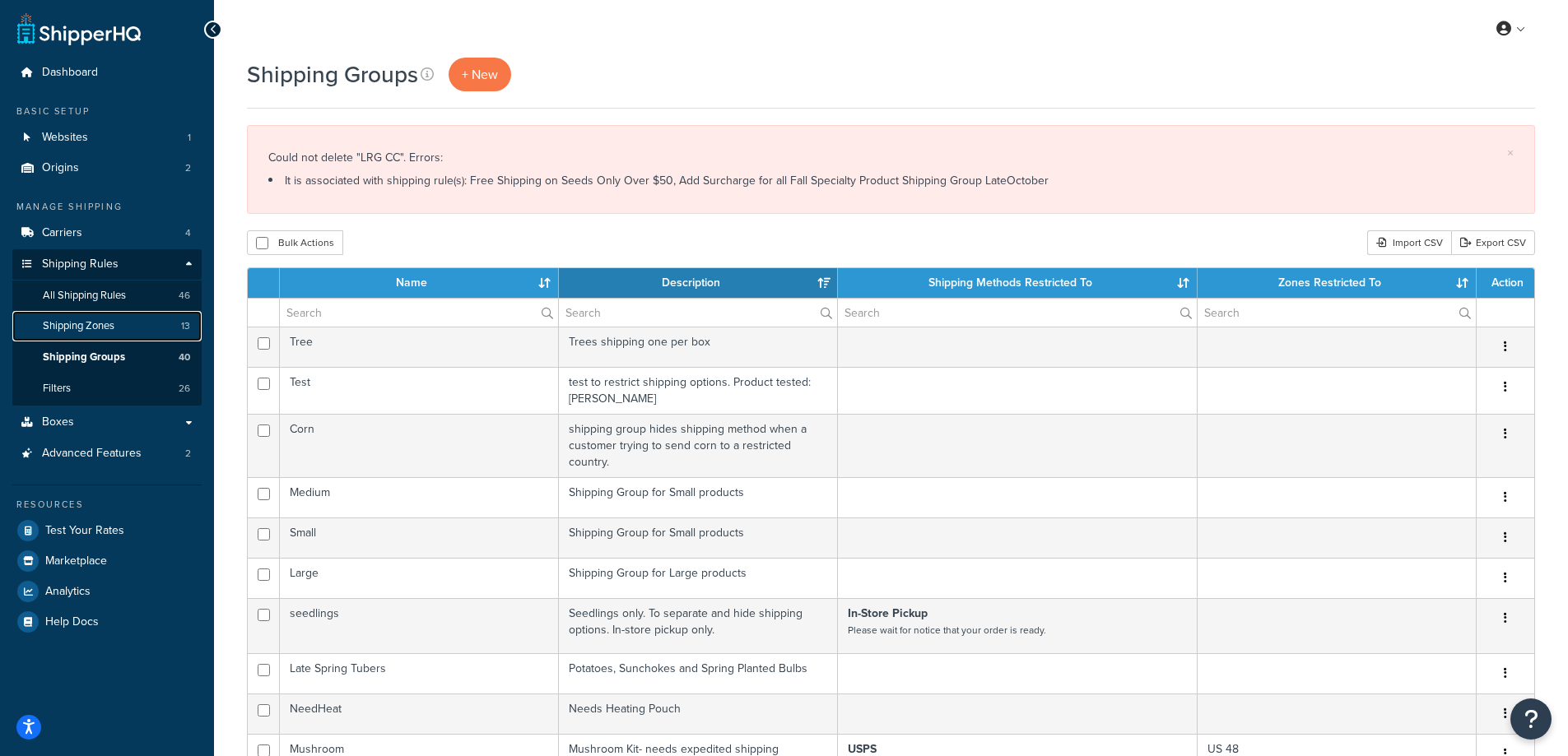
click at [95, 326] on span "Shipping Zones" at bounding box center [78, 326] width 72 height 14
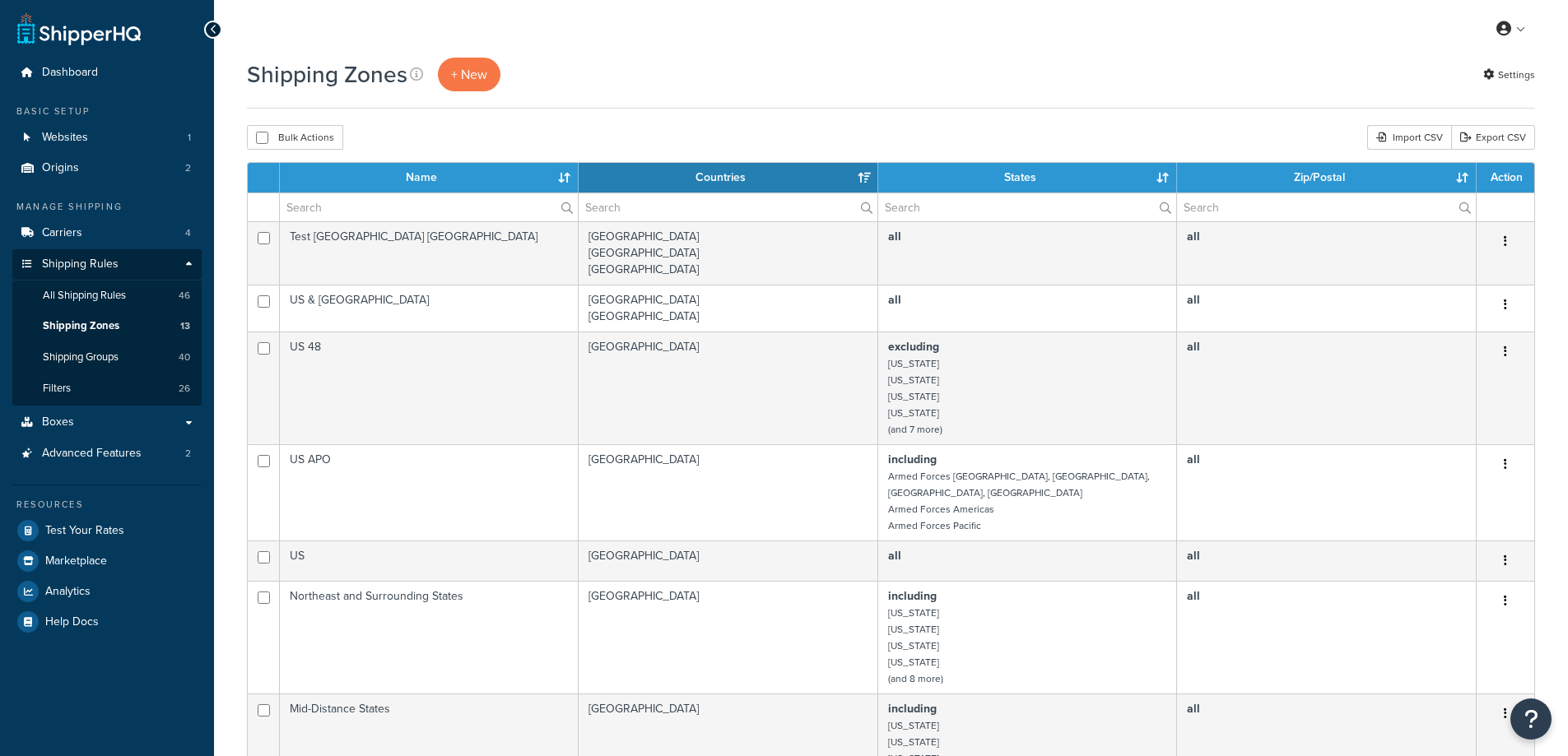
select select "15"
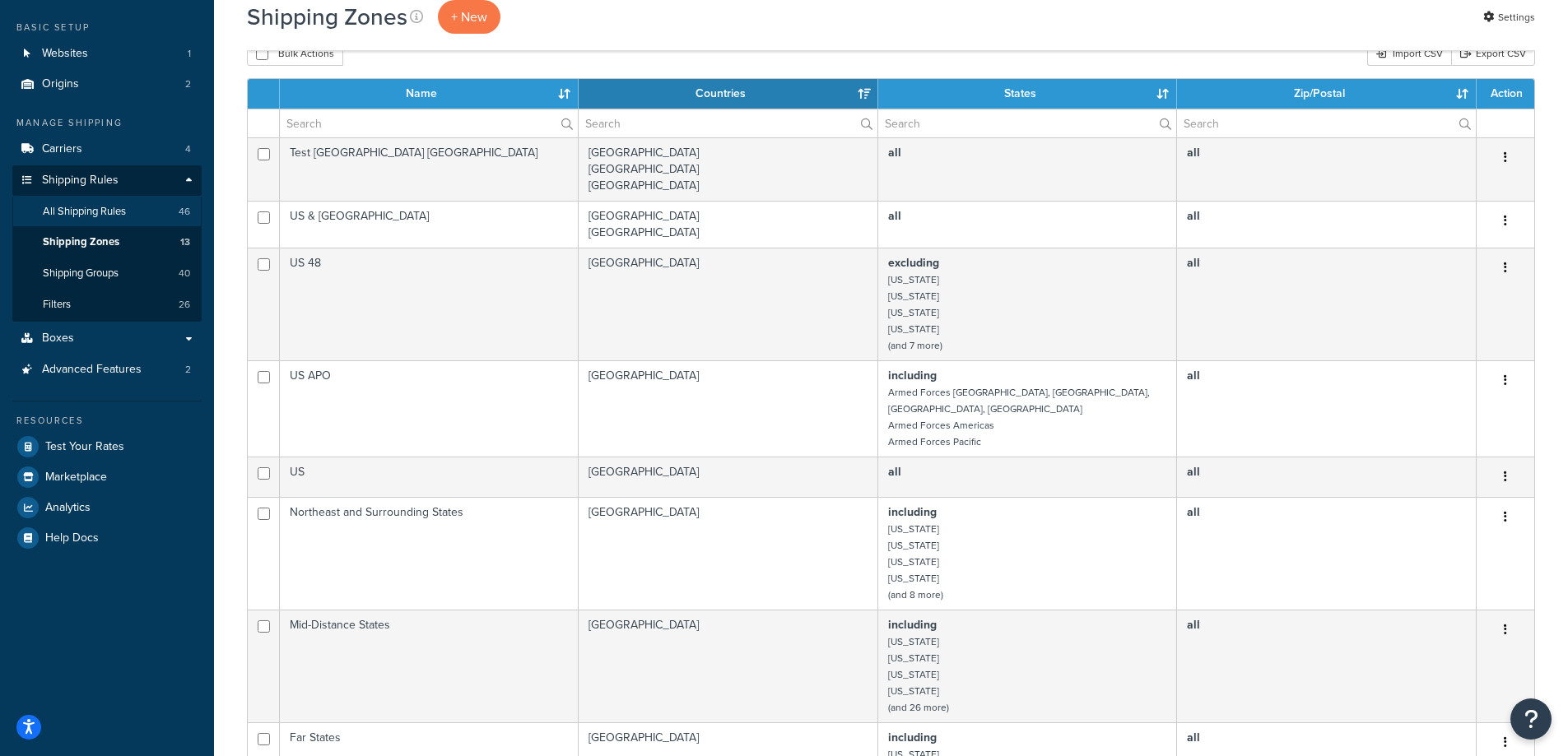
scroll to position [82, 0]
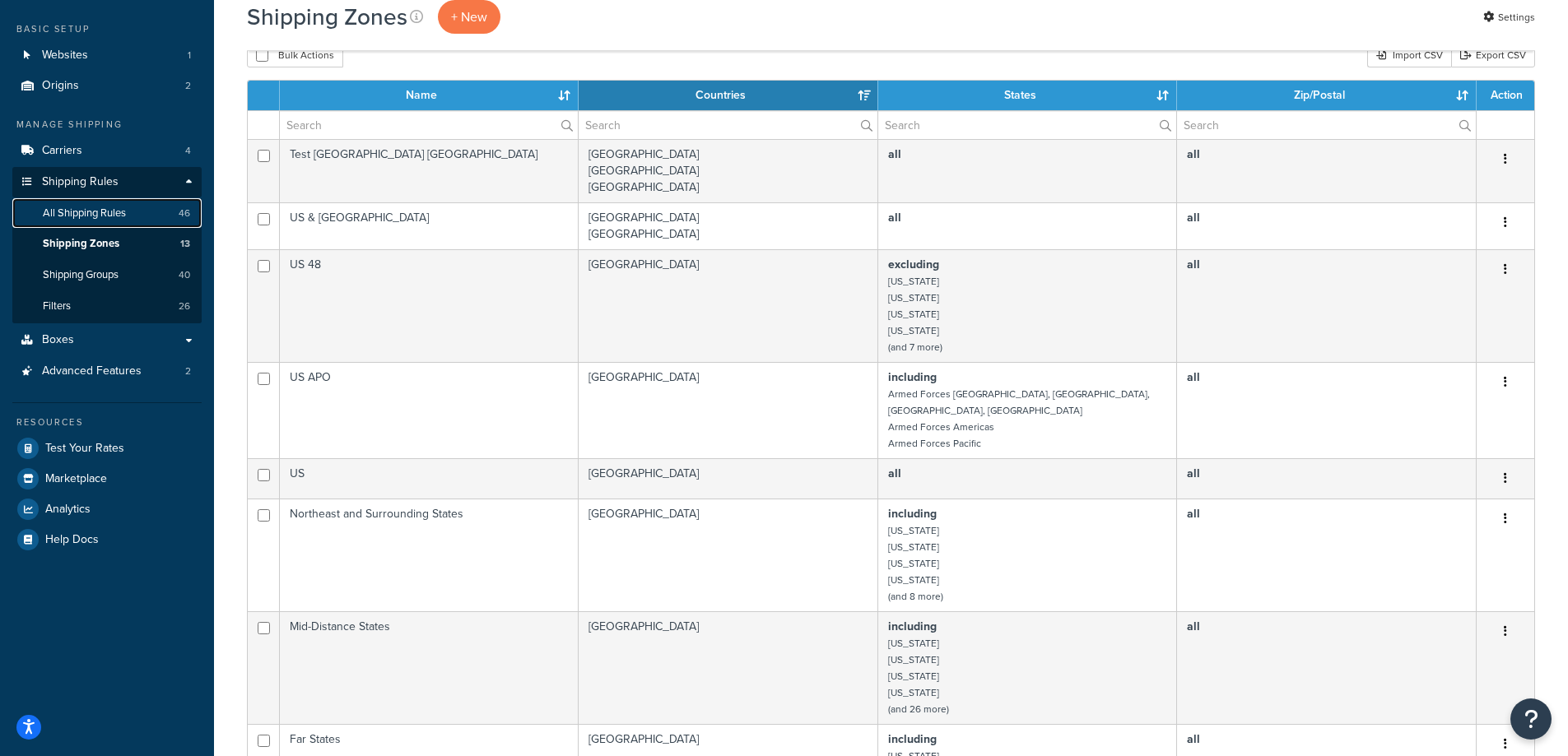
click at [87, 209] on span "All Shipping Rules" at bounding box center [84, 214] width 83 height 14
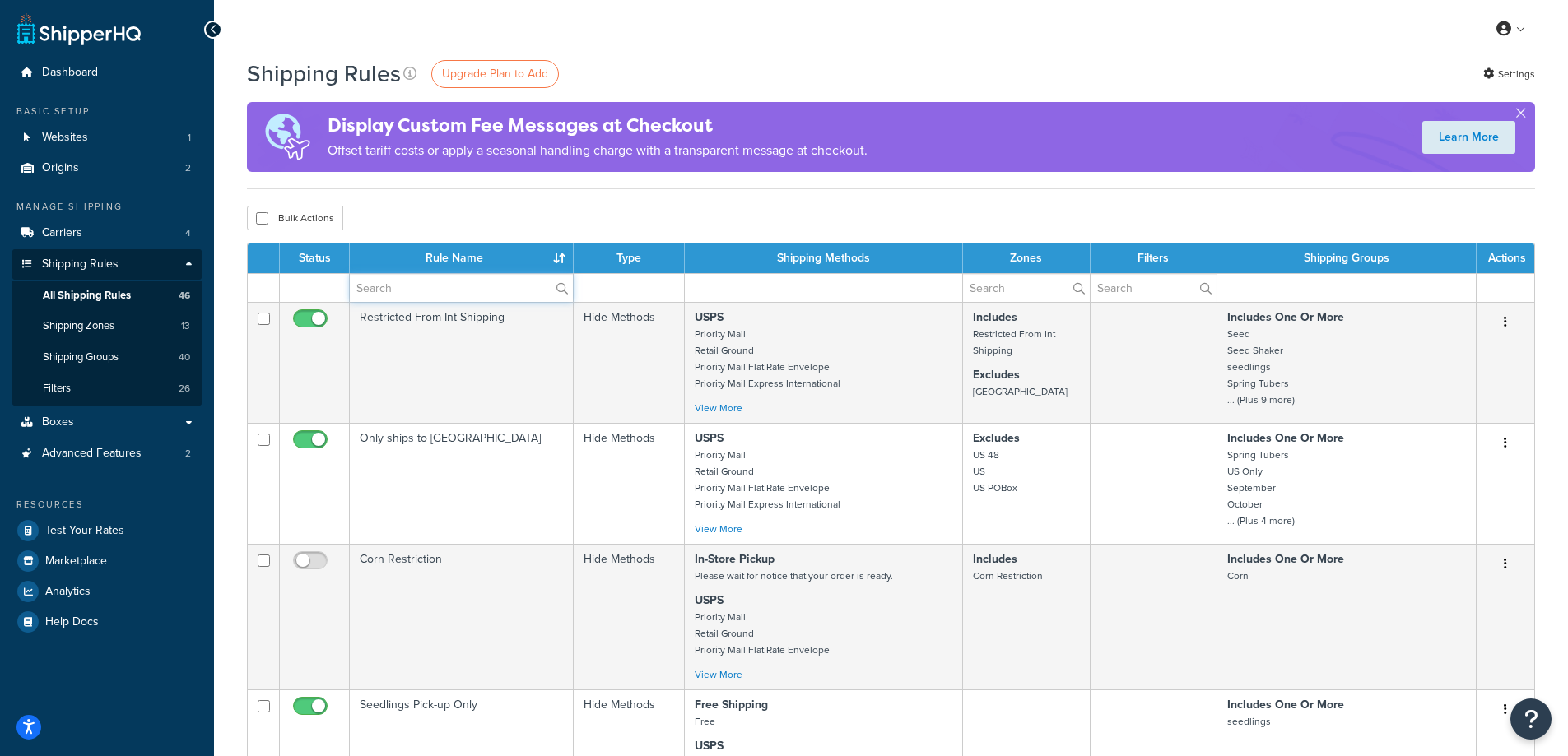
click at [426, 289] on input "text" at bounding box center [462, 288] width 223 height 28
type input "ups"
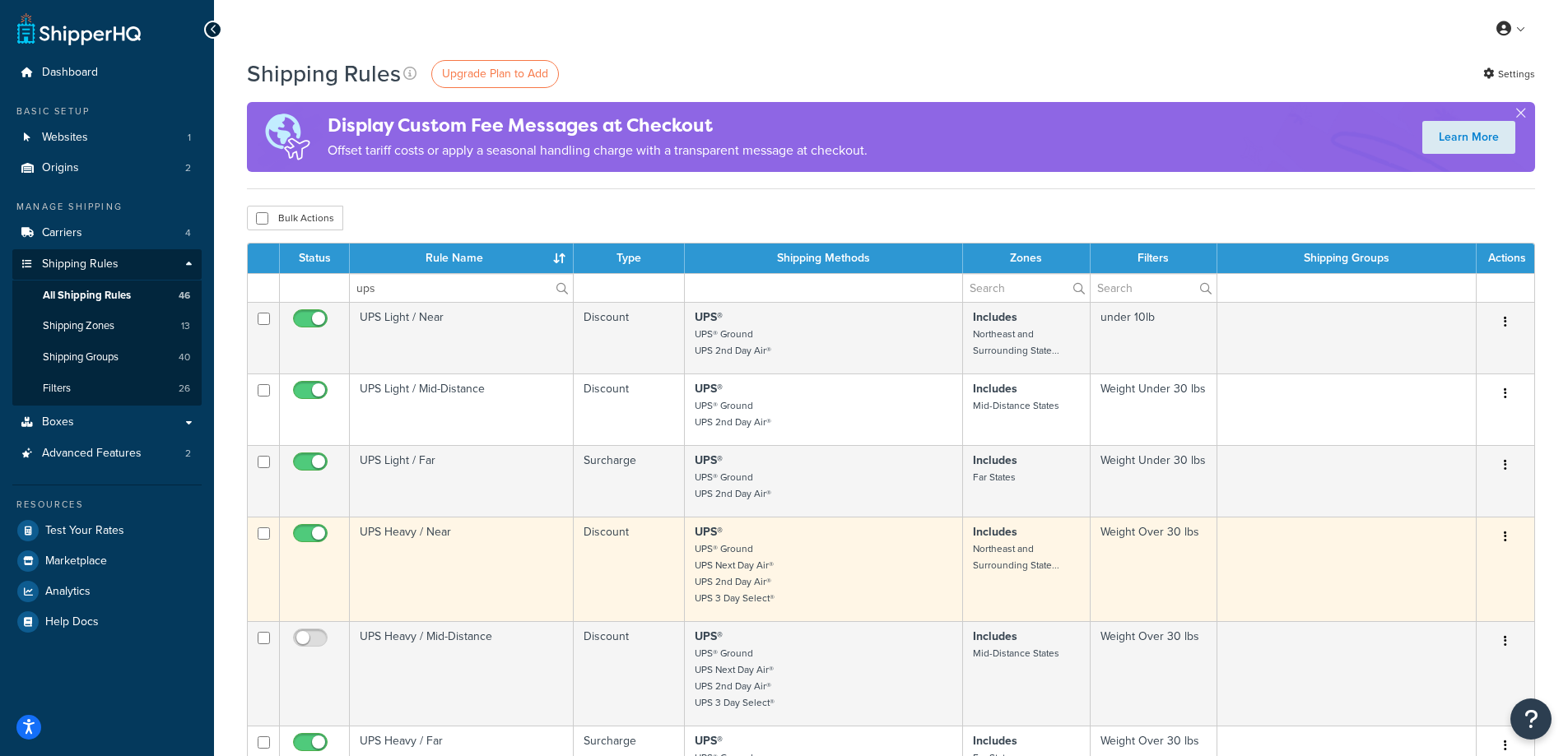
click at [524, 556] on td "UPS Heavy / Near" at bounding box center [462, 569] width 224 height 104
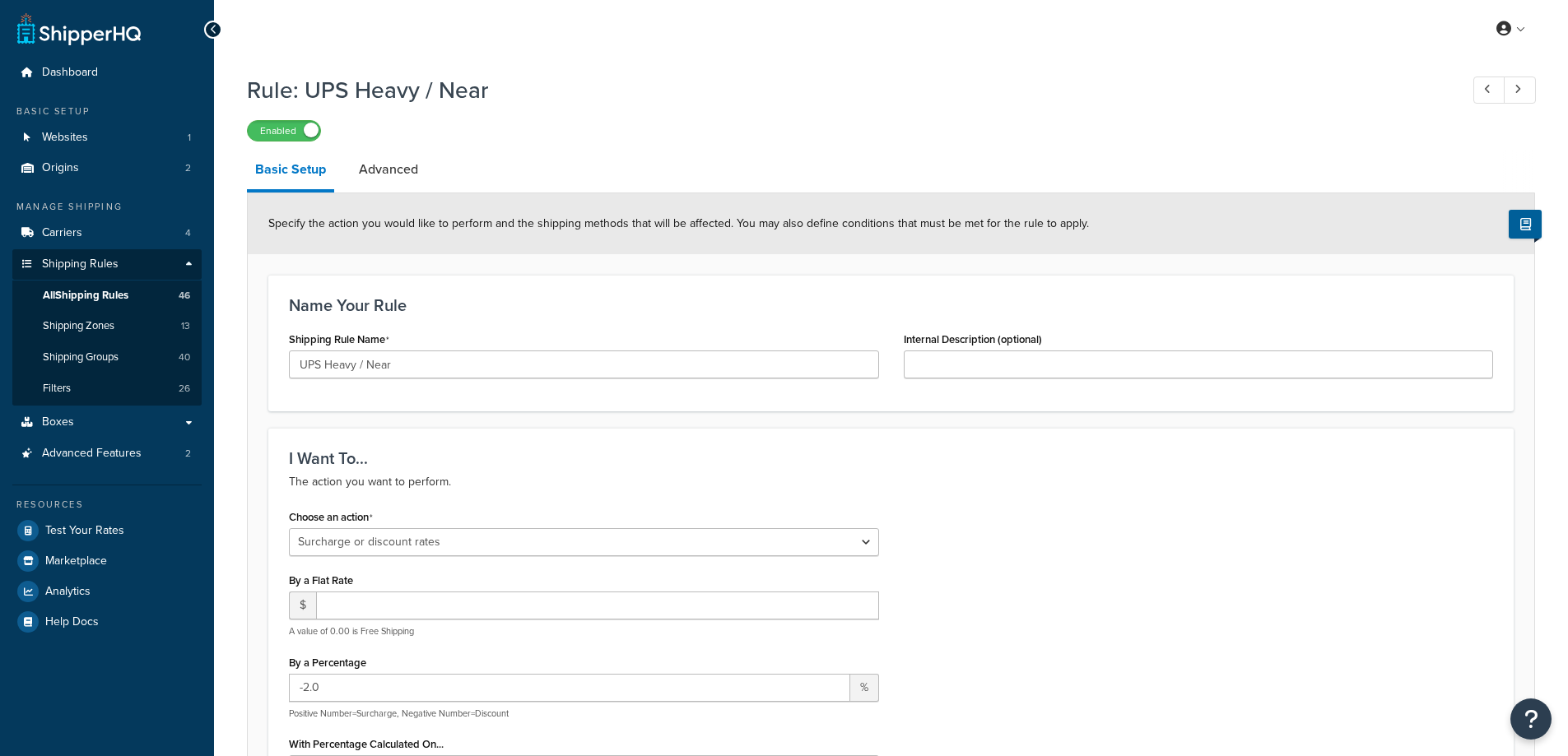
select select "SURCHARGE"
click at [210, 28] on icon at bounding box center [214, 30] width 8 height 12
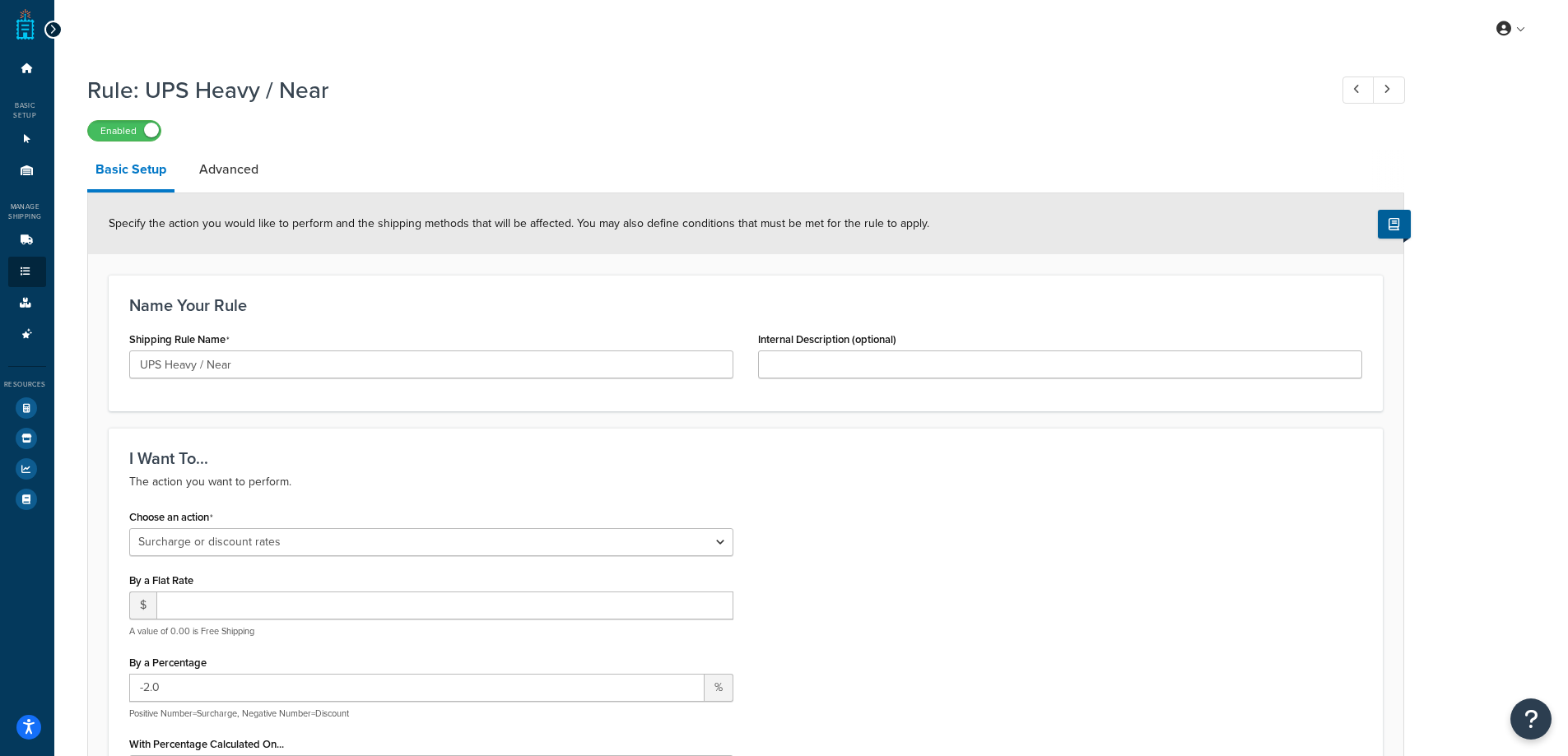
click at [54, 29] on icon at bounding box center [53, 30] width 8 height 12
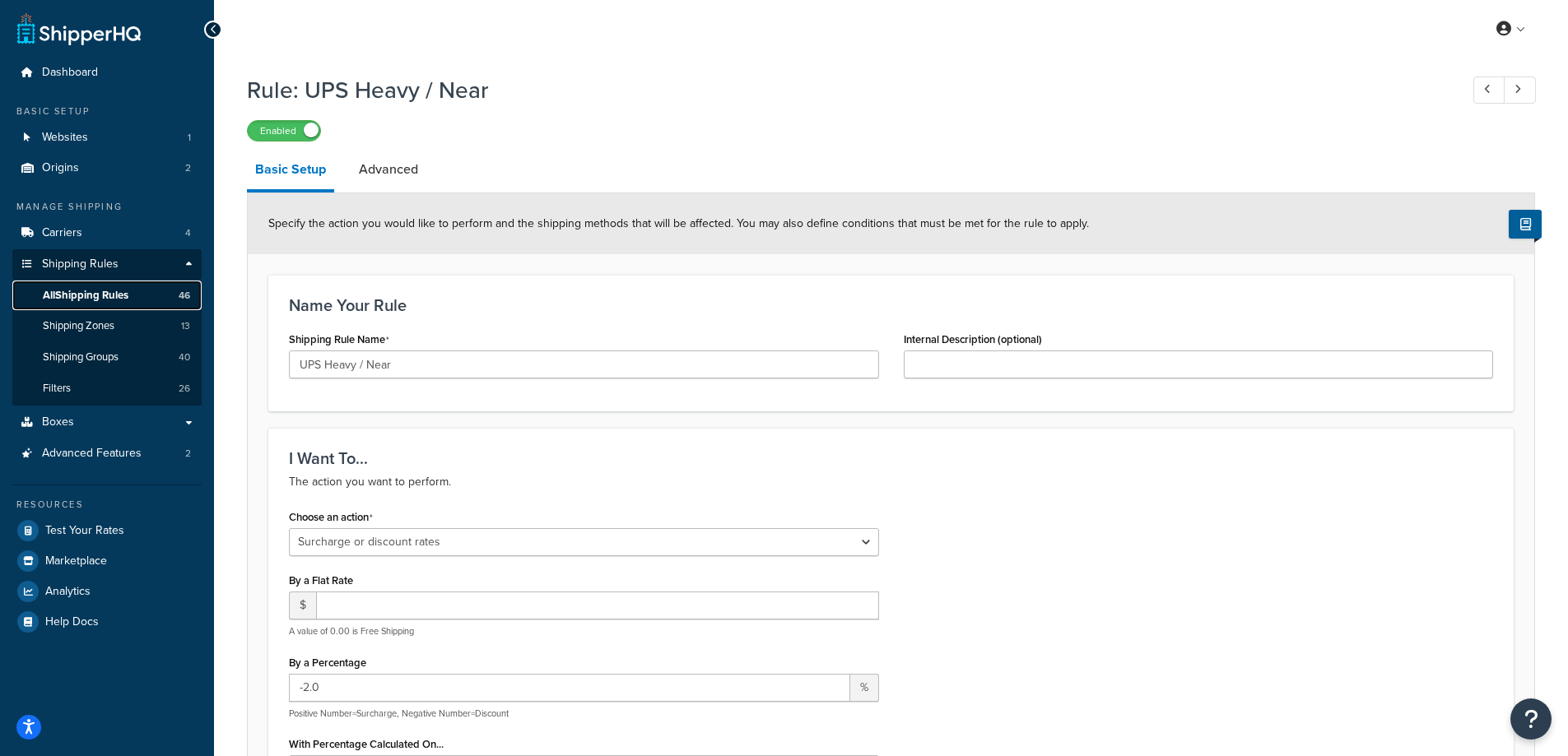
click at [103, 293] on span "All Shipping Rules" at bounding box center [85, 296] width 86 height 14
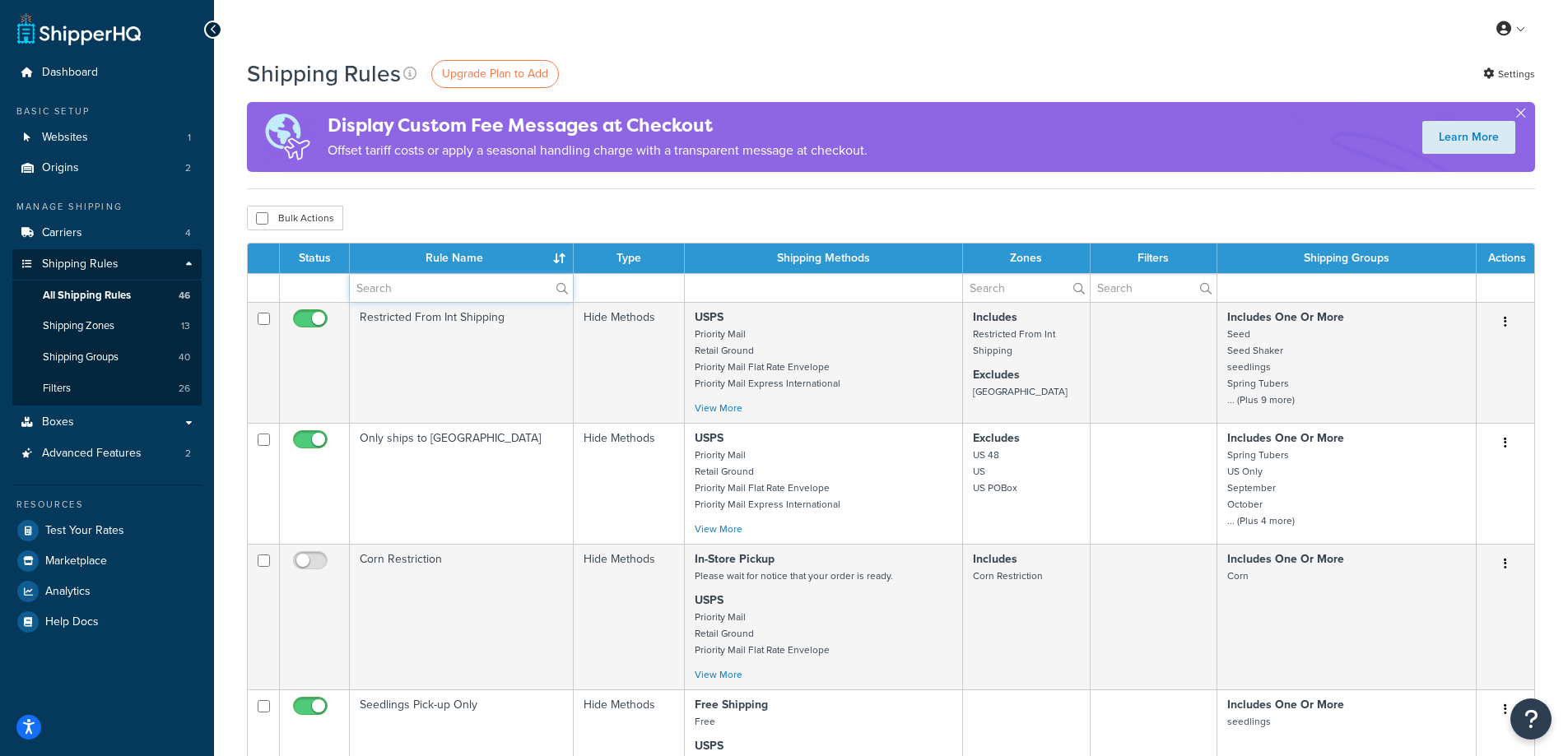
click at [396, 289] on input "text" at bounding box center [462, 288] width 223 height 28
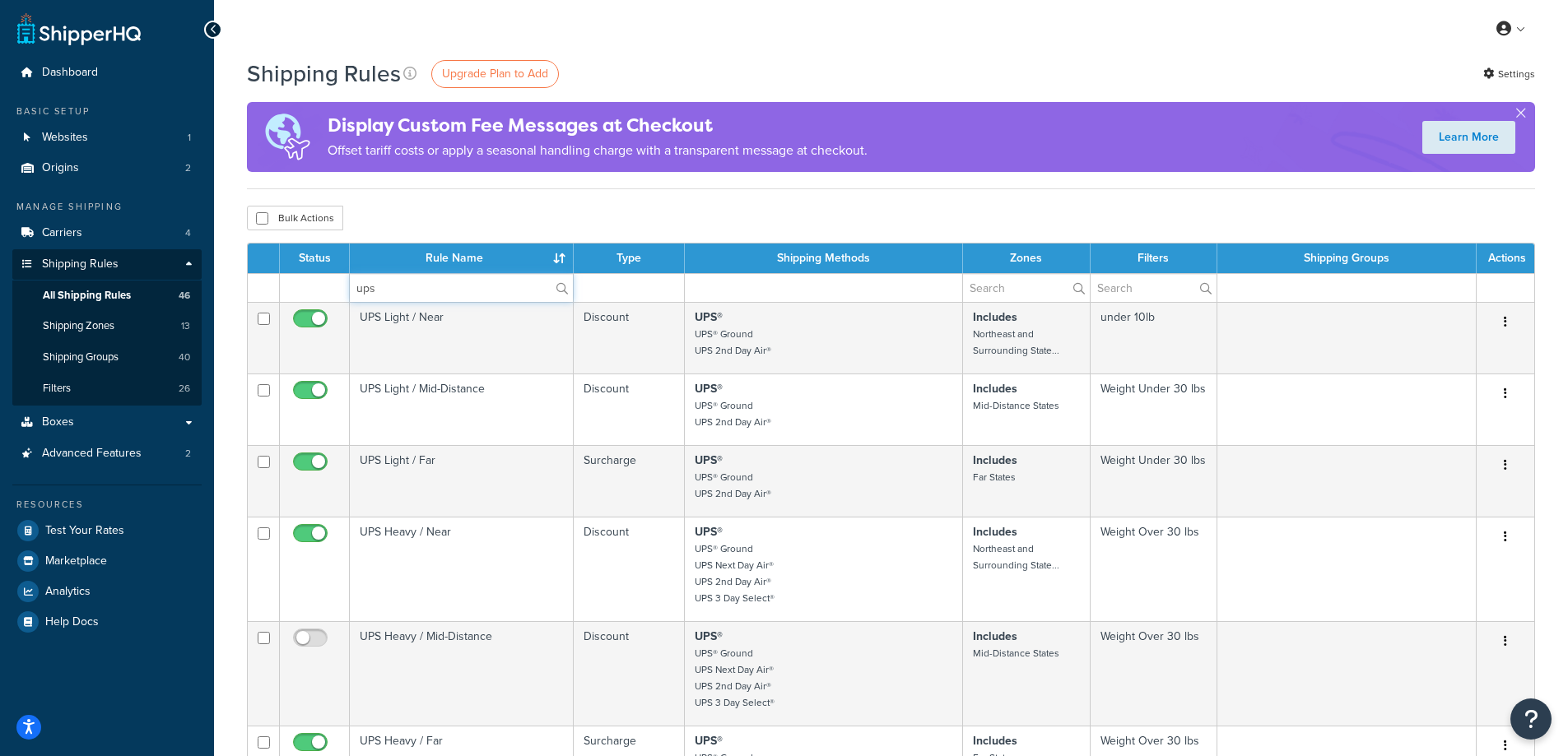
type input "ups"
click at [739, 64] on div "Shipping Rules Upgrade Plan to Add Settings" at bounding box center [891, 73] width 1288 height 33
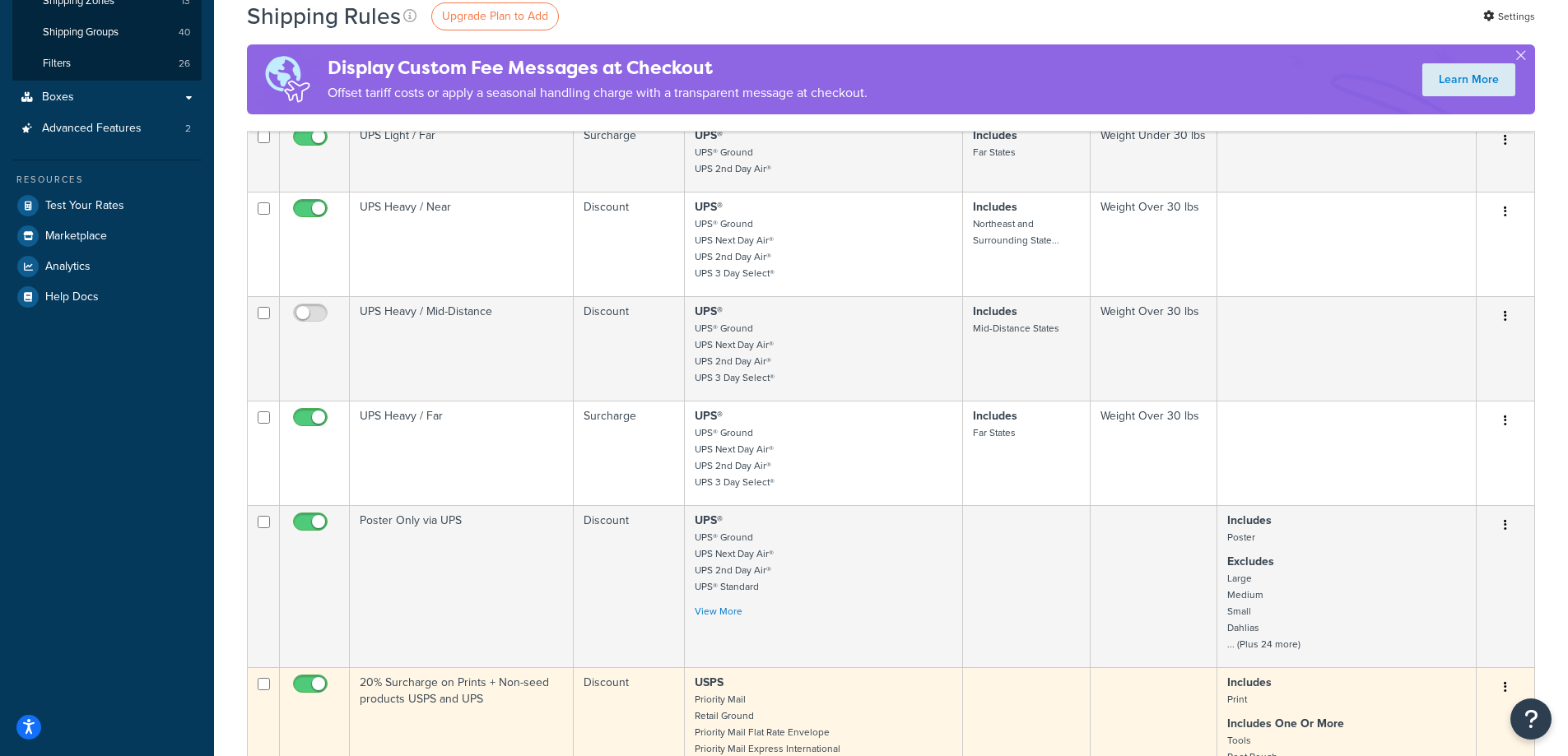
scroll to position [329, 0]
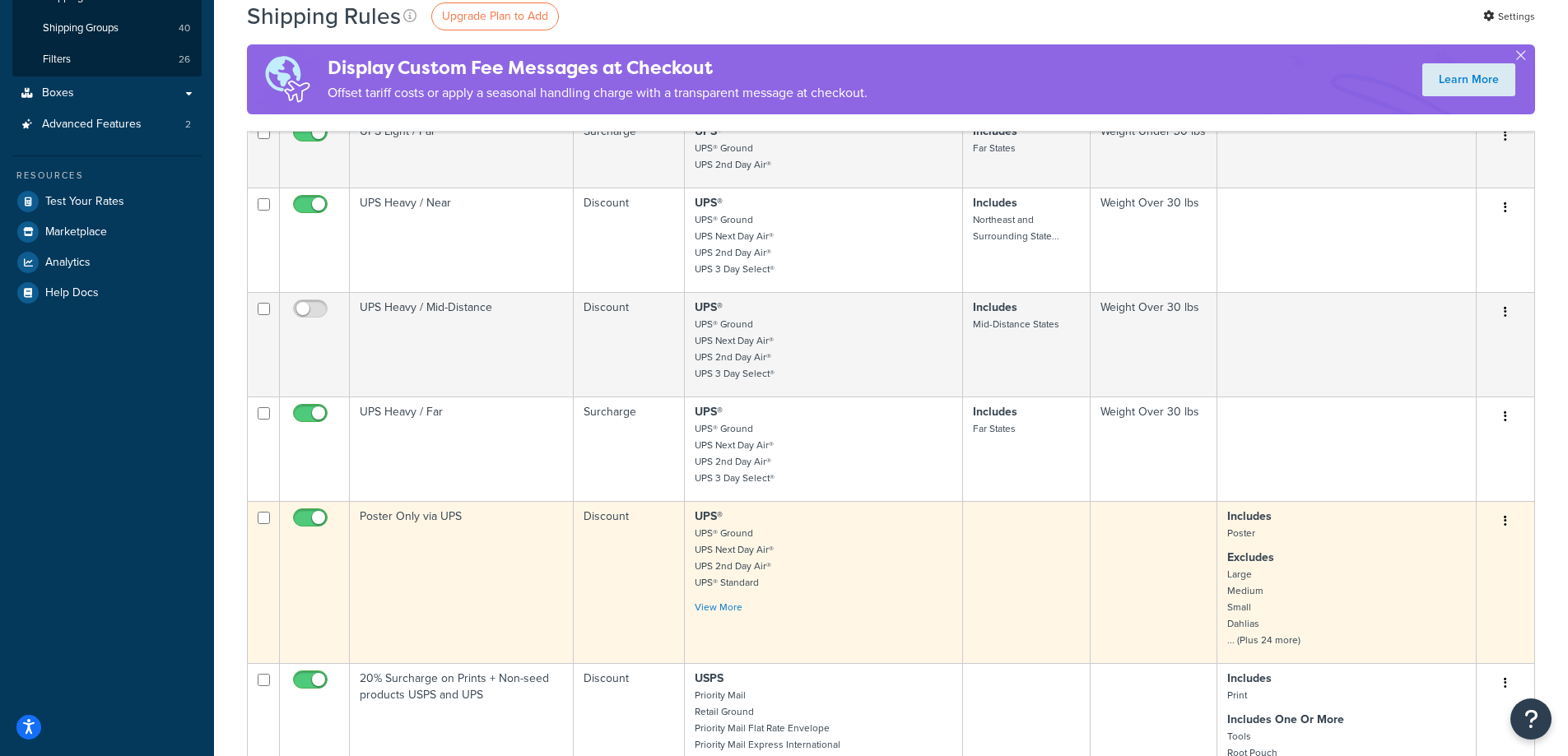
click at [406, 517] on td "Poster Only via UPS" at bounding box center [462, 582] width 224 height 162
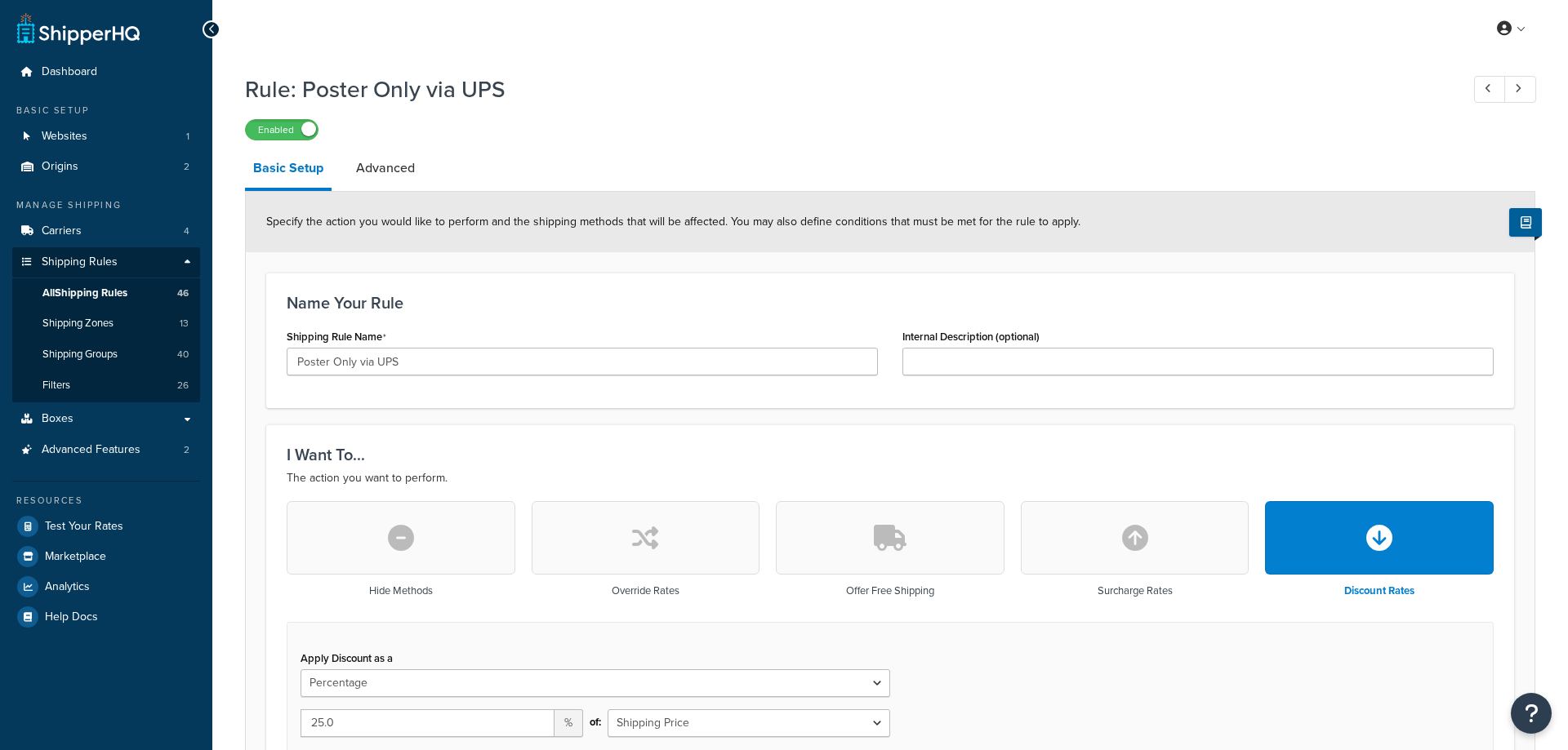
select select "PERCENTAGE"
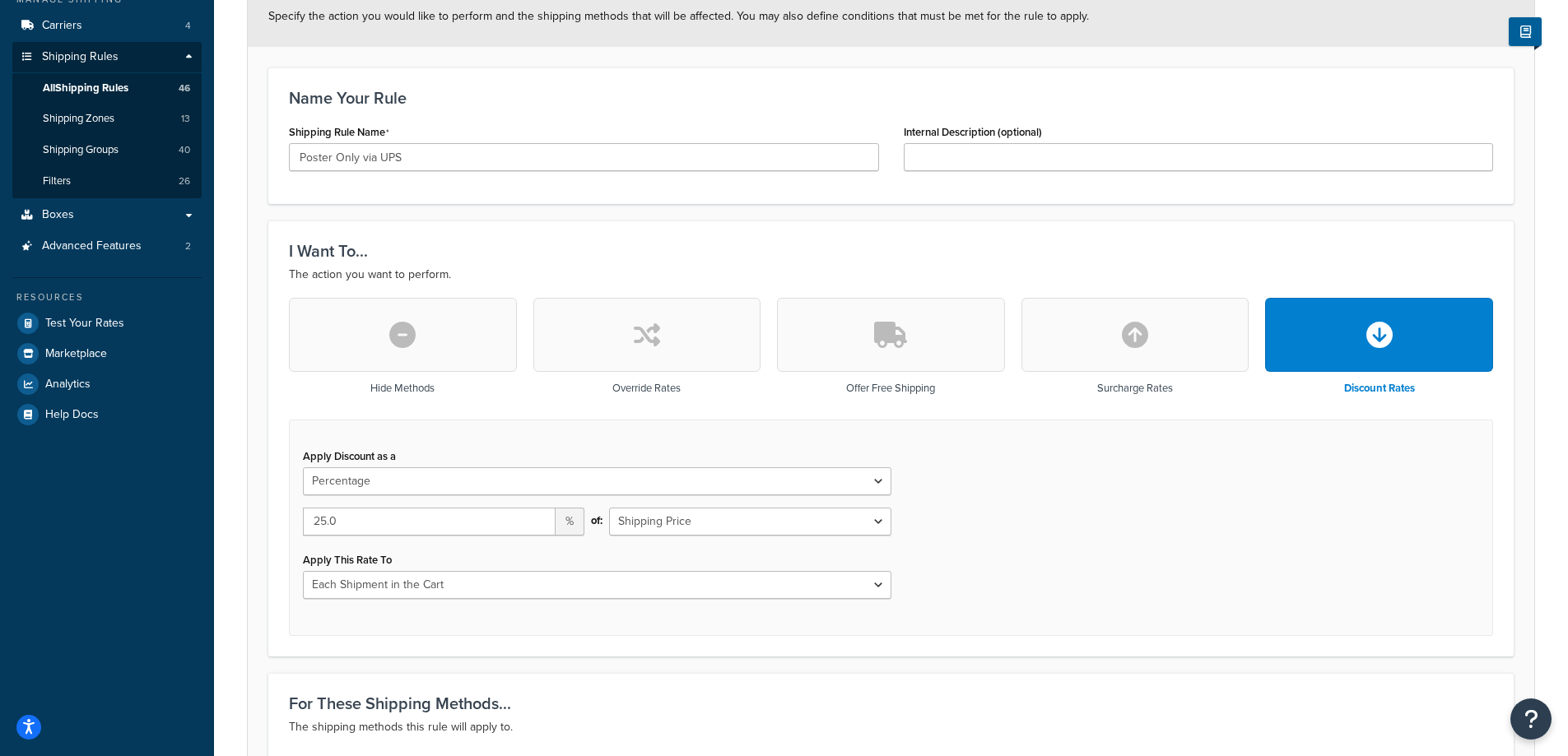
scroll to position [246, 0]
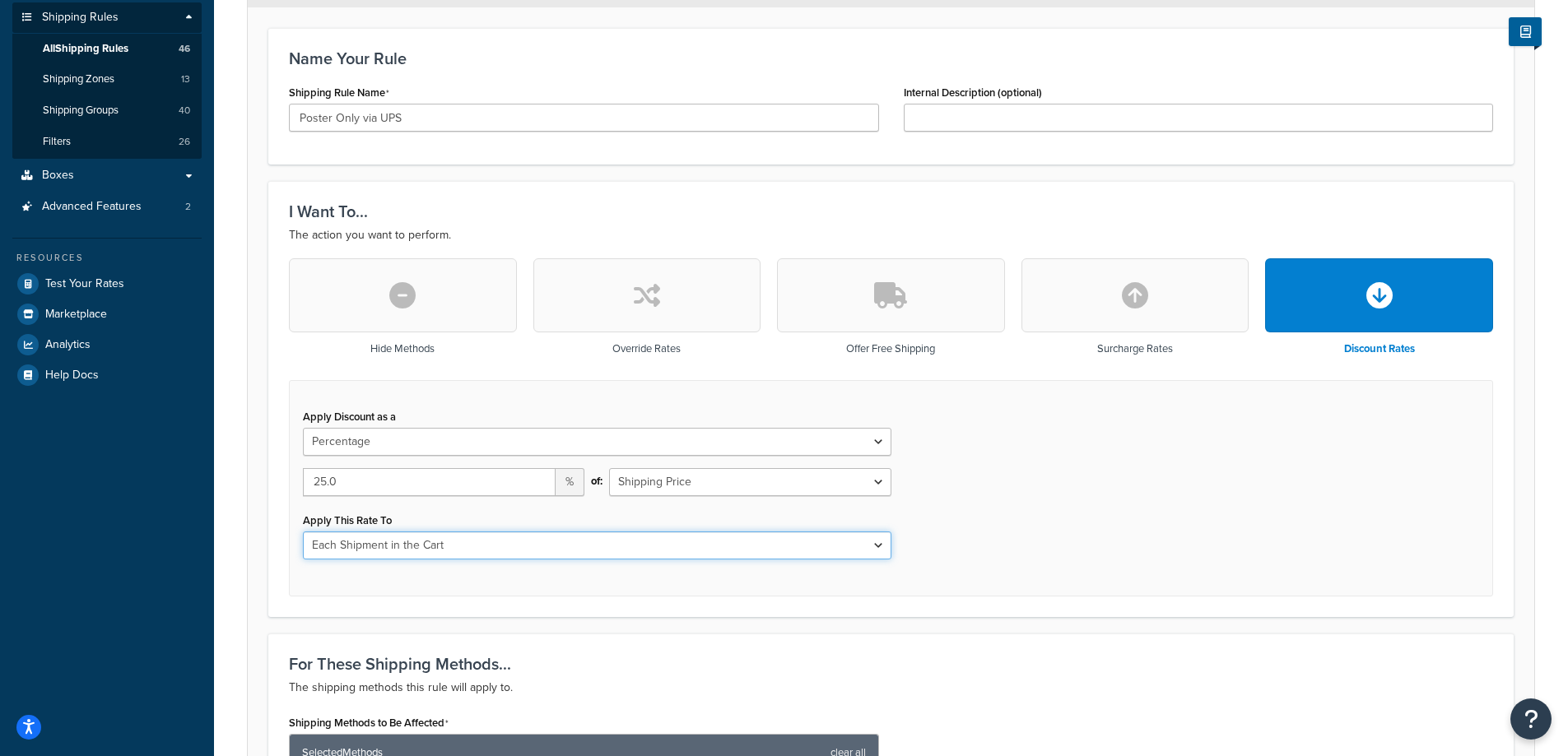
click at [465, 546] on select "Each Shipment in the Cart Each Shipping Group in the Cart Each Item within a Sh…" at bounding box center [597, 545] width 589 height 28
click at [491, 540] on select "Each Shipment in the Cart Each Shipping Group in the Cart Each Item within a Sh…" at bounding box center [597, 545] width 589 height 28
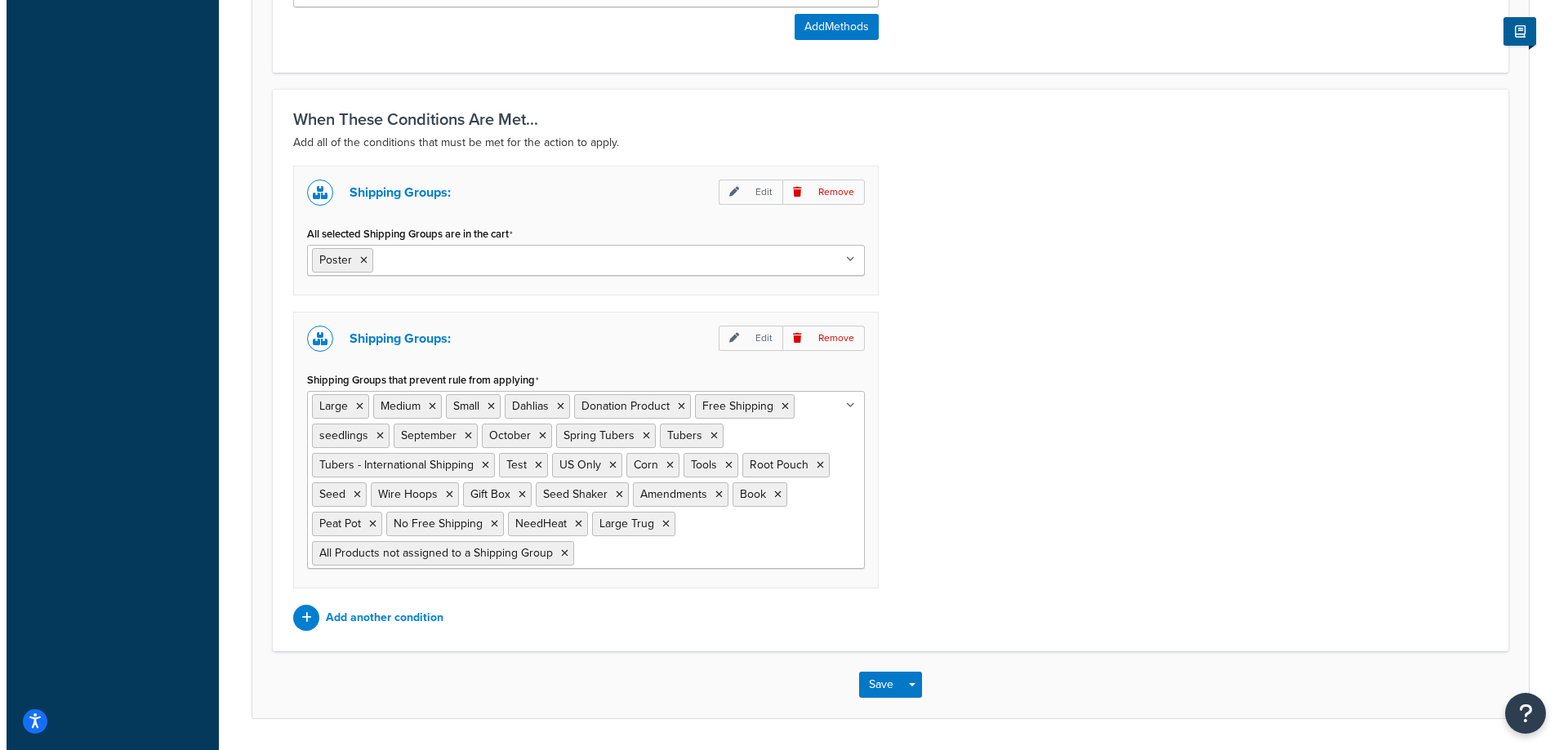
scroll to position [1224, 0]
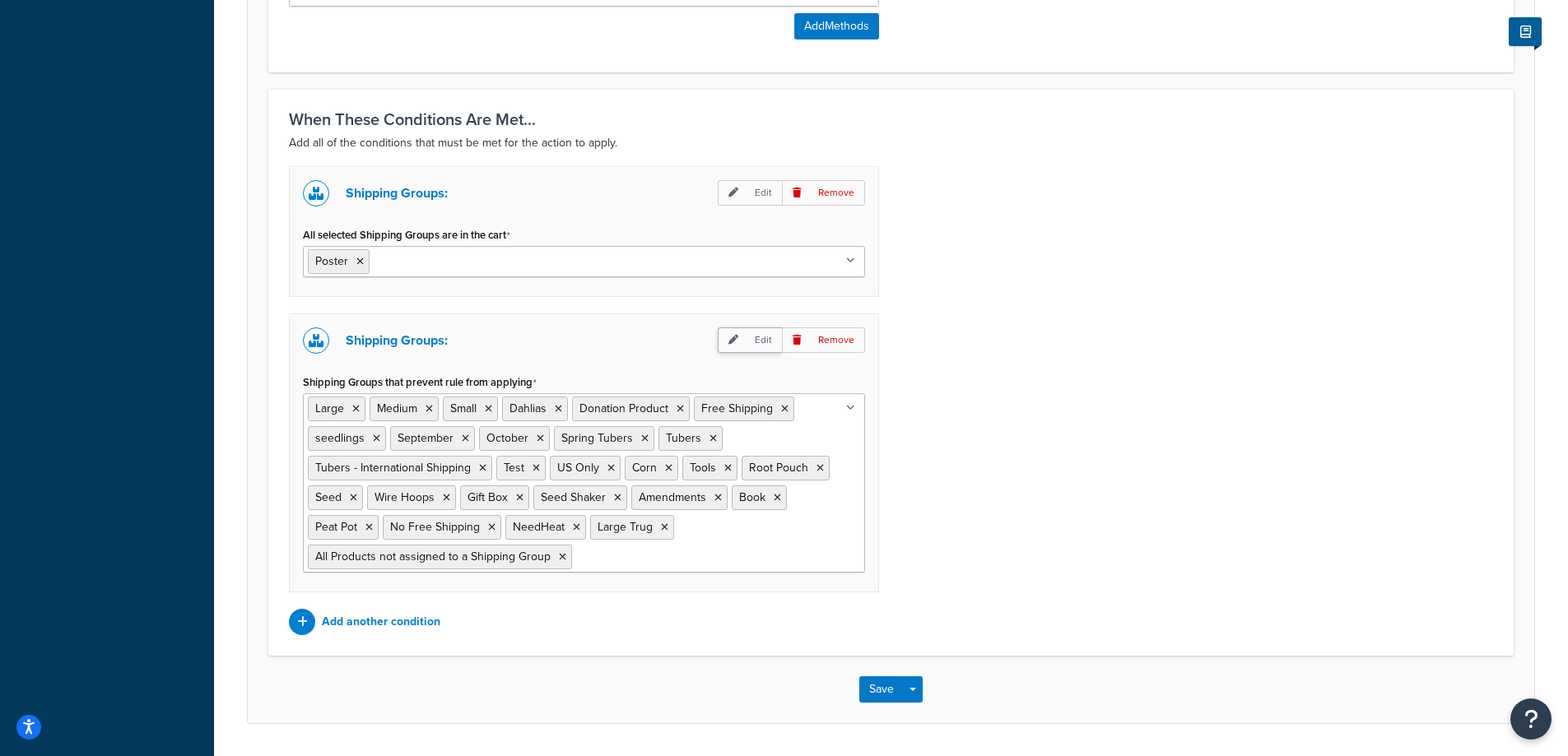
click at [754, 341] on p "Edit" at bounding box center [749, 340] width 64 height 26
select select "any"
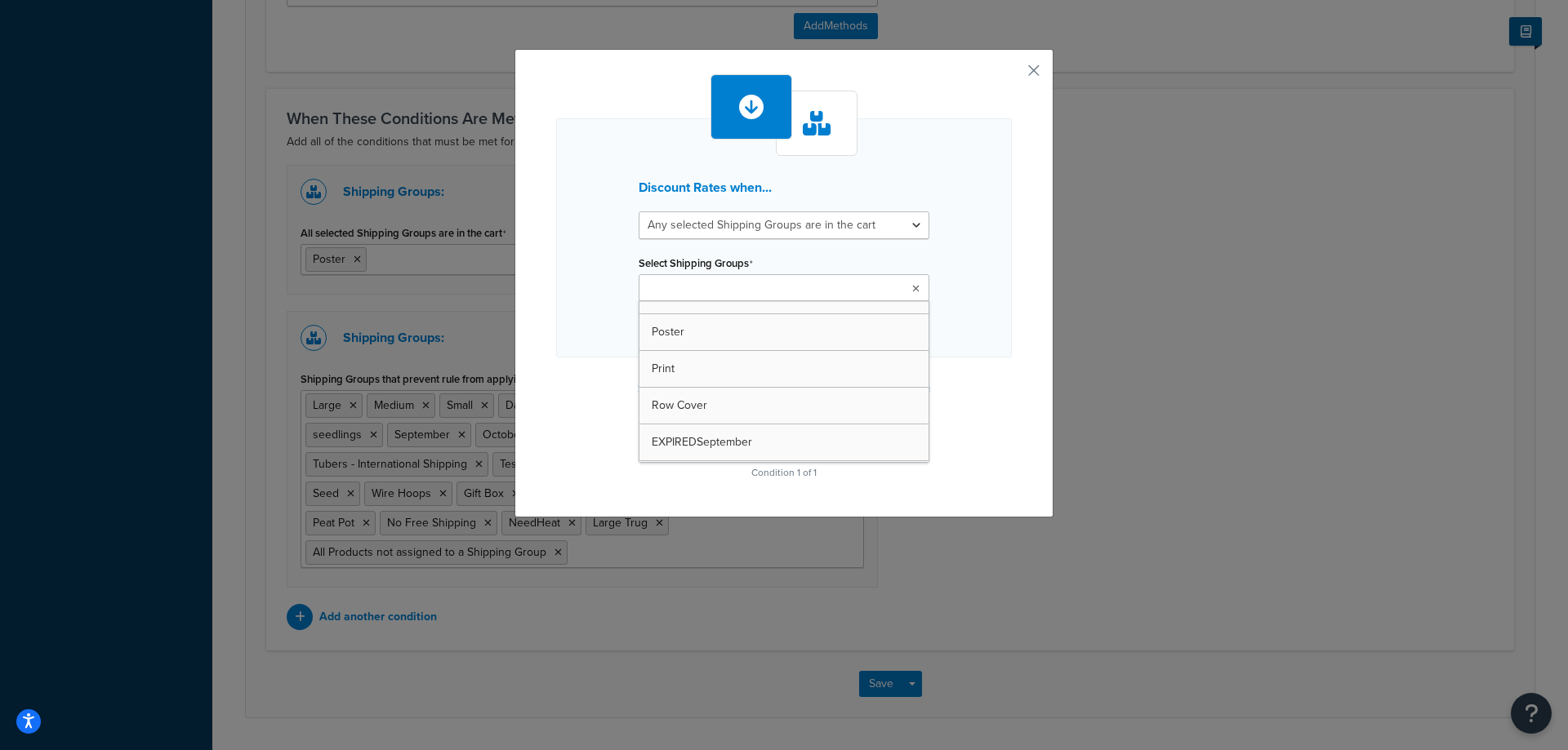
click at [733, 292] on input "Select Shipping Groups" at bounding box center [716, 288] width 145 height 18
click at [917, 185] on h3 "Discount Rates when..." at bounding box center [784, 187] width 291 height 15
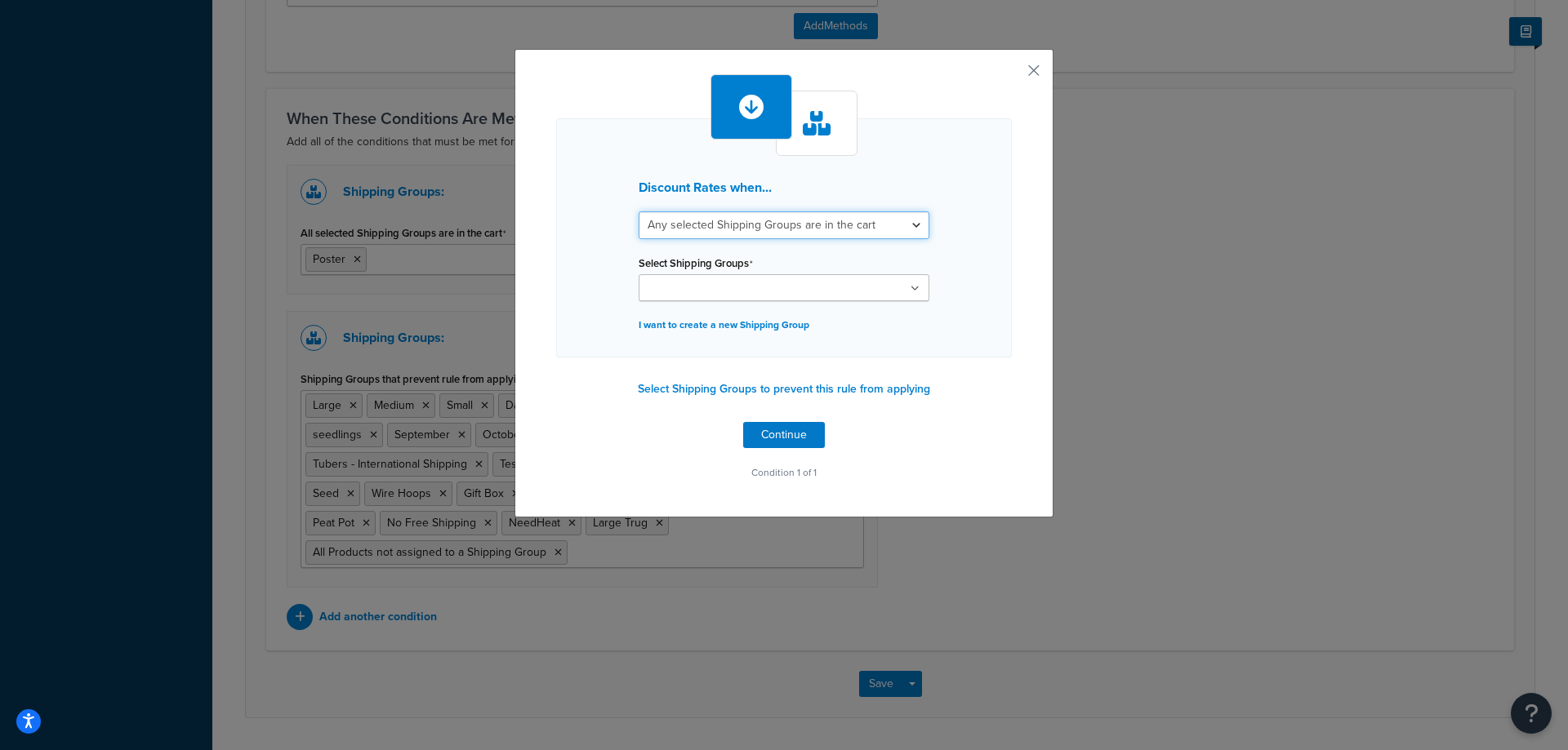
click at [890, 220] on select "All selected Shipping Groups are in the cart Any selected Shipping Groups are i…" at bounding box center [784, 225] width 291 height 27
click at [625, 439] on div "Discount Rates when... All selected Shipping Groups are in the cart Any selecte…" at bounding box center [784, 279] width 456 height 410
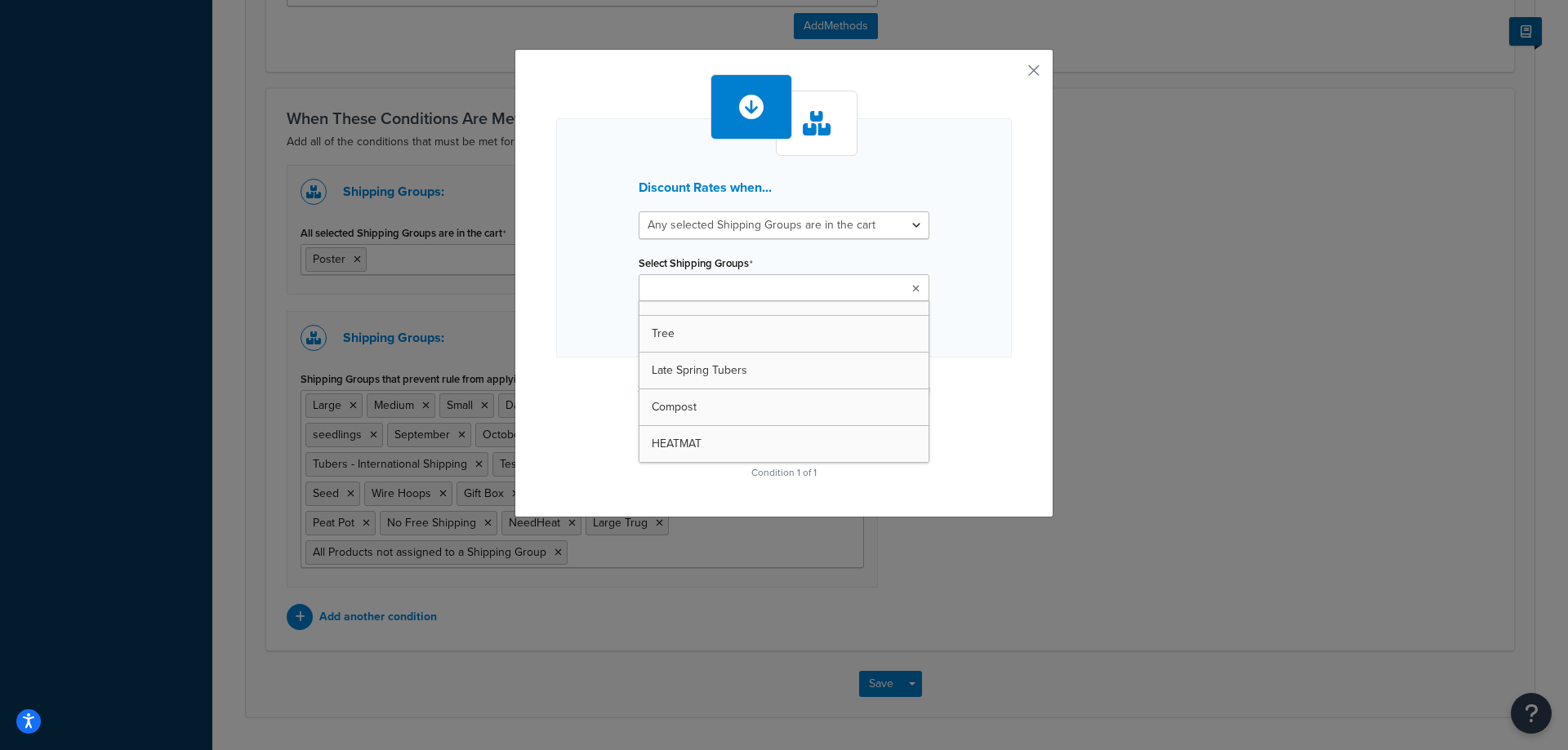
click at [671, 287] on input "Select Shipping Groups" at bounding box center [716, 288] width 145 height 18
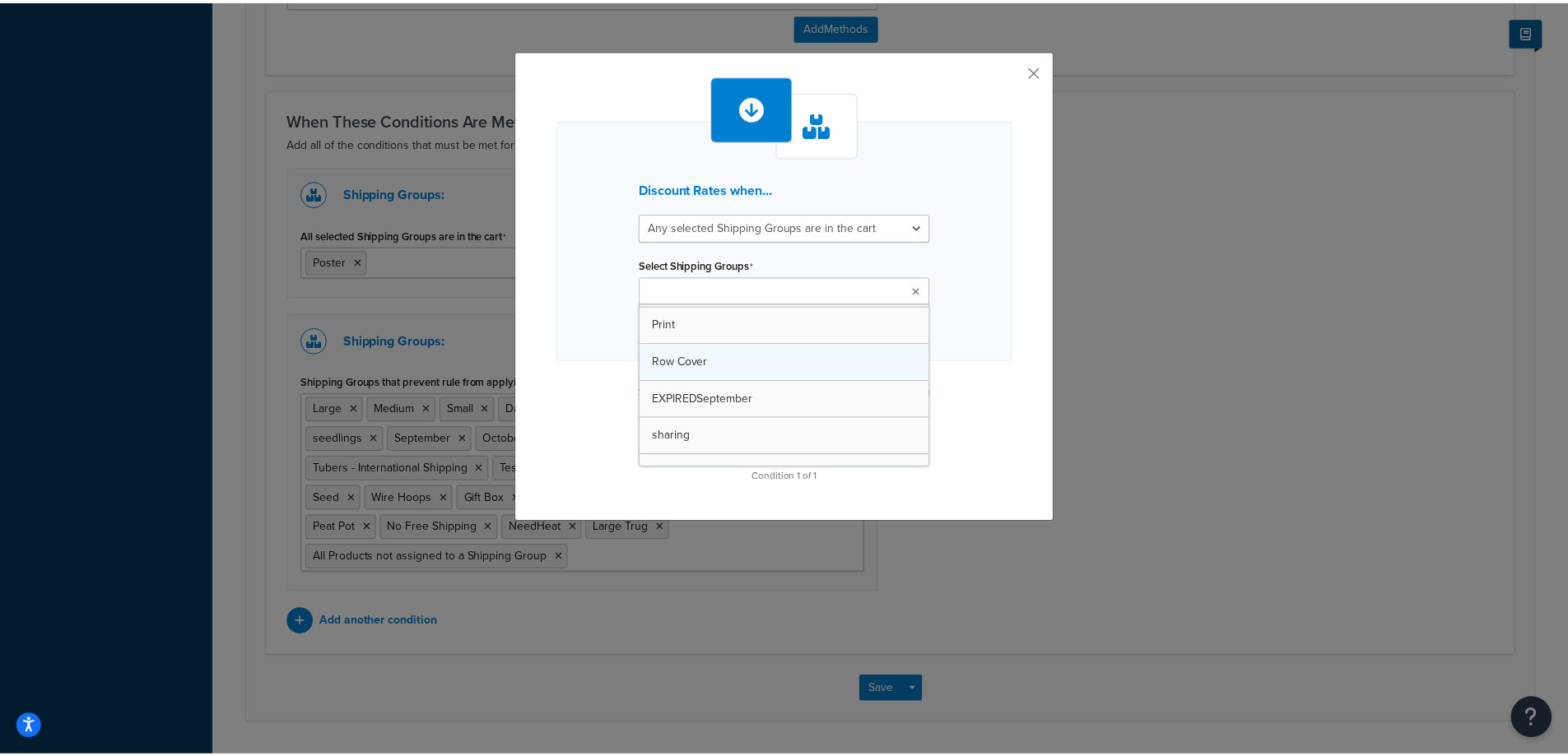
scroll to position [0, 0]
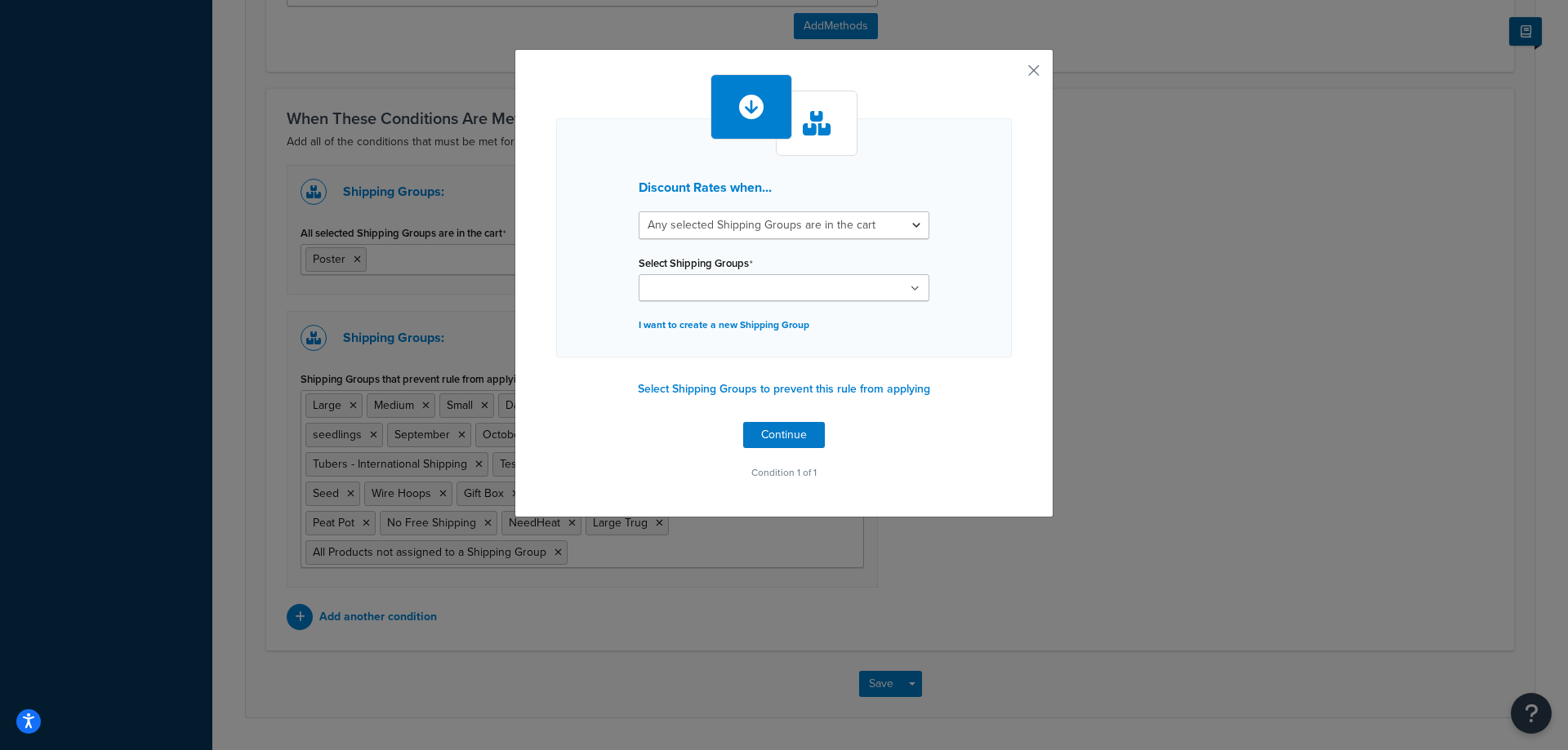
click at [985, 235] on div "Discount Rates when... All selected Shipping Groups are in the cart Any selecte…" at bounding box center [784, 238] width 456 height 240
click at [670, 558] on div "Discount Rates when... All selected Shipping Groups are in the cart Any selecte…" at bounding box center [784, 375] width 1568 height 750
click at [1035, 73] on div "Discount Rates when... All selected Shipping Groups are in the cart Any selecte…" at bounding box center [784, 283] width 539 height 468
click at [1011, 74] on button "button" at bounding box center [1009, 76] width 4 height 4
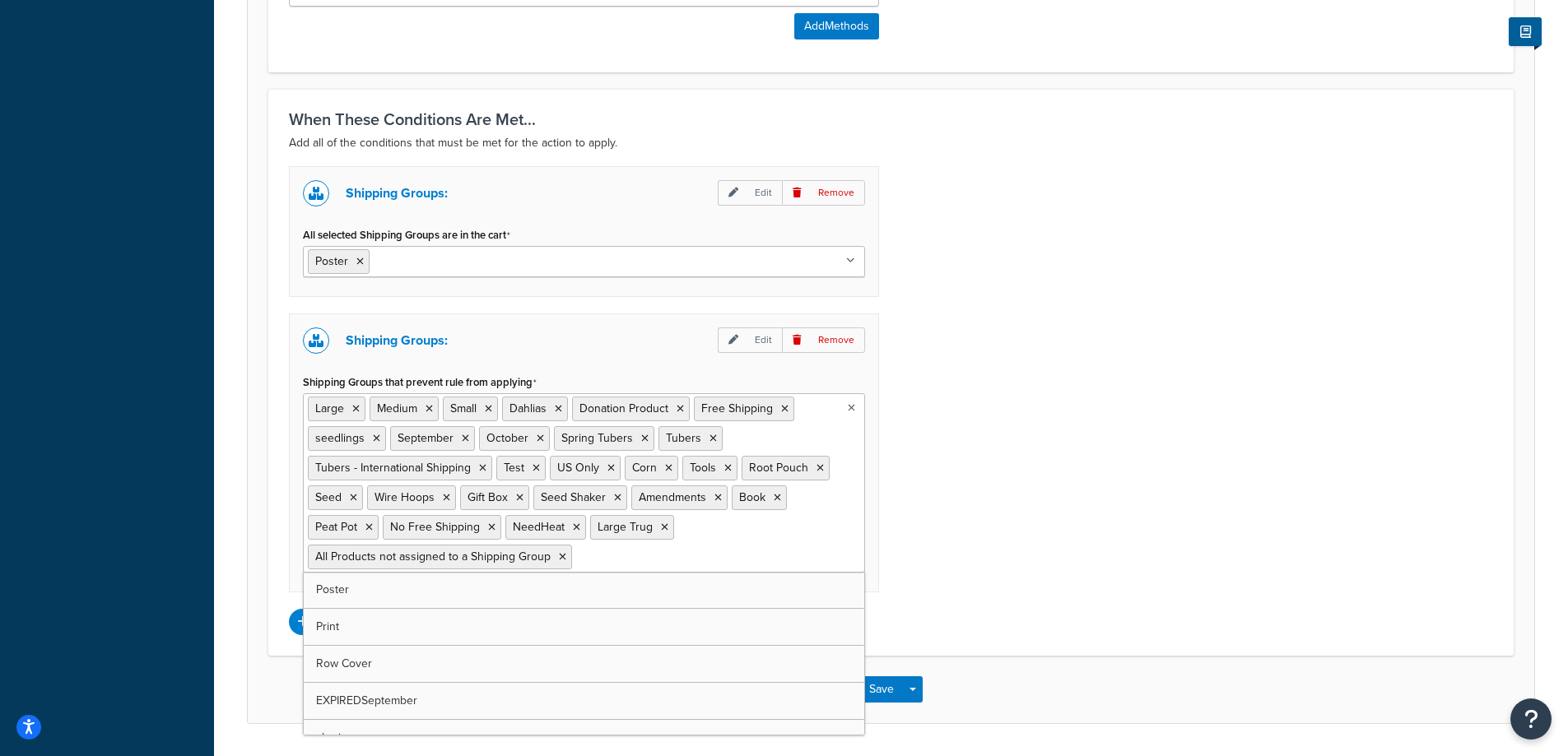
click at [720, 556] on ul "Large Medium Small Dahlias Donation Product Free Shipping seedlings September O…" at bounding box center [584, 483] width 562 height 179
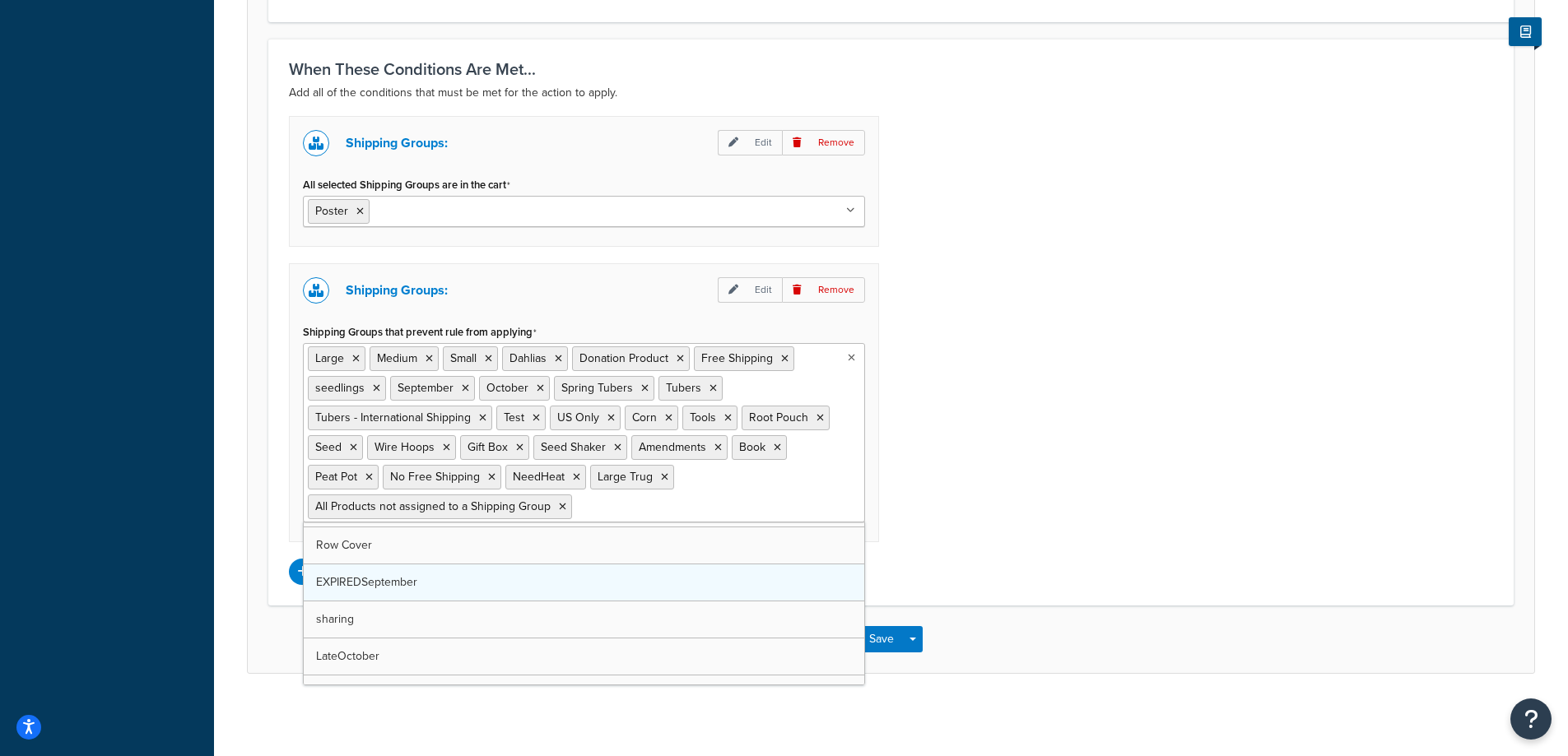
scroll to position [34, 0]
click at [1267, 349] on div "Shipping Groups: Edit Remove All selected Shipping Groups are in the cart Poste…" at bounding box center [891, 351] width 1229 height 469
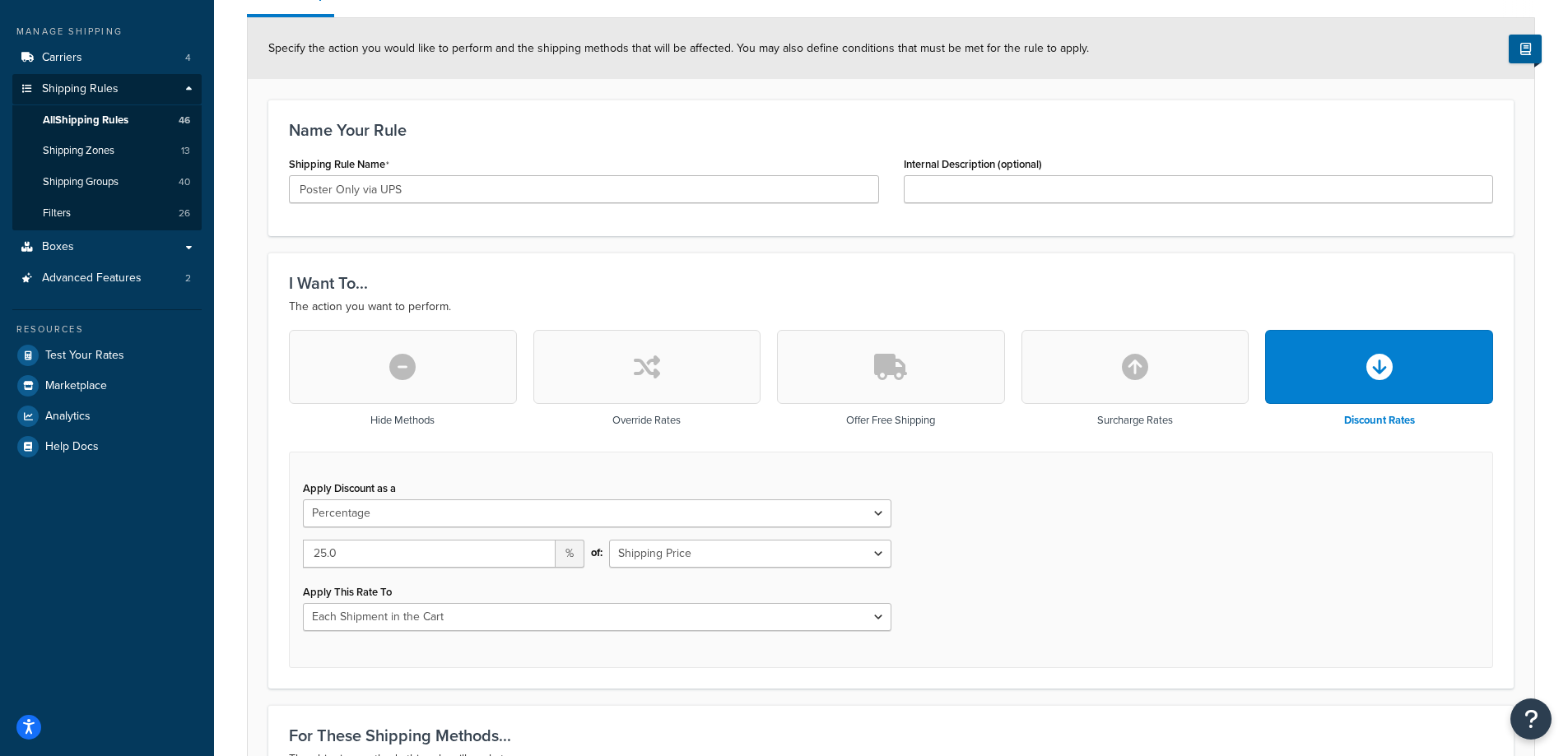
scroll to position [52, 0]
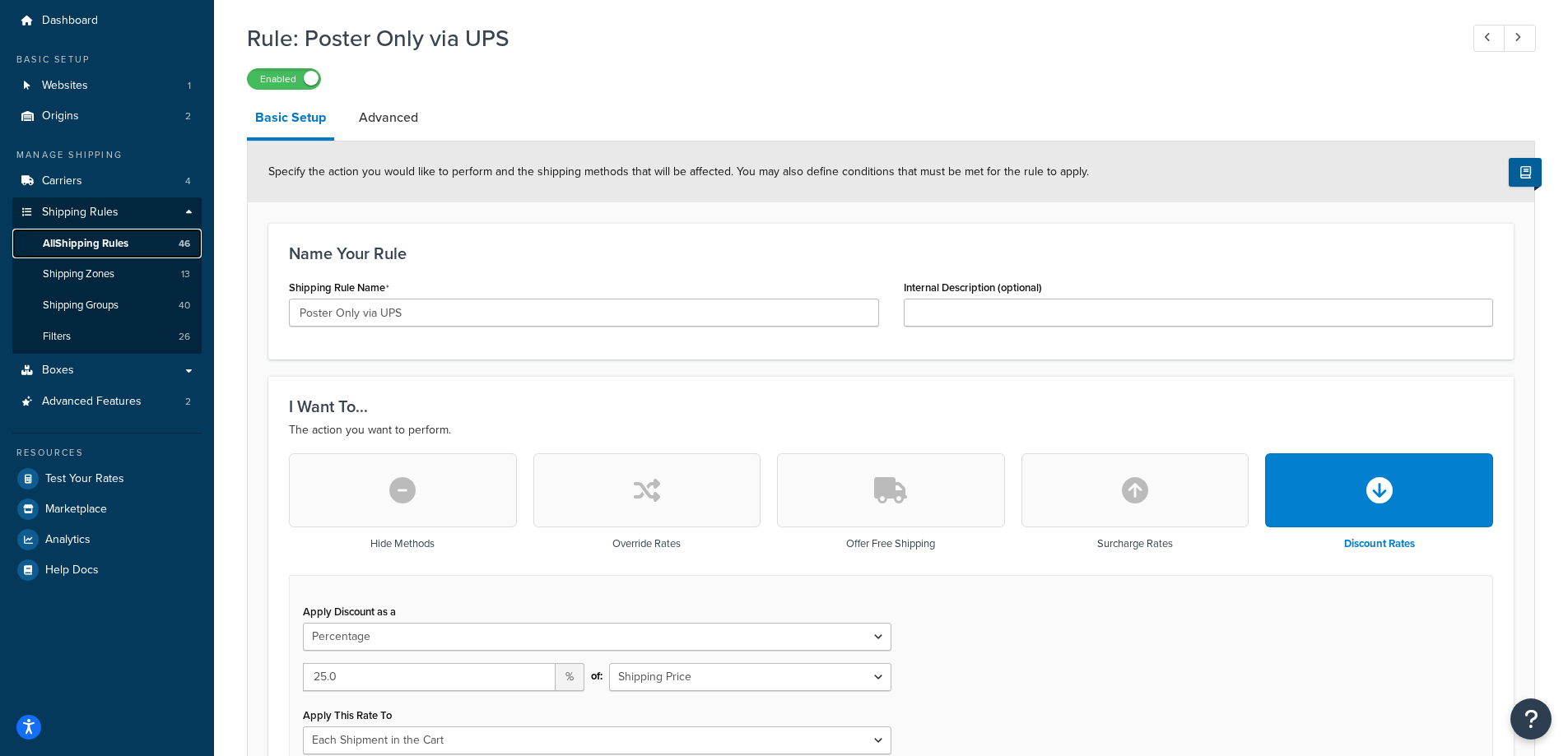
click at [82, 245] on span "All Shipping Rules" at bounding box center [85, 243] width 86 height 14
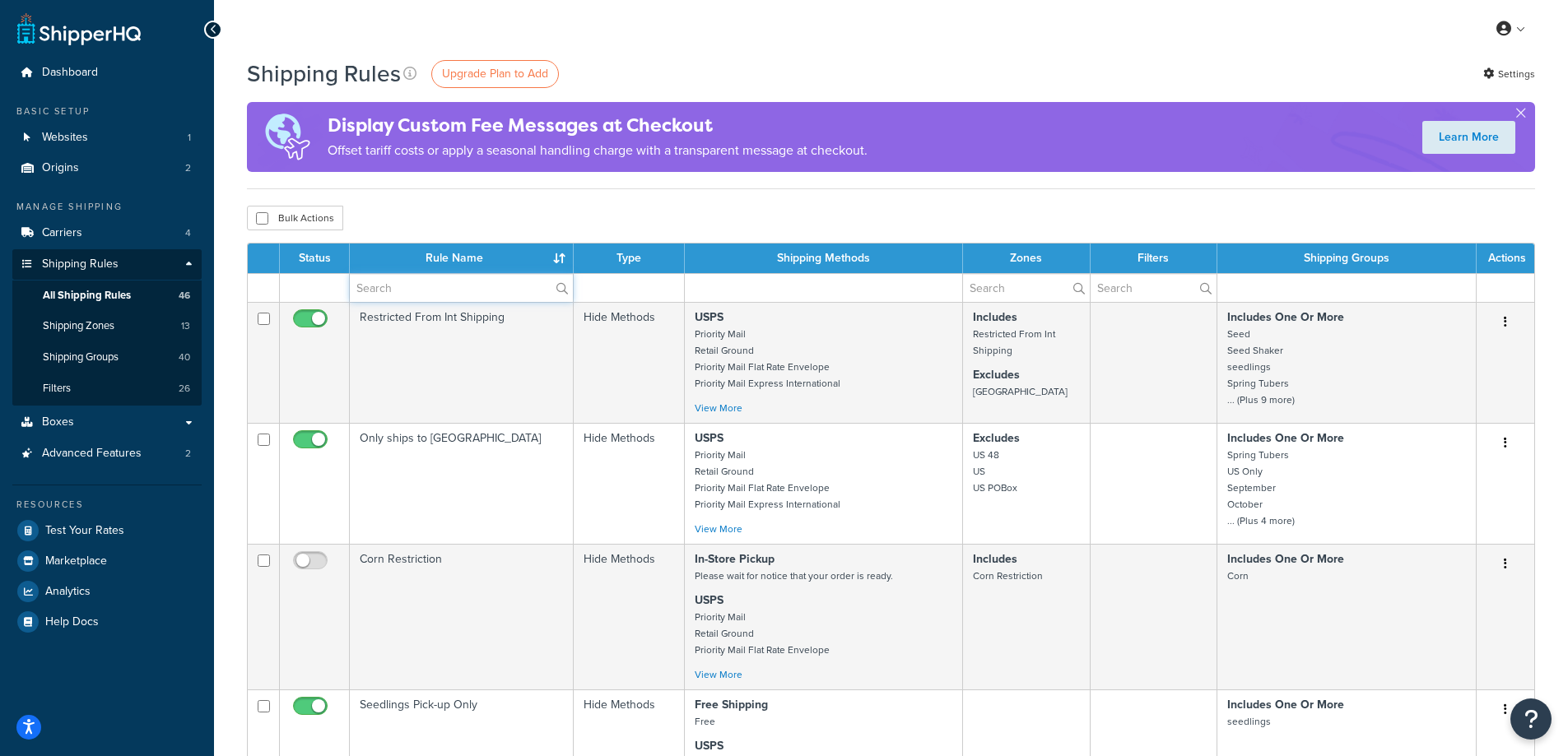
click at [427, 288] on input "text" at bounding box center [462, 288] width 223 height 28
type input "tree"
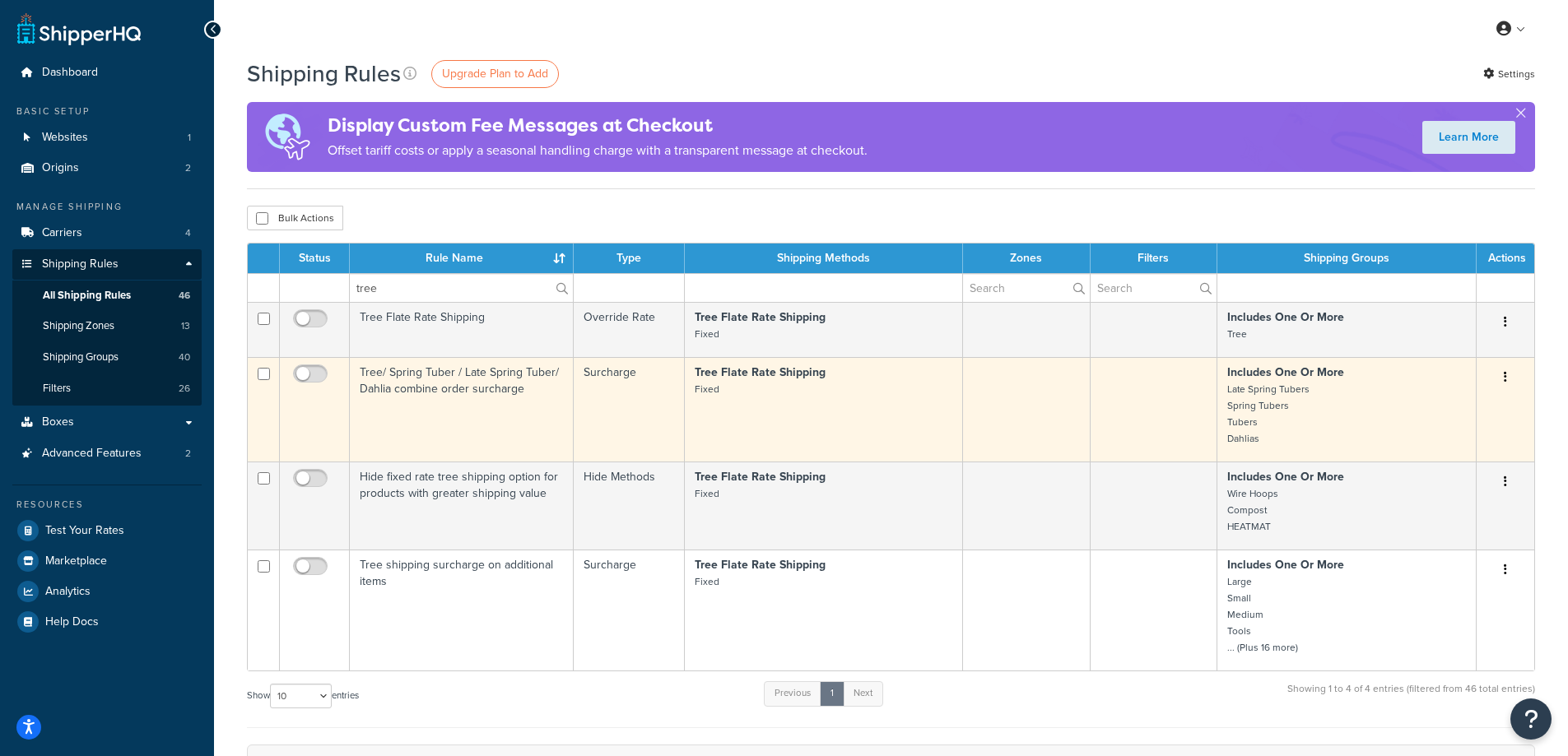
click at [363, 423] on td "Tree/ Spring Tuber / Late Spring Tuber/ Dahlia combine order surcharge" at bounding box center [462, 409] width 224 height 104
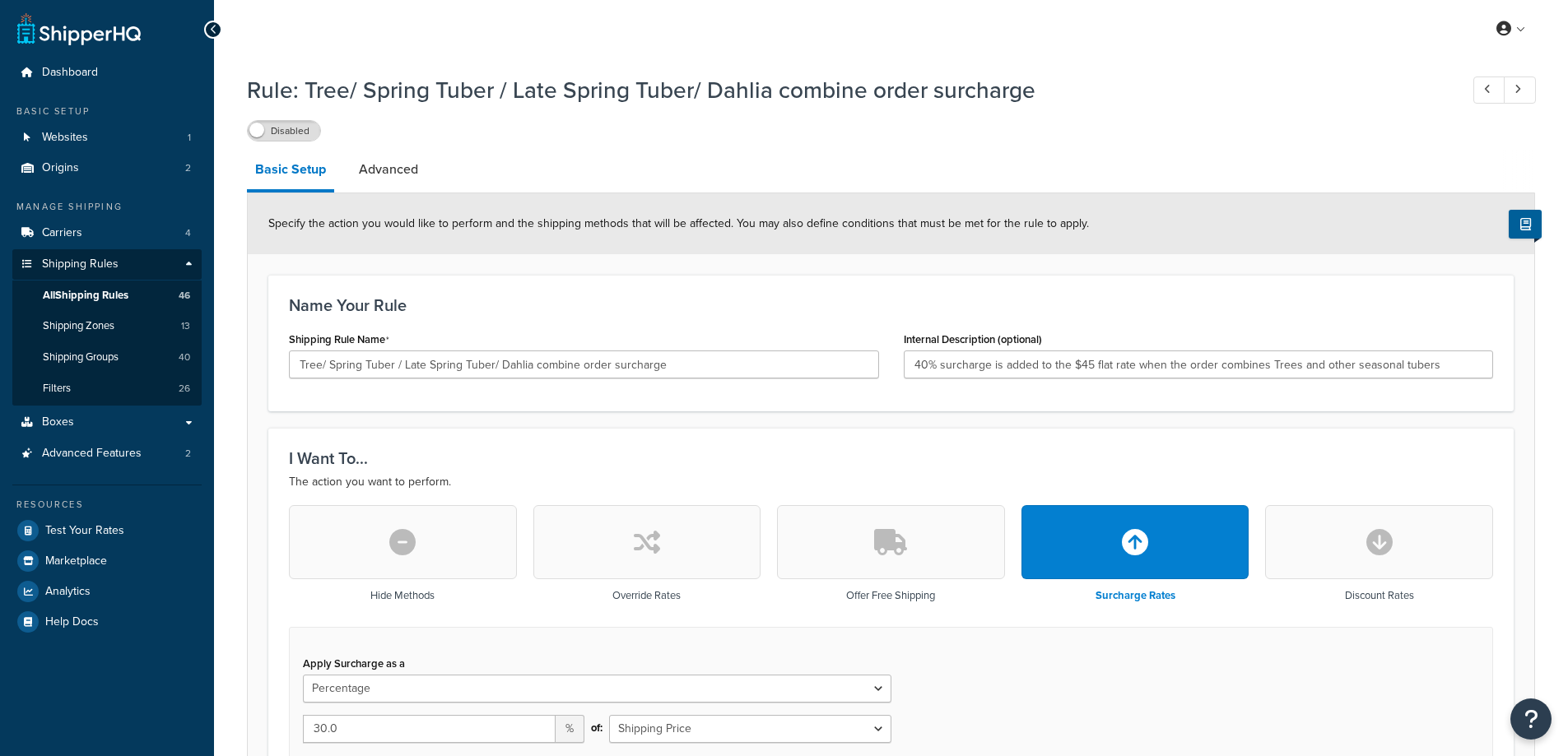
select select "PERCENTAGE"
click at [375, 173] on link "Advanced" at bounding box center [389, 170] width 76 height 39
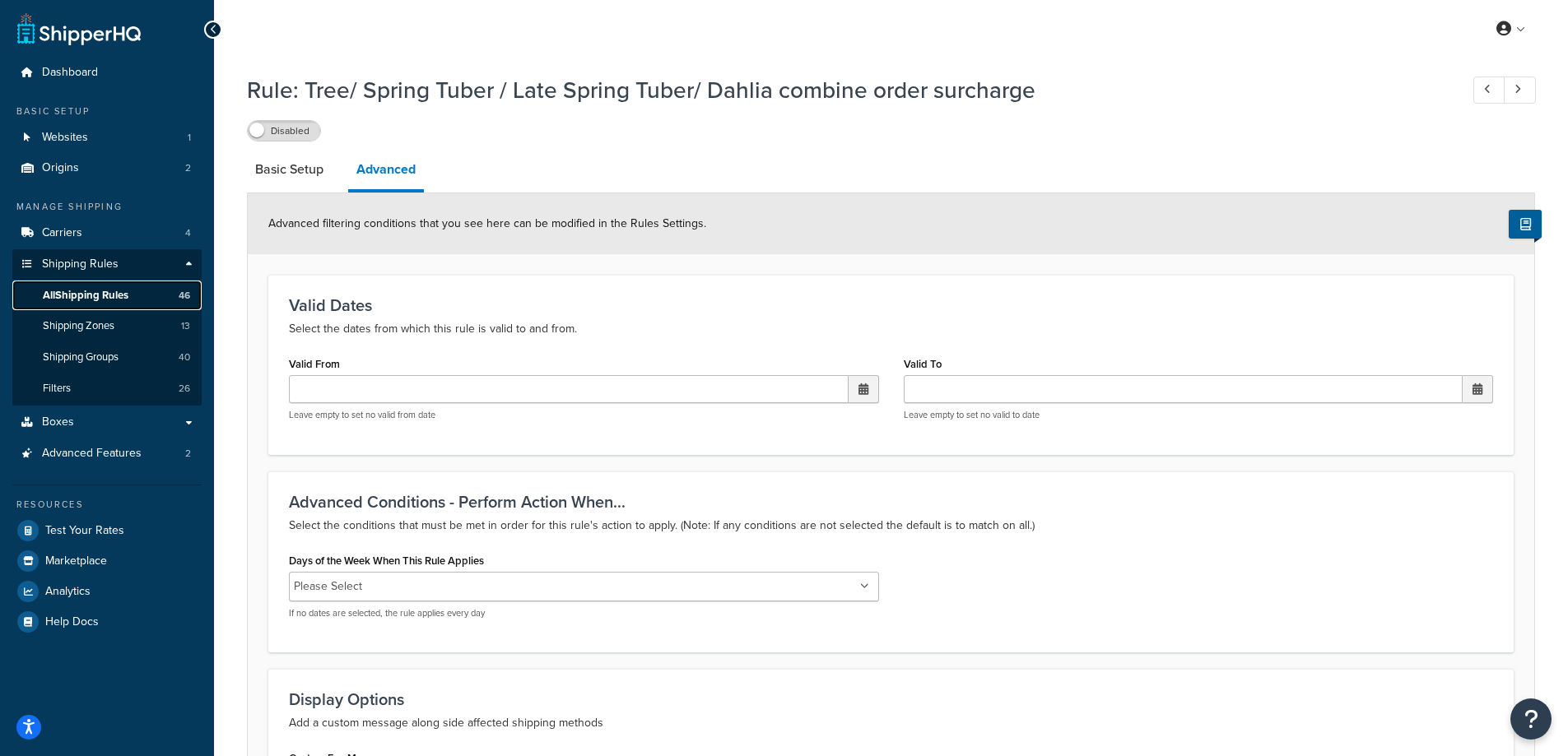
click at [68, 292] on span "All Shipping Rules" at bounding box center [85, 296] width 86 height 14
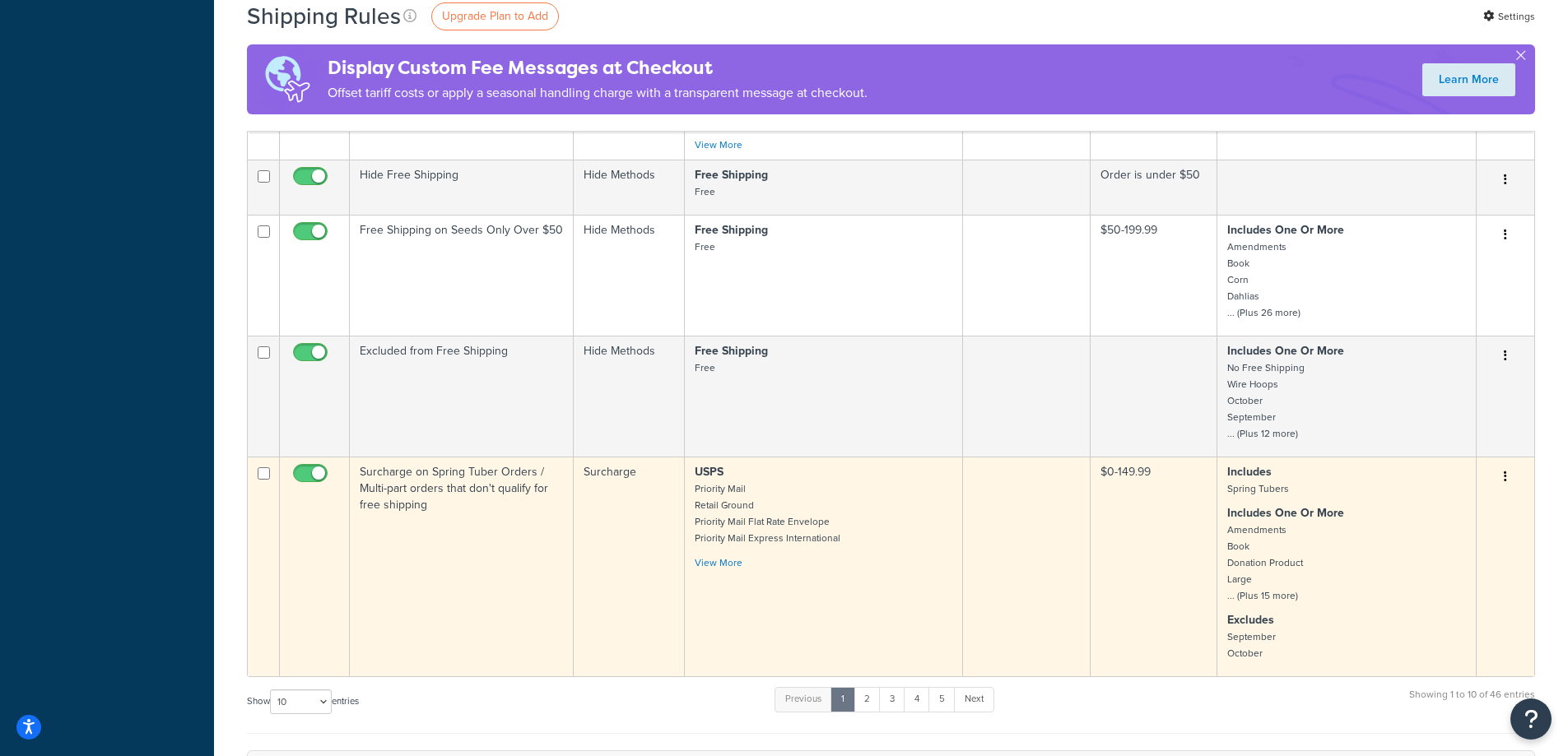
scroll to position [988, 0]
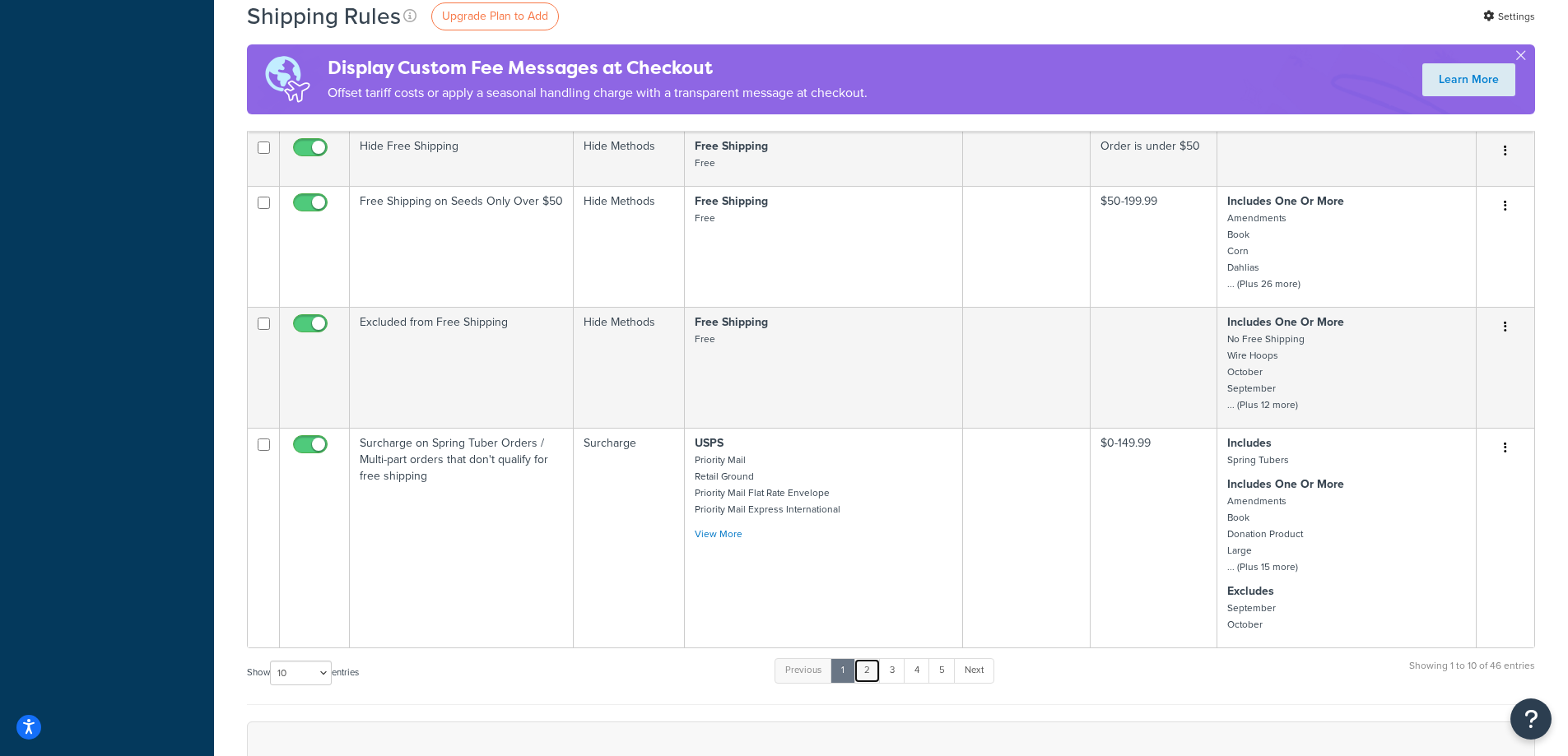
click at [866, 673] on link "2" at bounding box center [868, 670] width 28 height 25
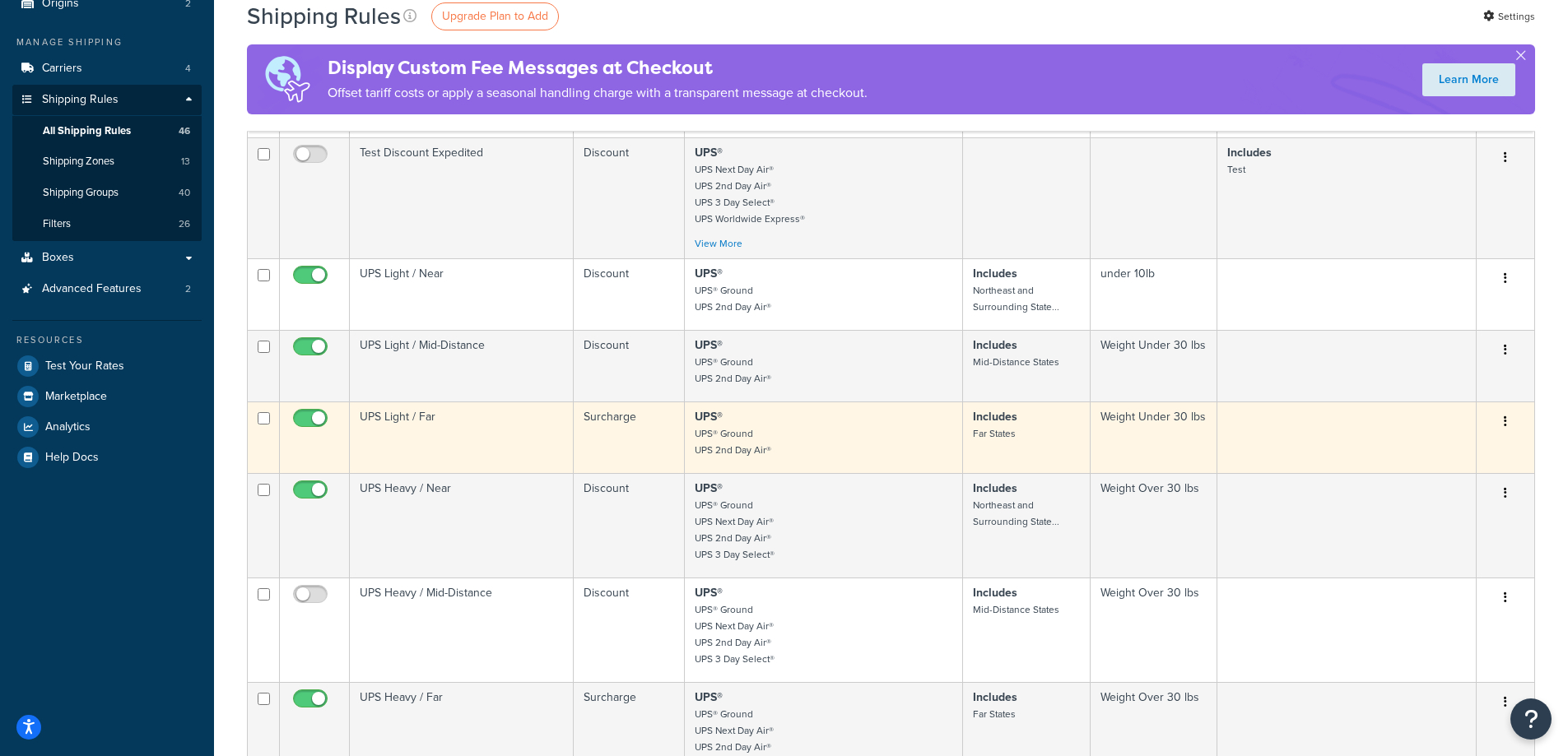
scroll to position [0, 0]
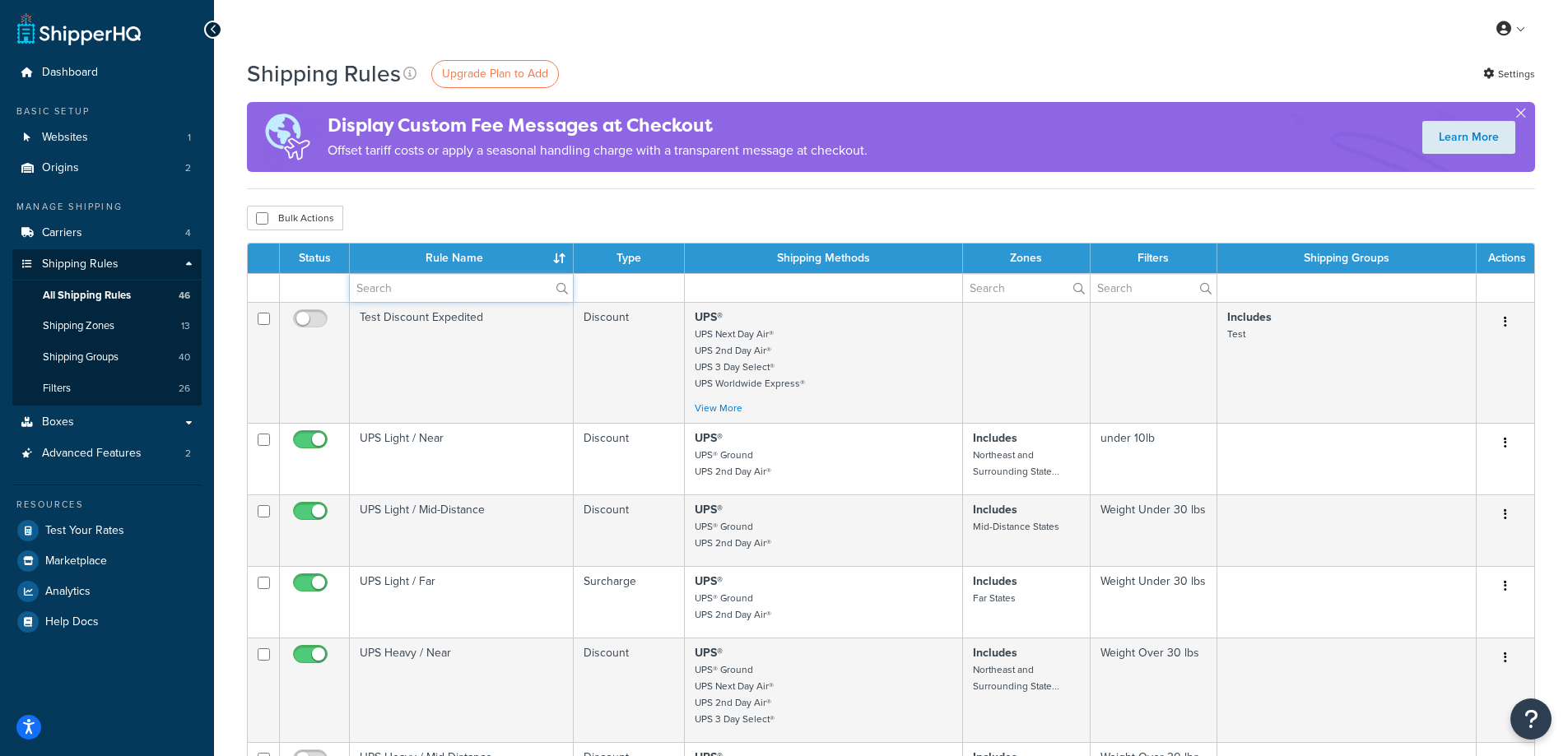
click at [377, 287] on input "text" at bounding box center [462, 288] width 223 height 28
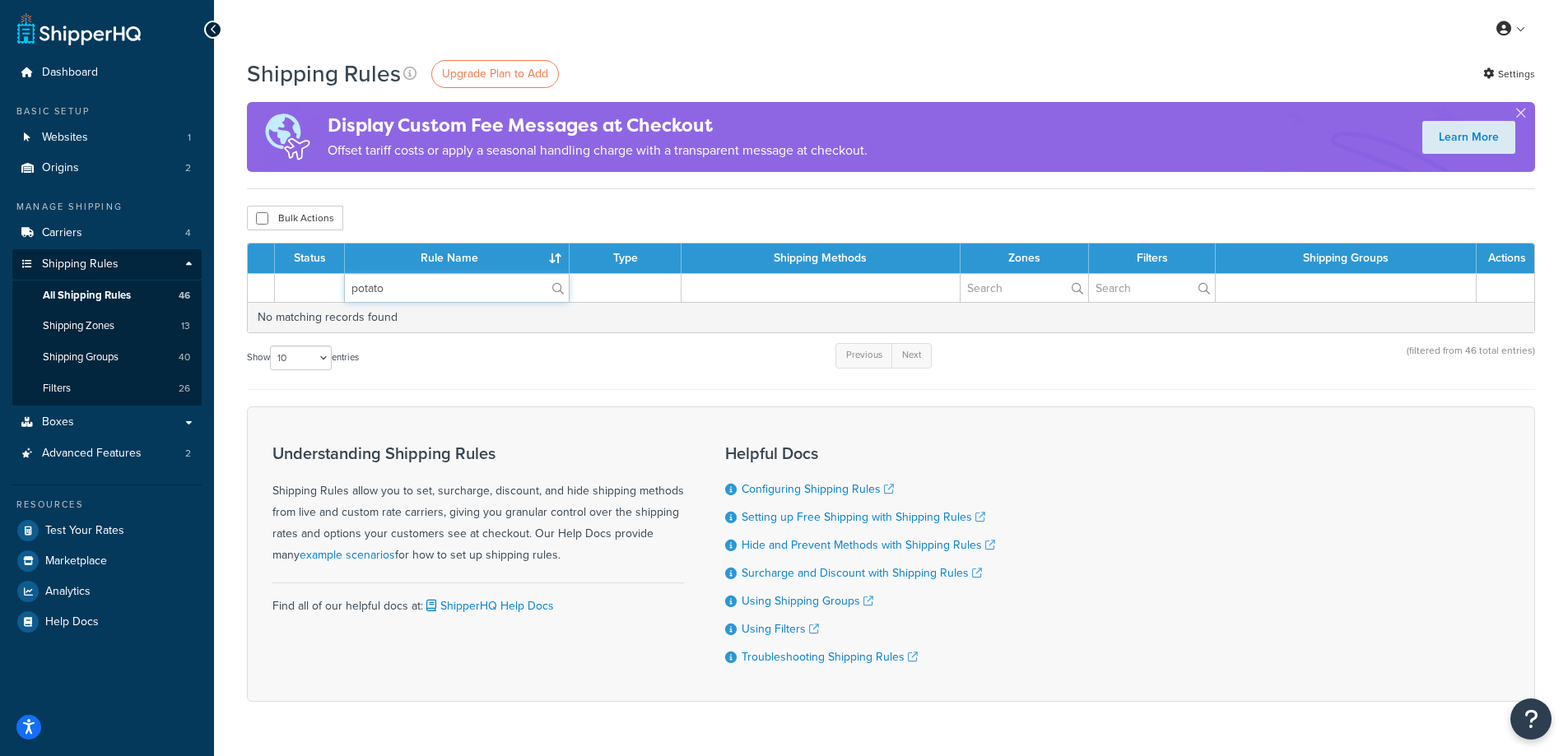
drag, startPoint x: 391, startPoint y: 289, endPoint x: 343, endPoint y: 294, distance: 48.3
click at [343, 294] on tr "potato" at bounding box center [891, 287] width 1287 height 29
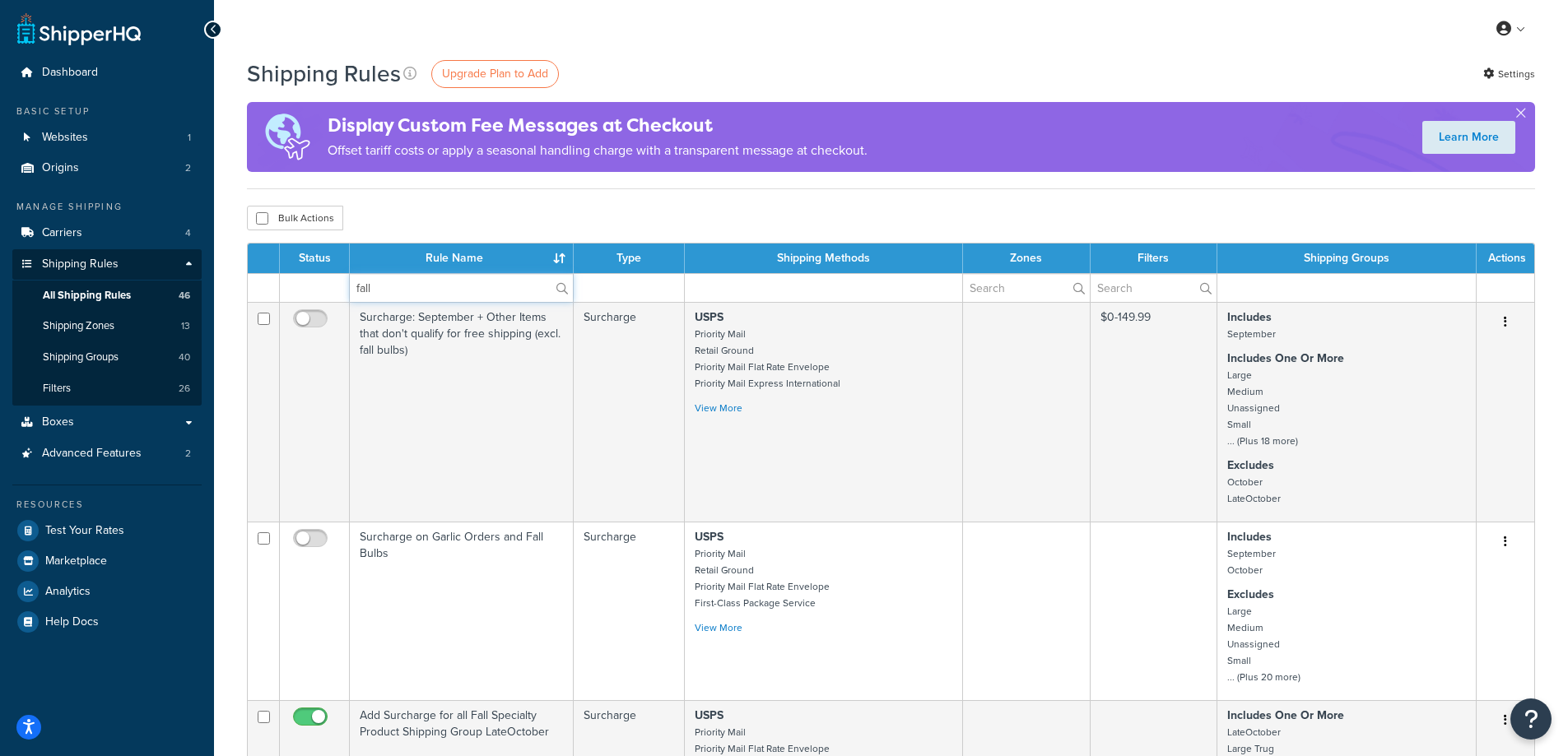
drag, startPoint x: 381, startPoint y: 284, endPoint x: 346, endPoint y: 290, distance: 35.5
click at [346, 290] on tr "fall" at bounding box center [891, 287] width 1287 height 29
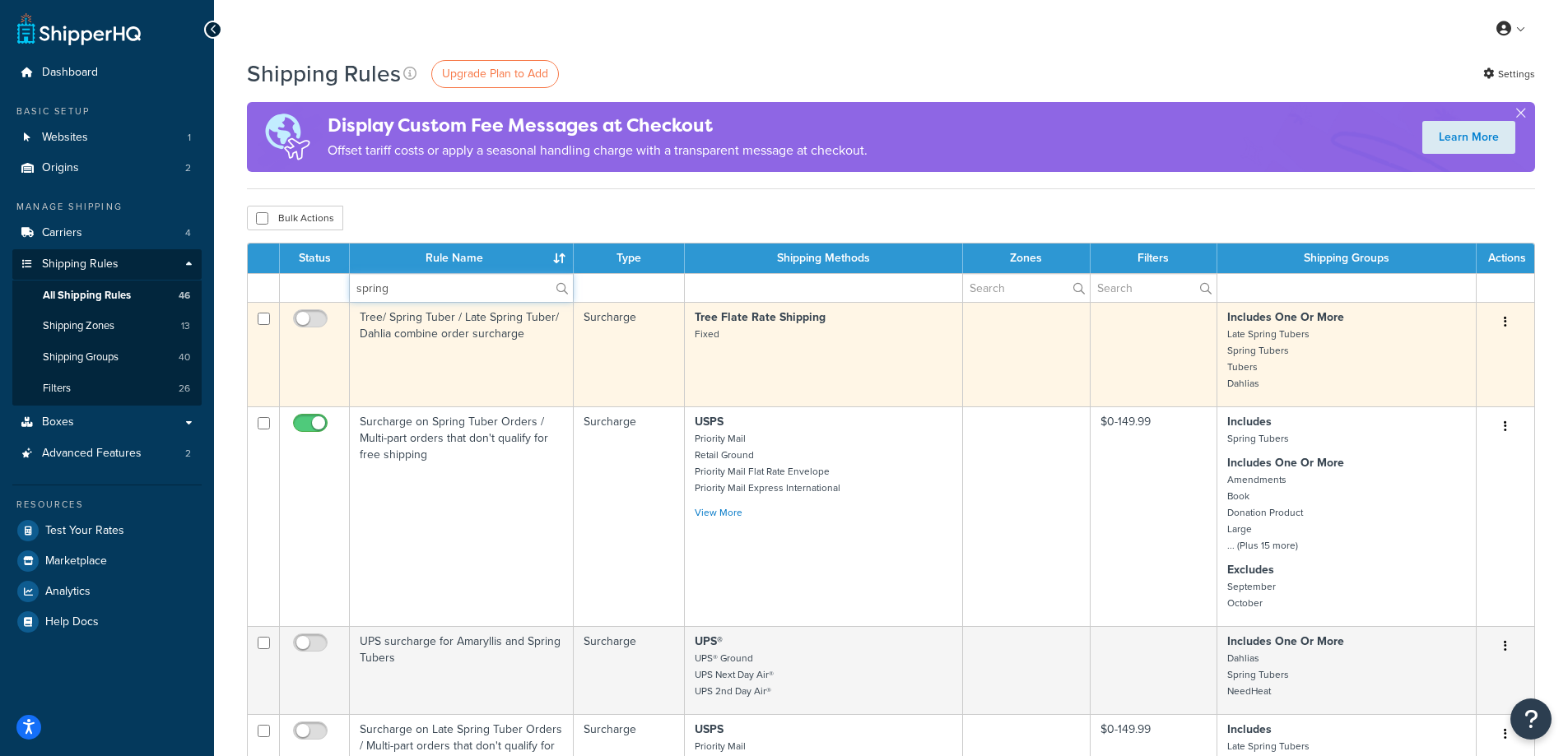
type input "Spring Tuber"
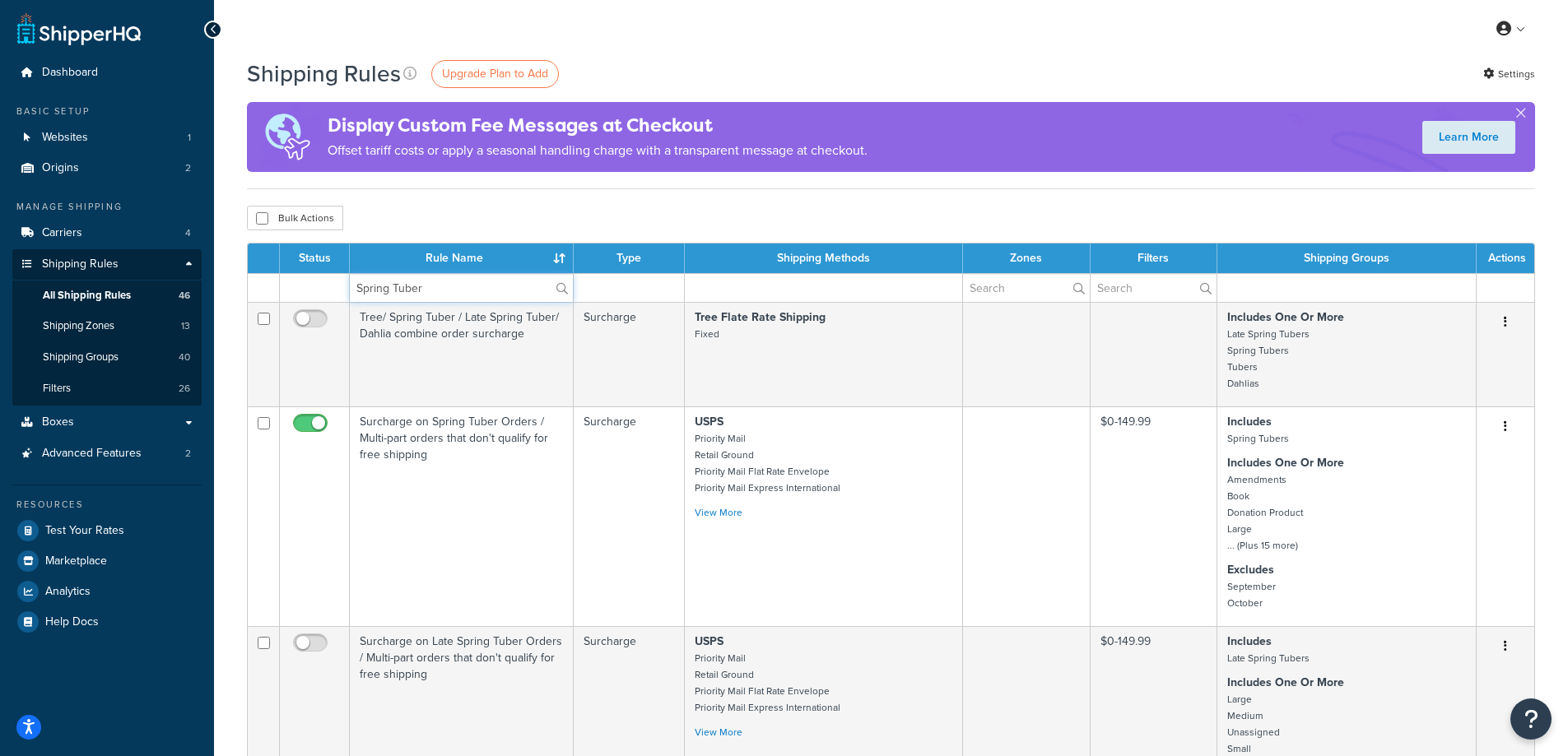
click at [460, 286] on input "Spring Tuber" at bounding box center [462, 288] width 223 height 28
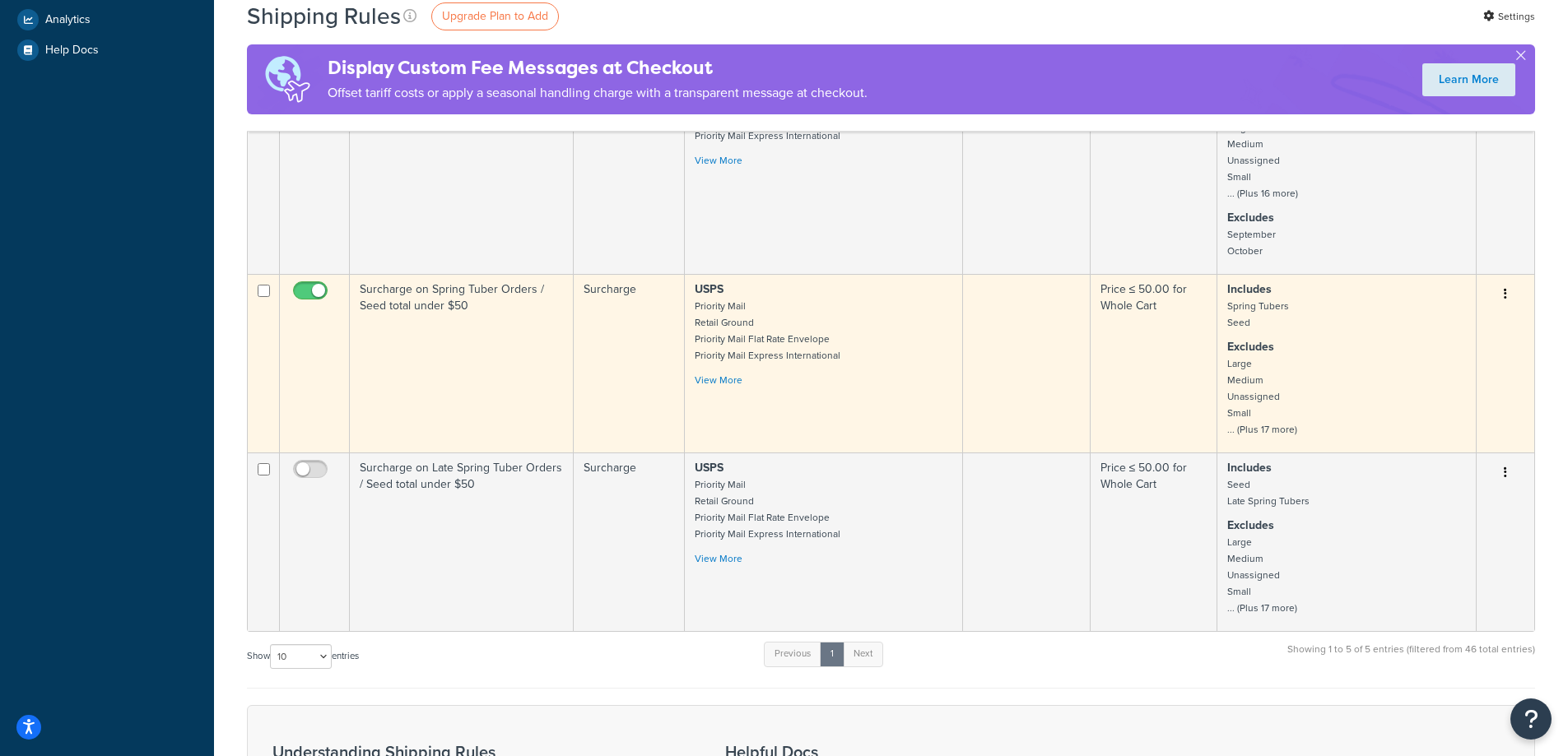
scroll to position [576, 0]
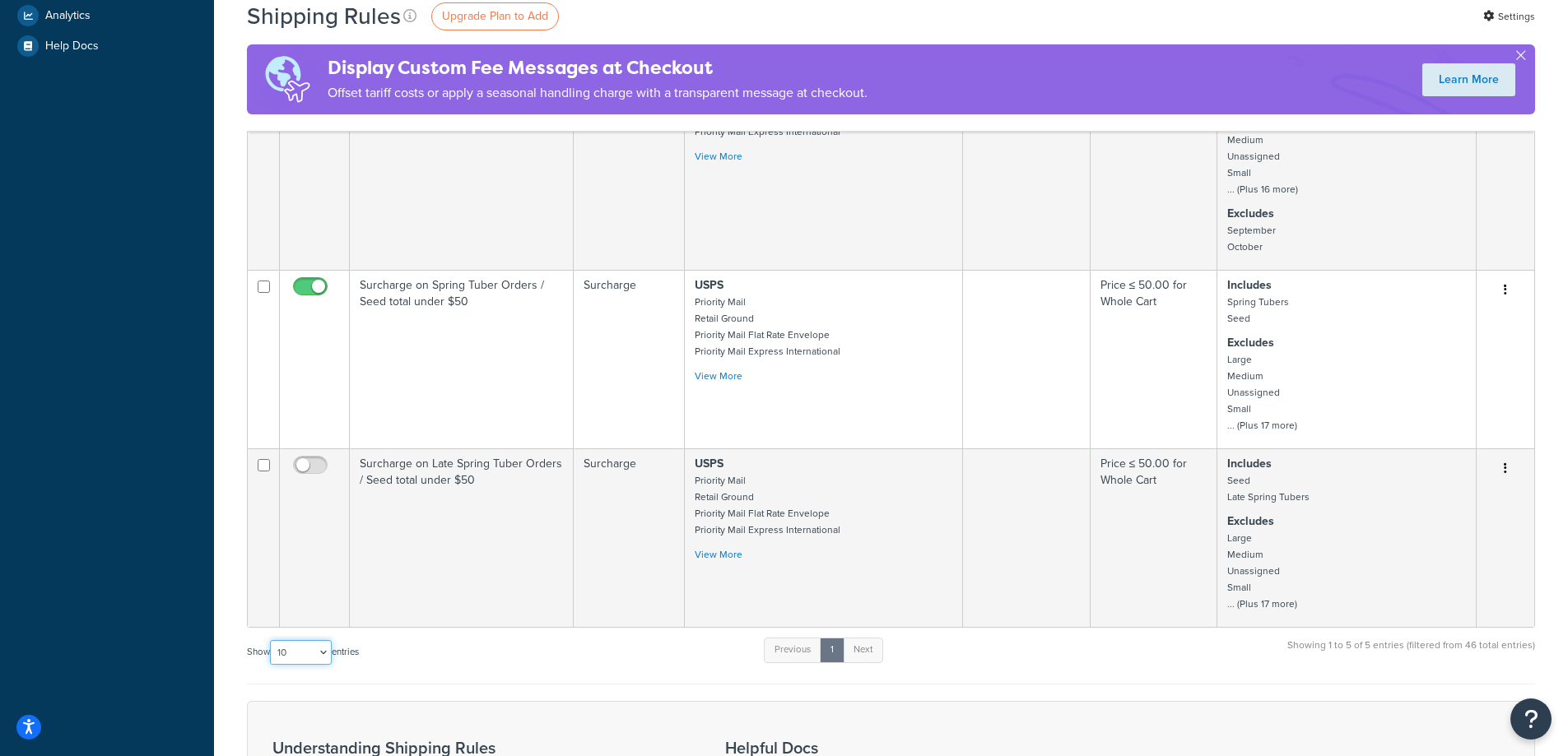
click at [314, 653] on select "10 15 25 50 100 1000" at bounding box center [301, 652] width 62 height 25
select select "25"
click at [271, 641] on select "10 15 25 50 100 1000" at bounding box center [301, 652] width 62 height 25
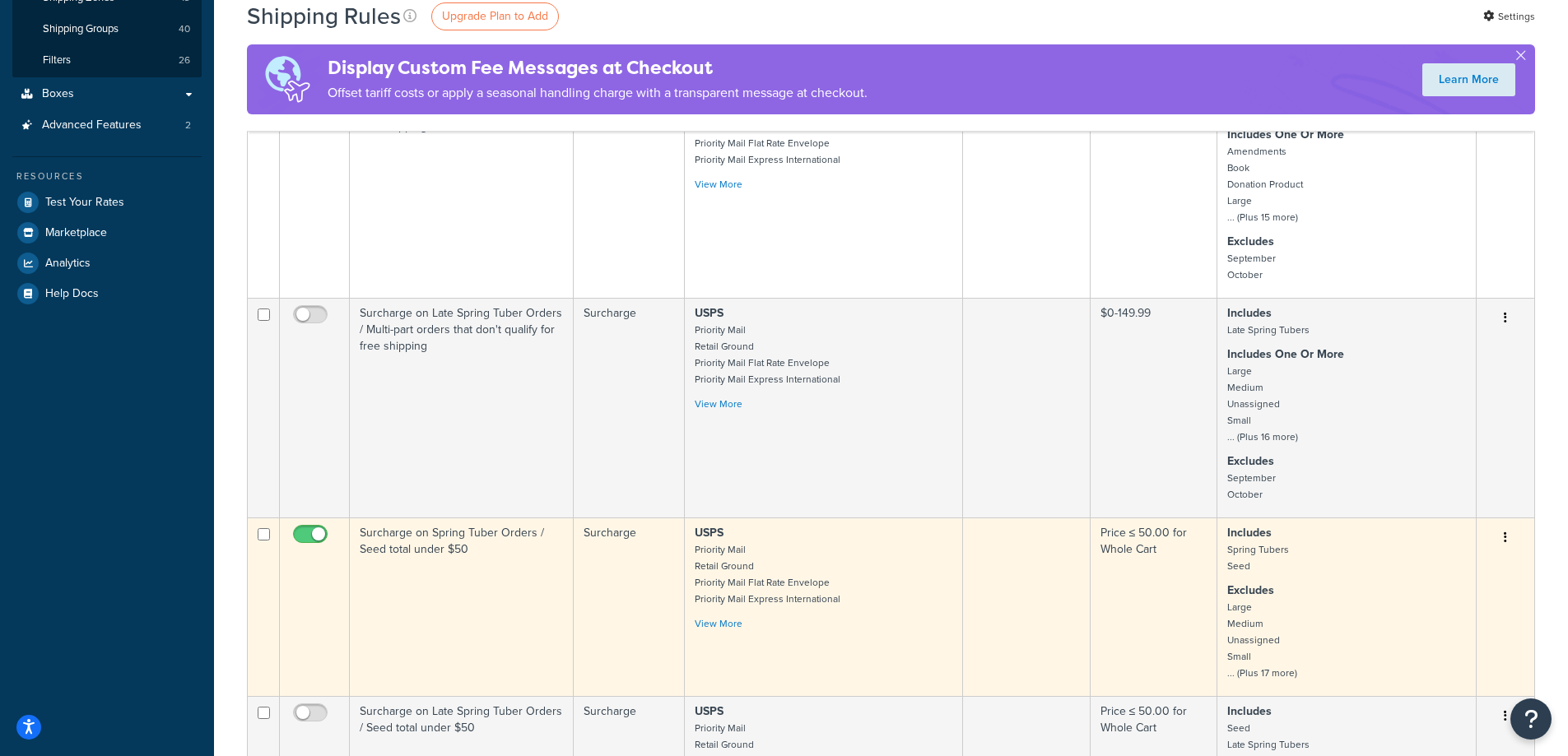
scroll to position [329, 0]
click at [440, 535] on td "Surcharge on Spring Tuber Orders / Seed total under $50" at bounding box center [462, 605] width 224 height 178
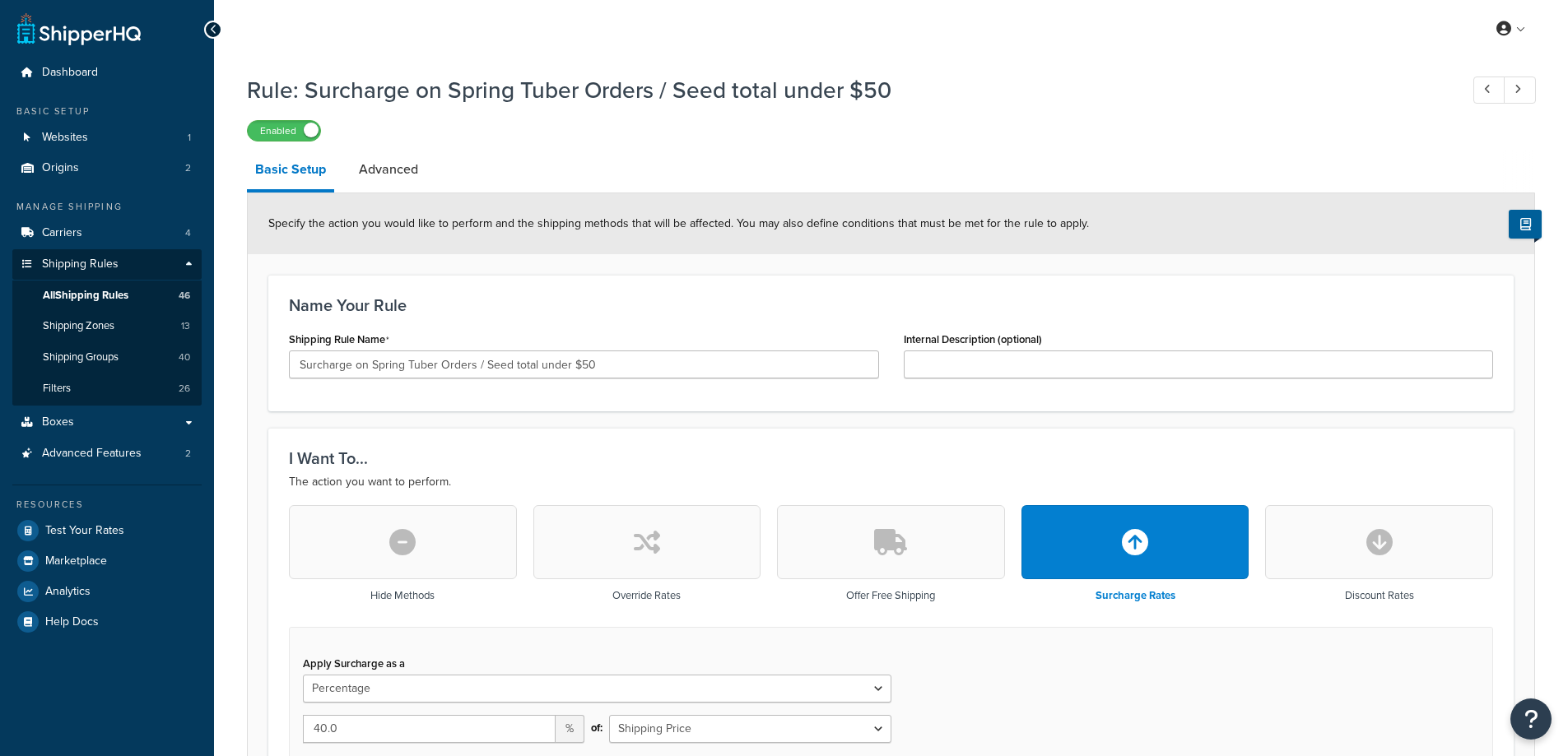
select select "PERCENTAGE"
click at [51, 423] on span "Boxes" at bounding box center [58, 423] width 33 height 14
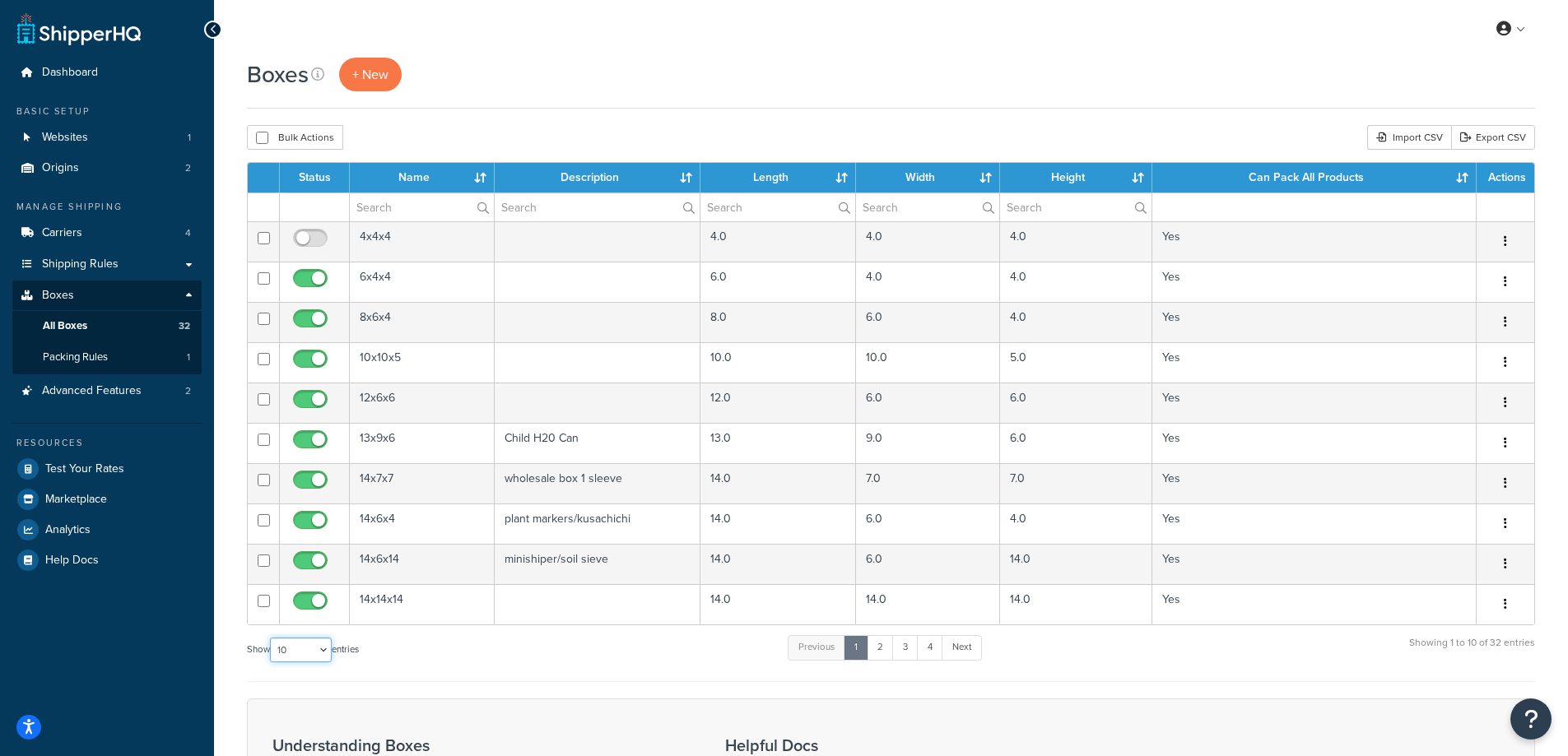
click at [319, 649] on select "10 15 25 50 100 1000" at bounding box center [301, 650] width 62 height 25
select select "50"
click at [271, 639] on select "10 15 25 50 100 1000" at bounding box center [301, 650] width 62 height 25
